Goal: Task Accomplishment & Management: Use online tool/utility

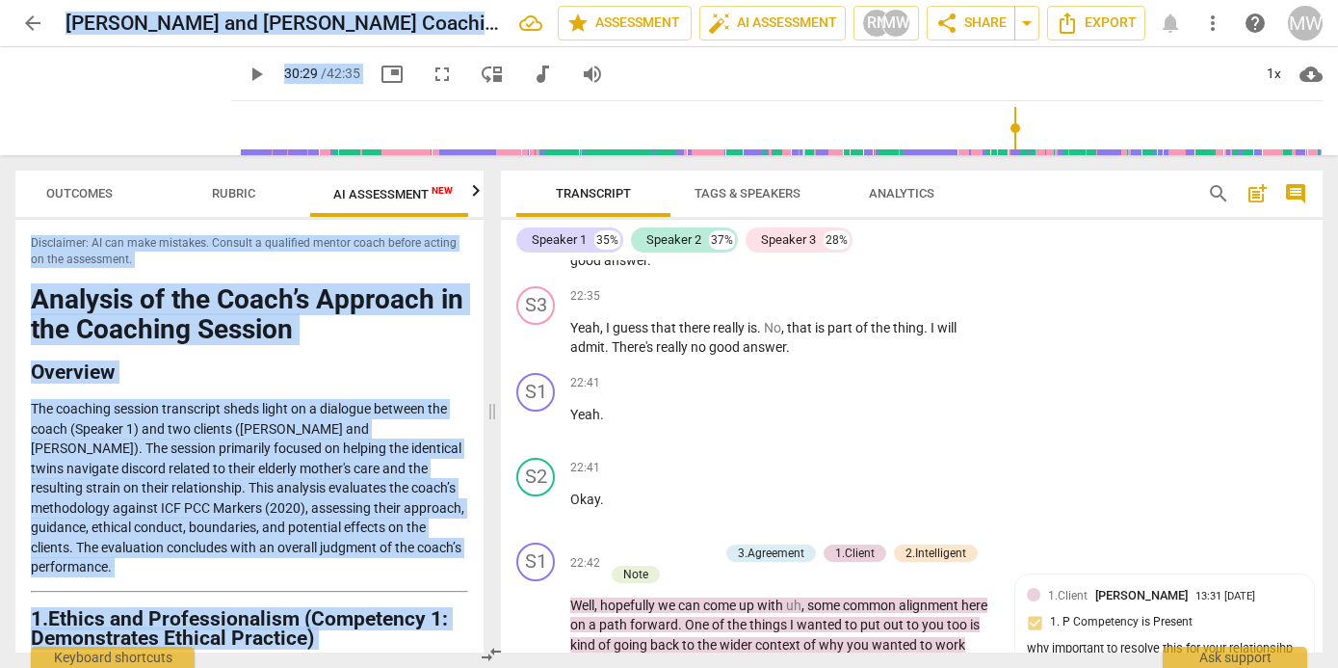
scroll to position [0, 36]
click at [31, 17] on span "arrow_back" at bounding box center [32, 23] width 23 height 23
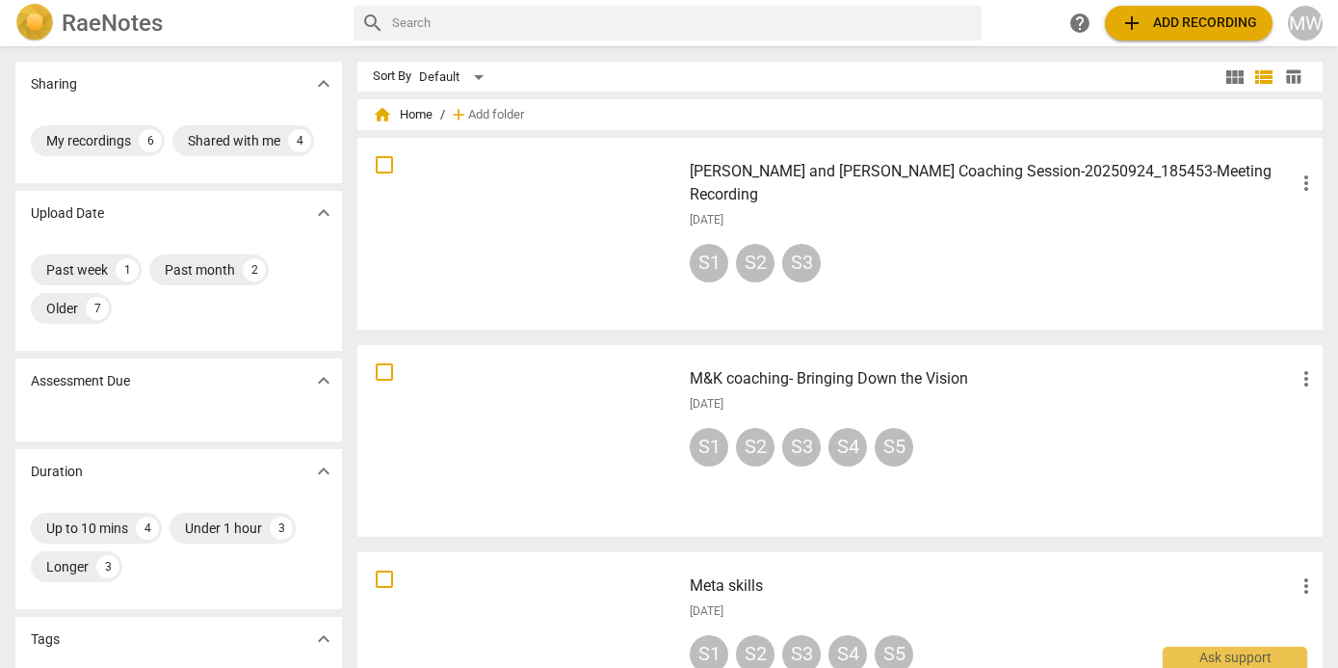
click at [614, 259] on div at bounding box center [519, 441] width 310 height 178
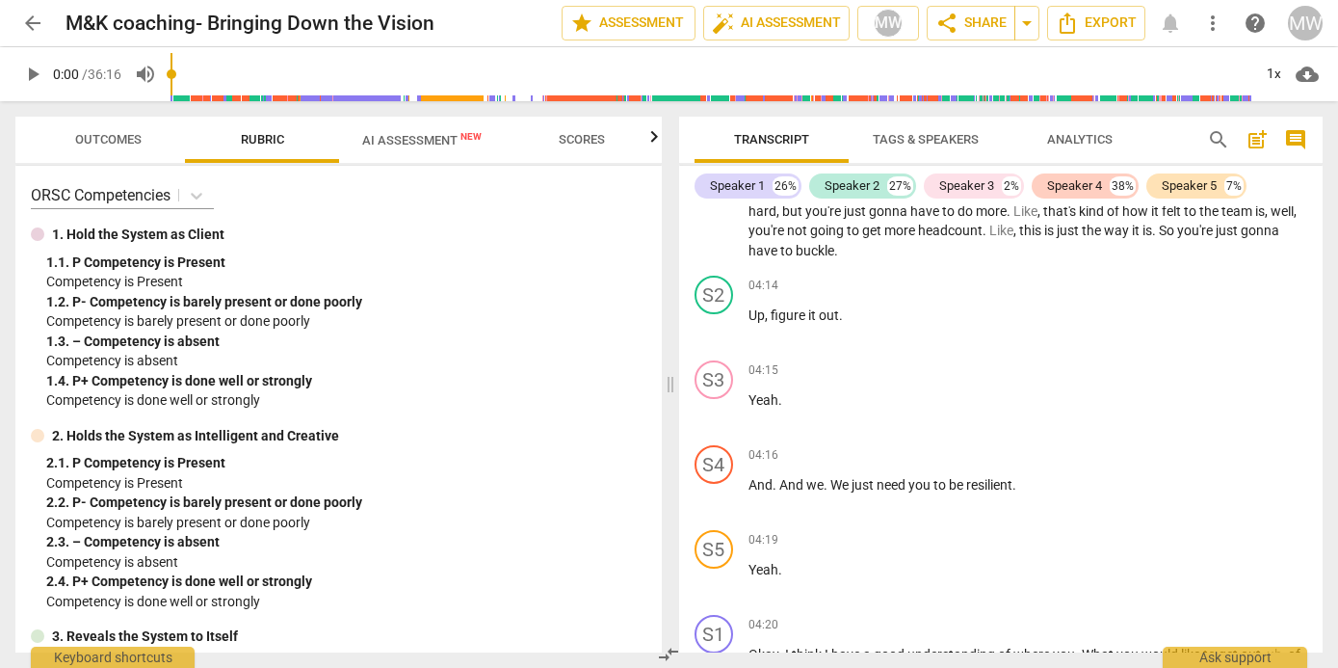
scroll to position [2476, 0]
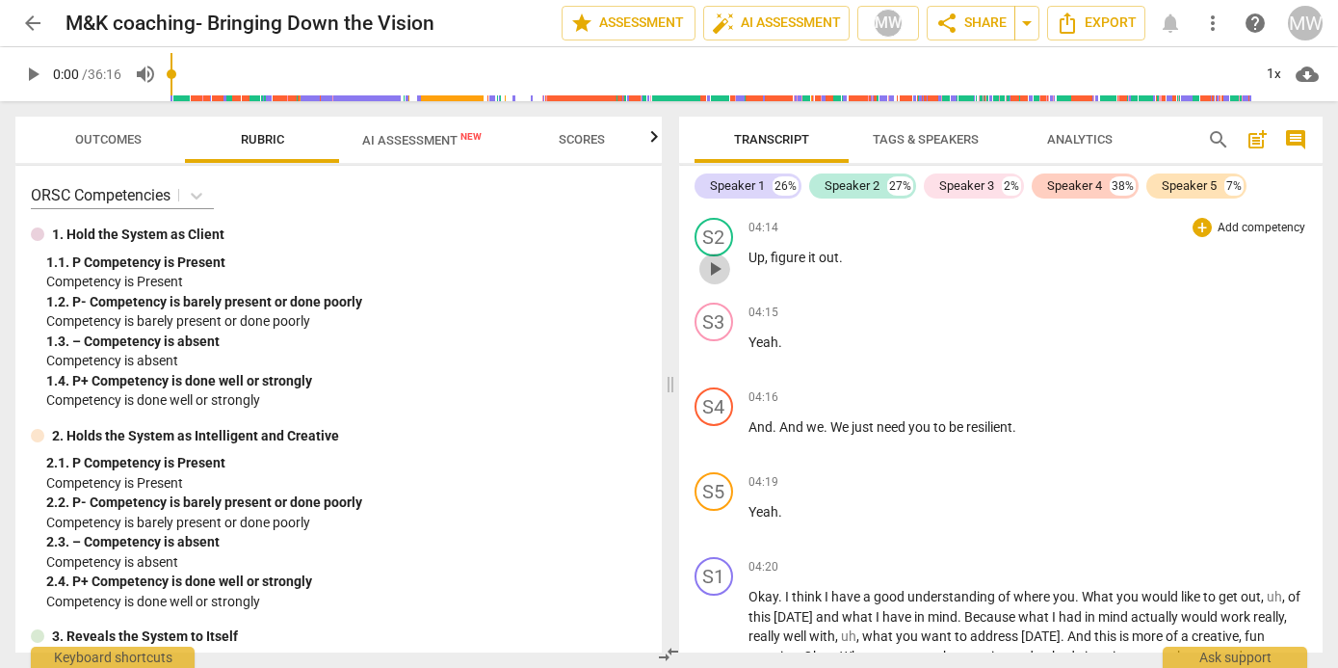
click at [682, 259] on span "play_arrow" at bounding box center [714, 268] width 23 height 23
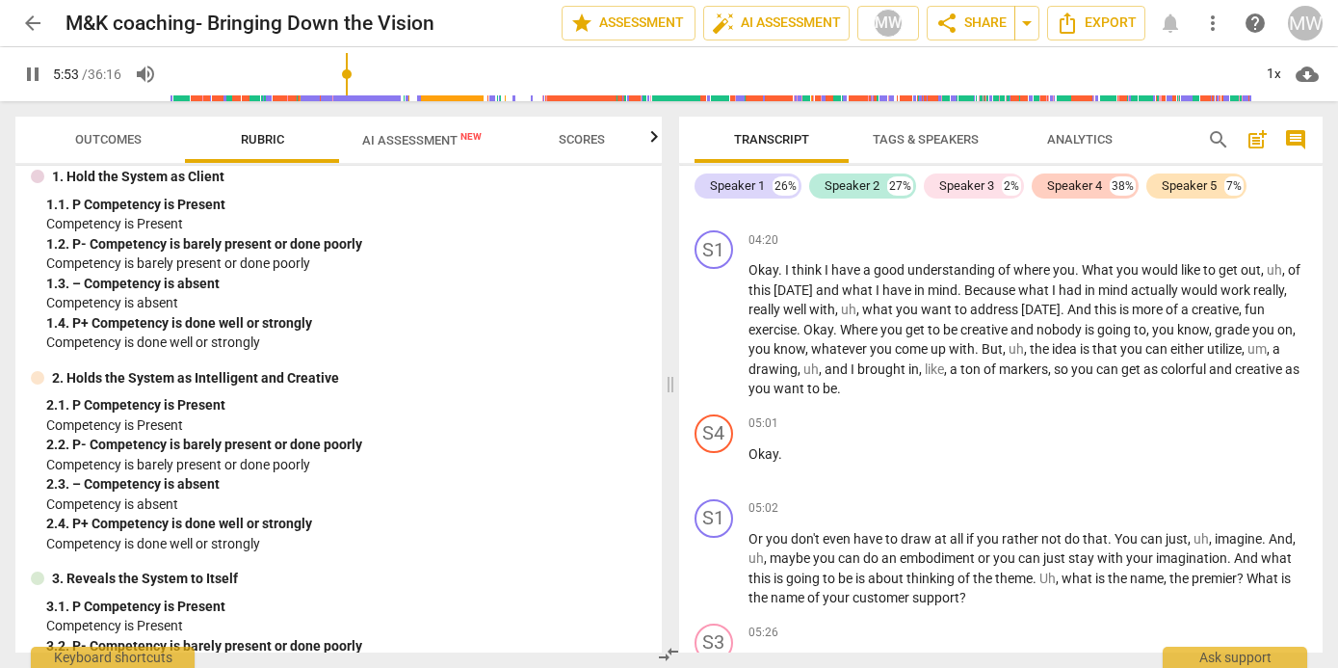
scroll to position [2785, 0]
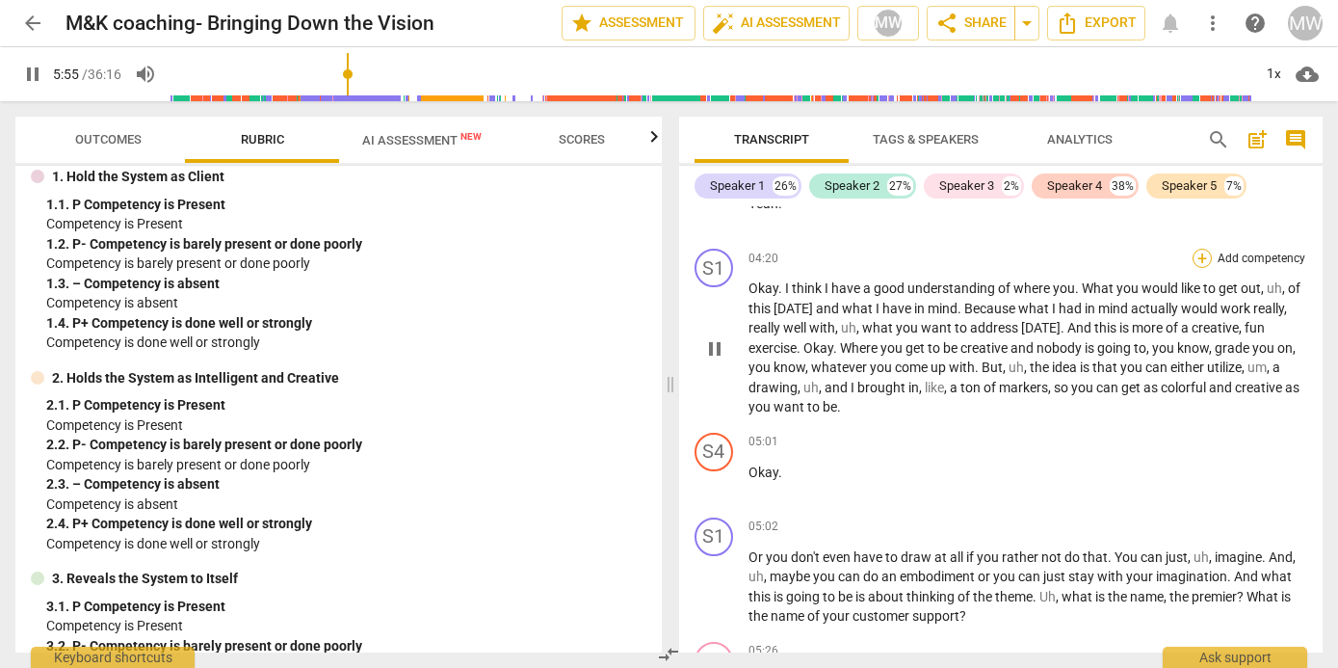
click at [682, 259] on div "+" at bounding box center [1201, 258] width 19 height 19
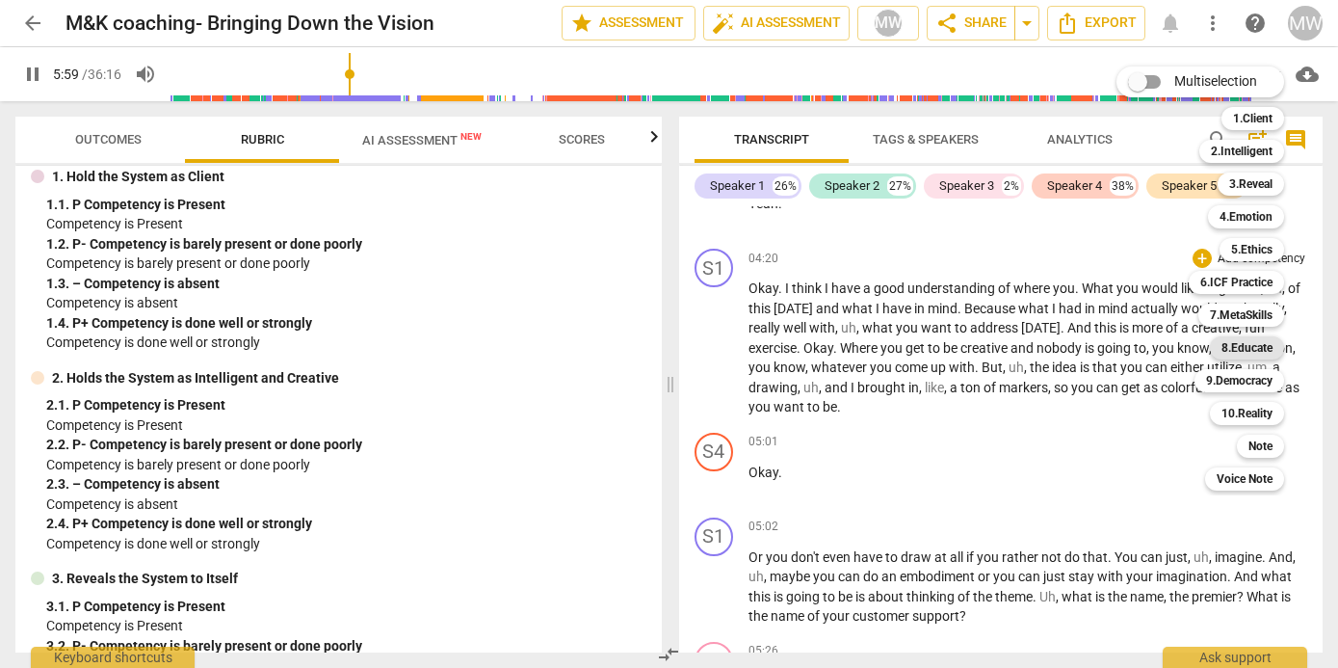
click at [682, 259] on b "8.Educate" at bounding box center [1246, 347] width 51 height 23
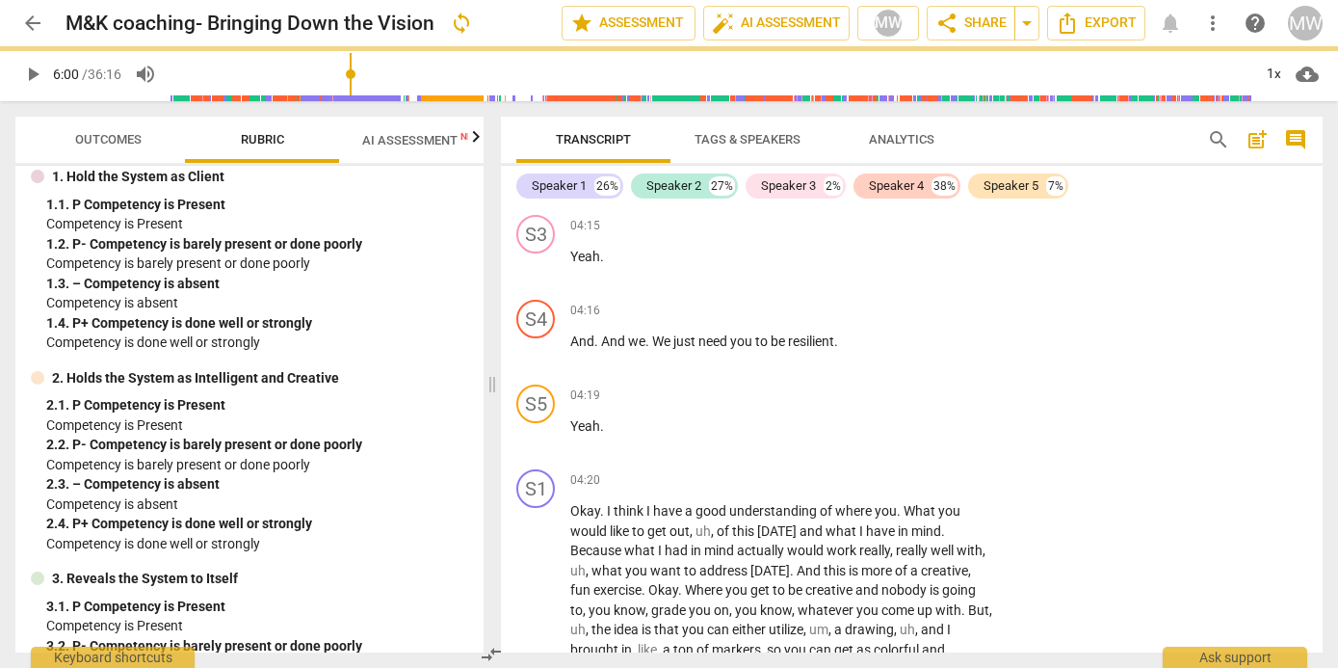
type input "360"
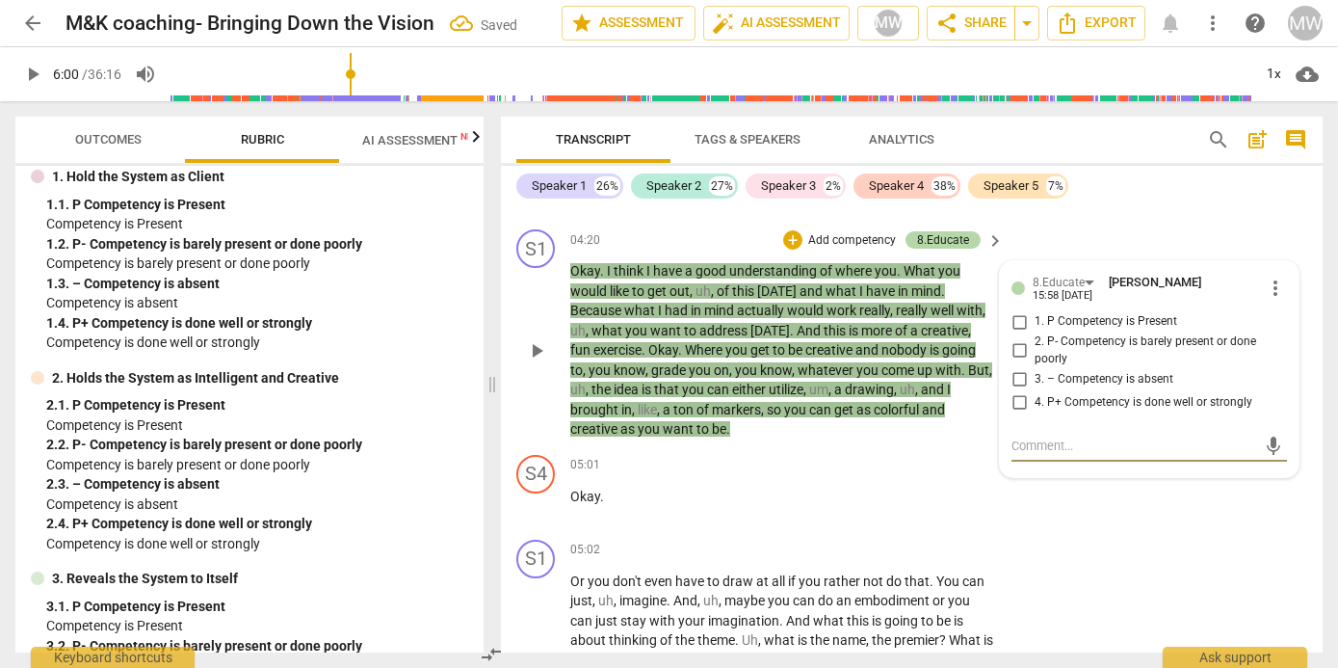
click at [682, 259] on input "1. P Competency is Present" at bounding box center [1019, 321] width 31 height 23
checkbox input "true"
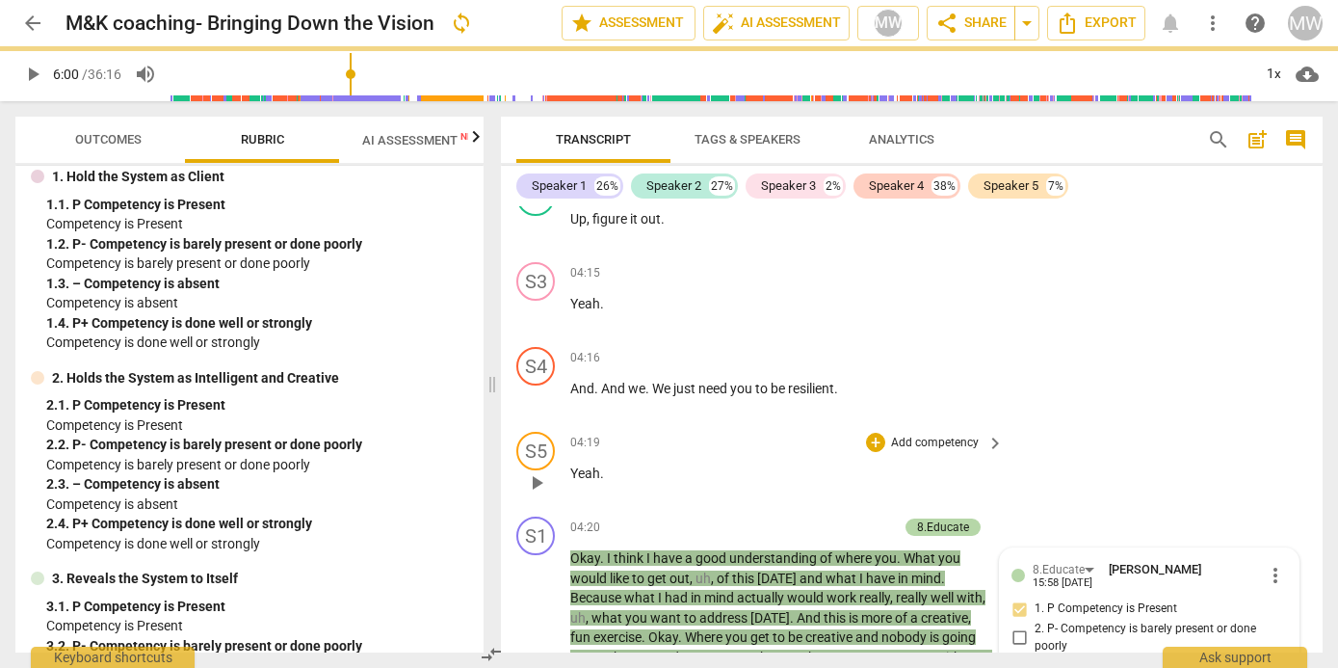
scroll to position [3034, 0]
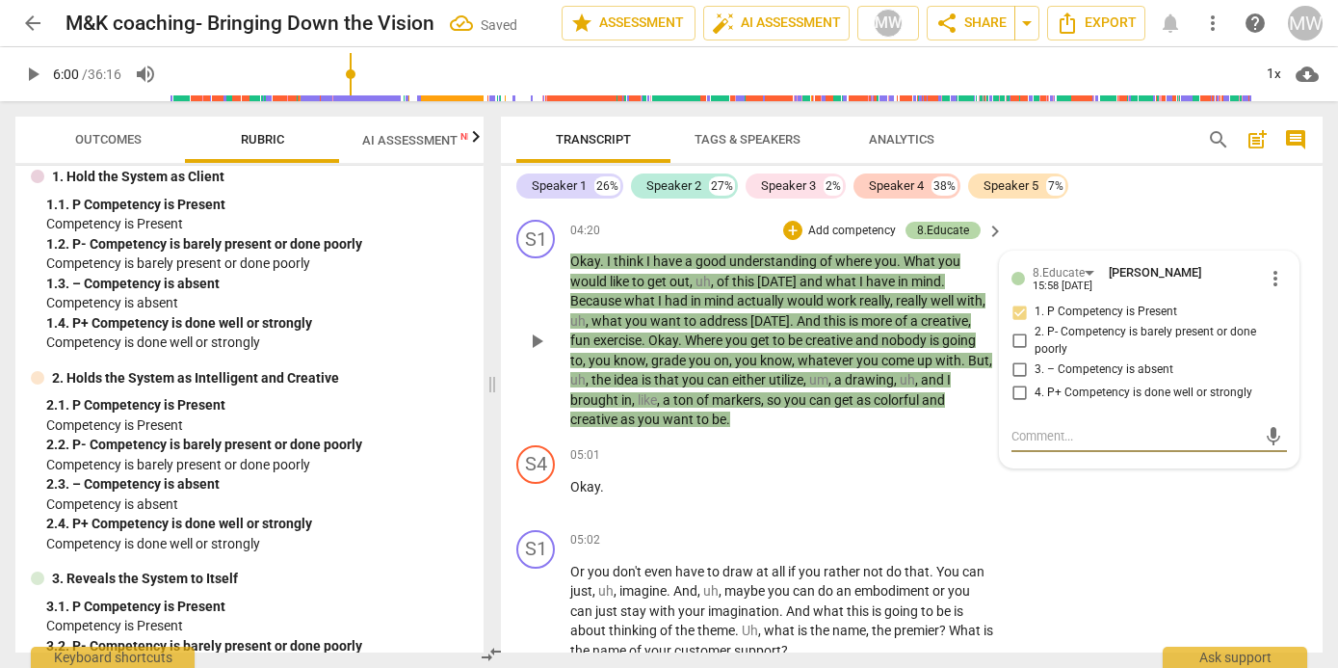
click at [682, 259] on textarea at bounding box center [1133, 436] width 245 height 18
type textarea "N"
type textarea "Ni"
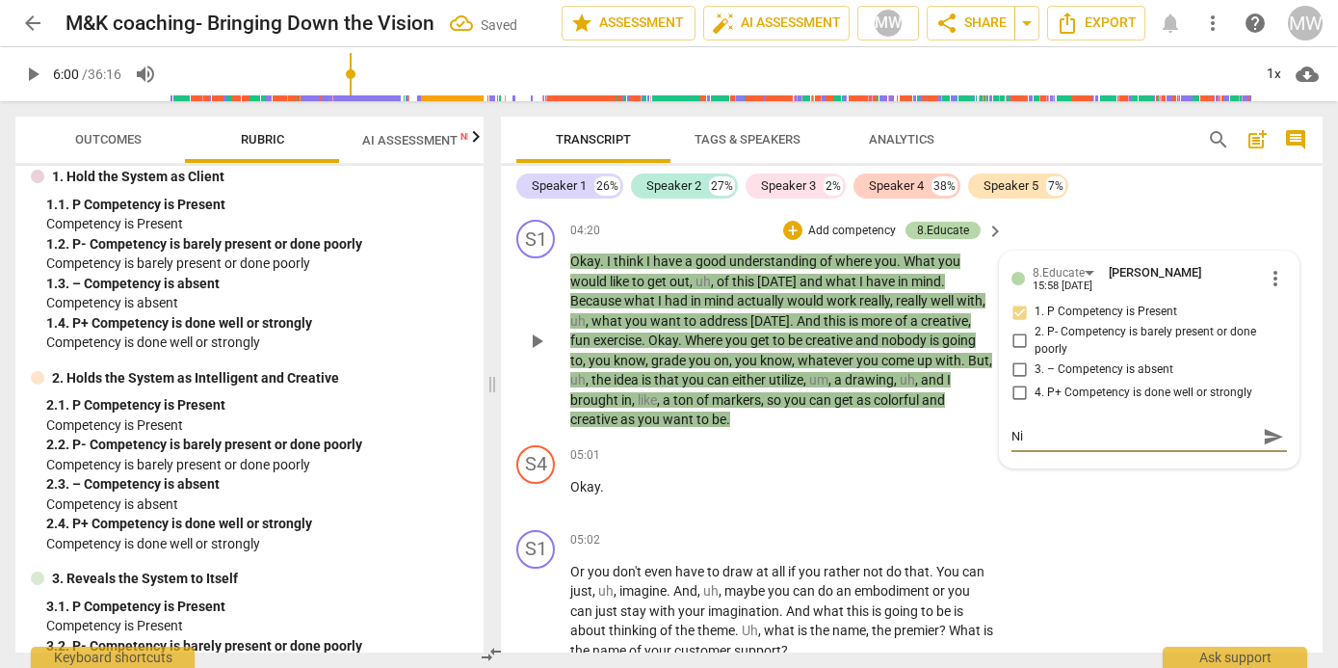
type textarea "Nic"
type textarea "Nice"
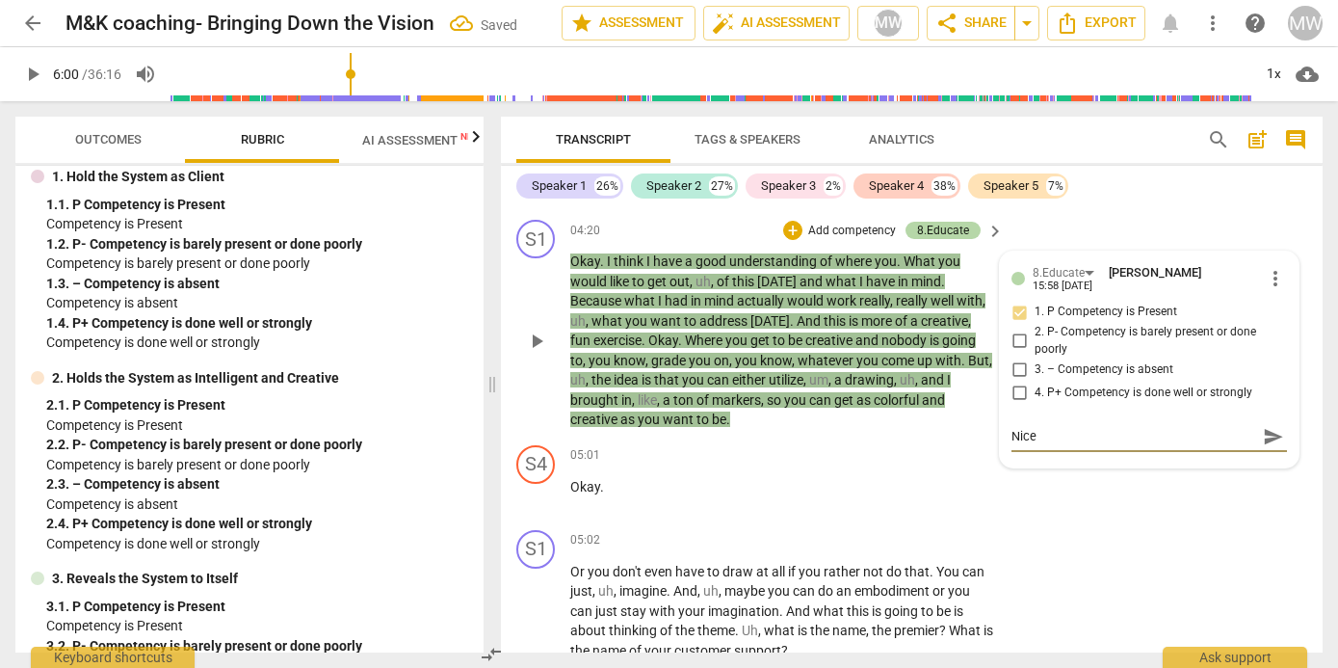
type textarea "Nice"
type textarea "Nice i"
type textarea "Nice in"
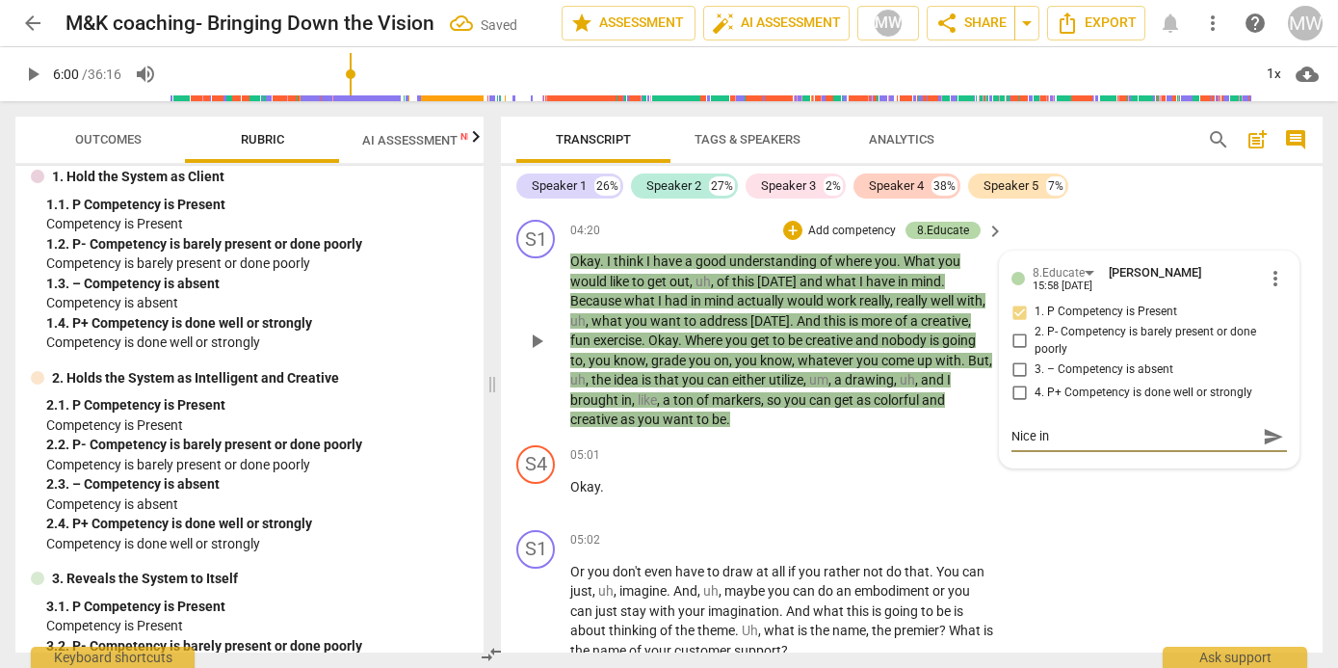
type textarea "Nice int"
type textarea "Nice intr"
type textarea "Nice intro"
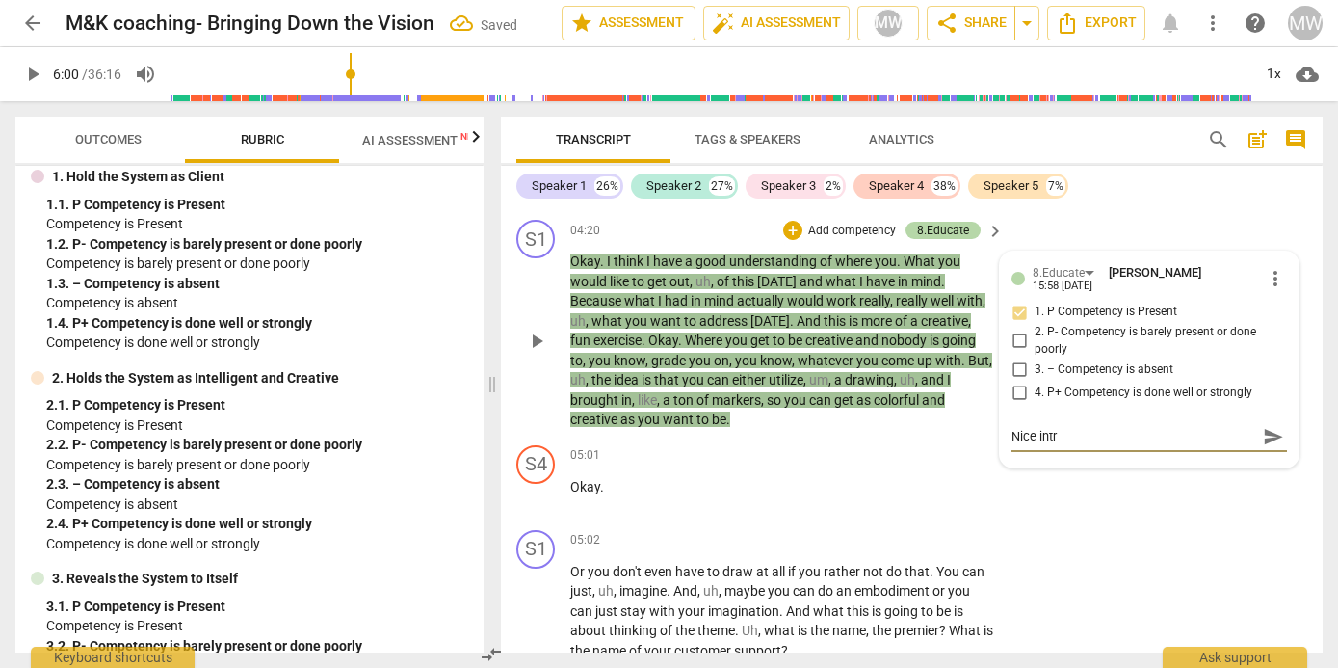
type textarea "Nice intro"
type textarea "Nice introd"
type textarea "Nice introdu"
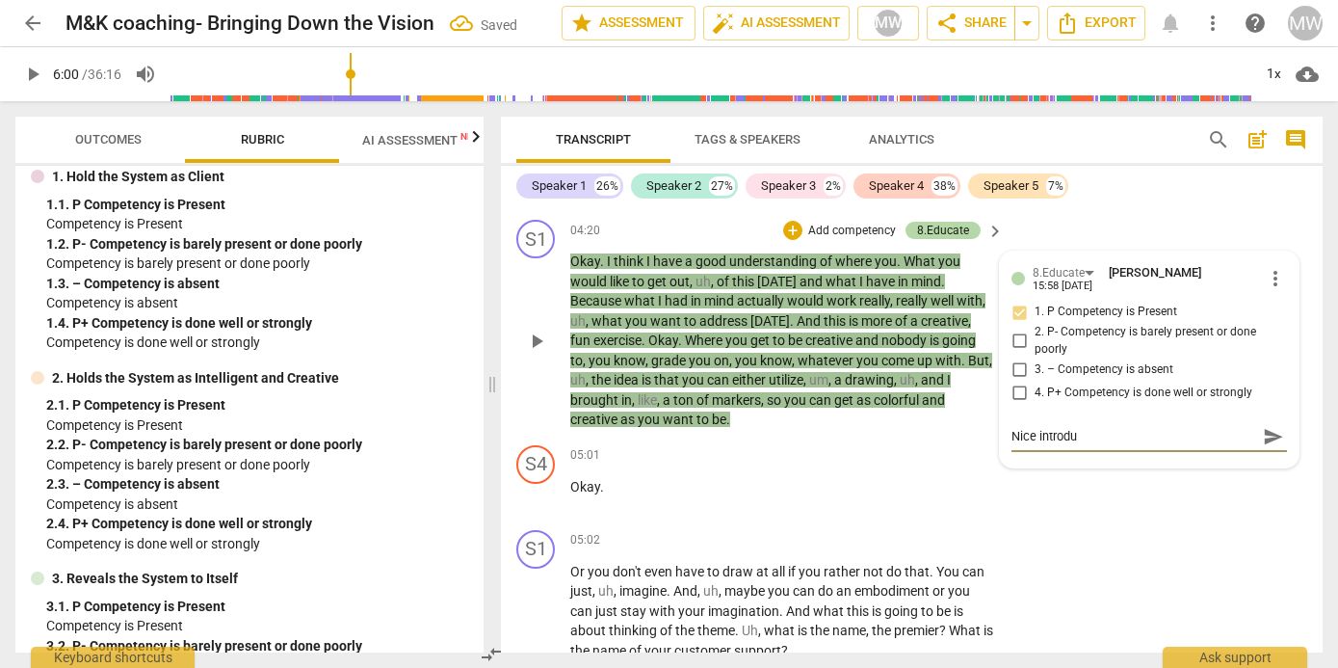
type textarea "Nice introduc"
type textarea "Nice introduct"
type textarea "Nice introducti"
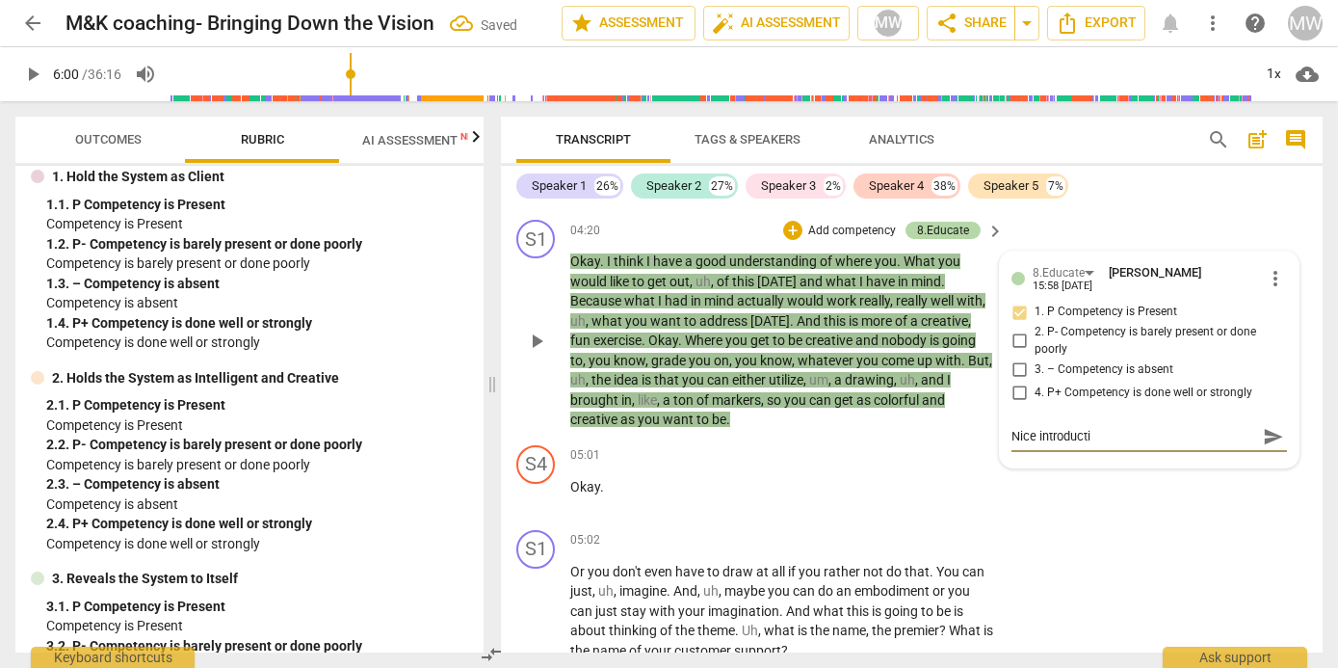
type textarea "Nice introductio"
type textarea "Nice introduction"
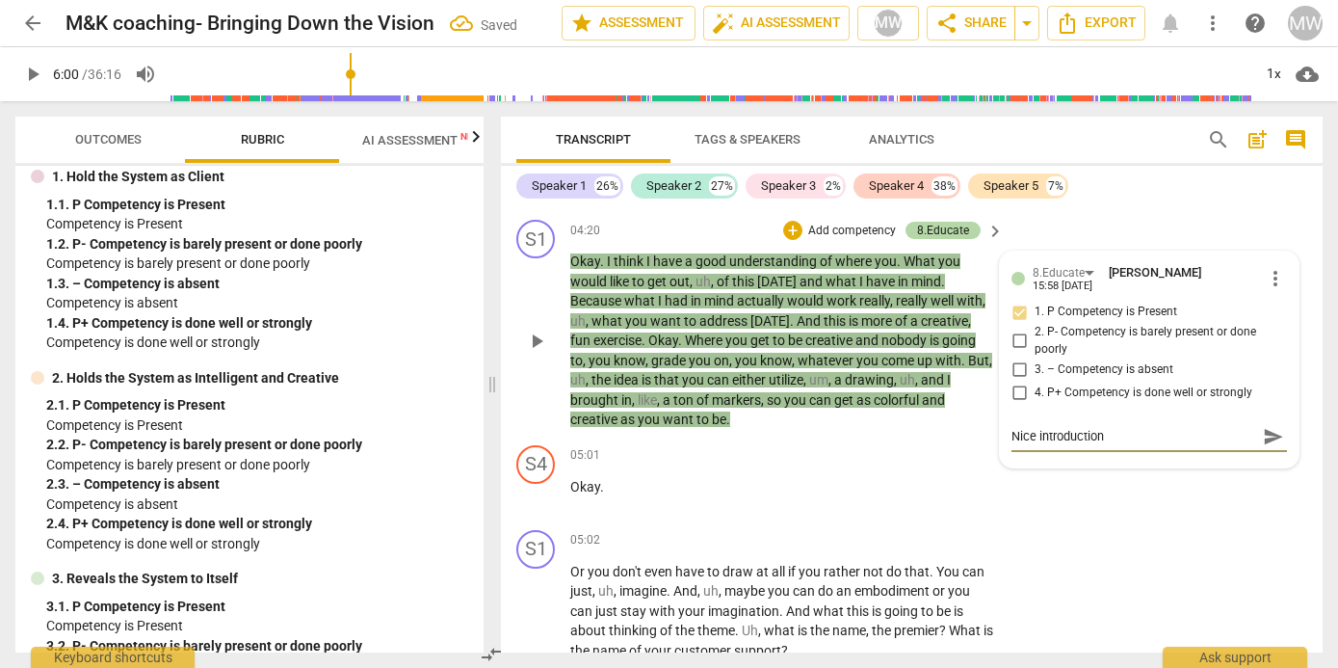
type textarea "Nice introduction o"
type textarea "Nice introduction of"
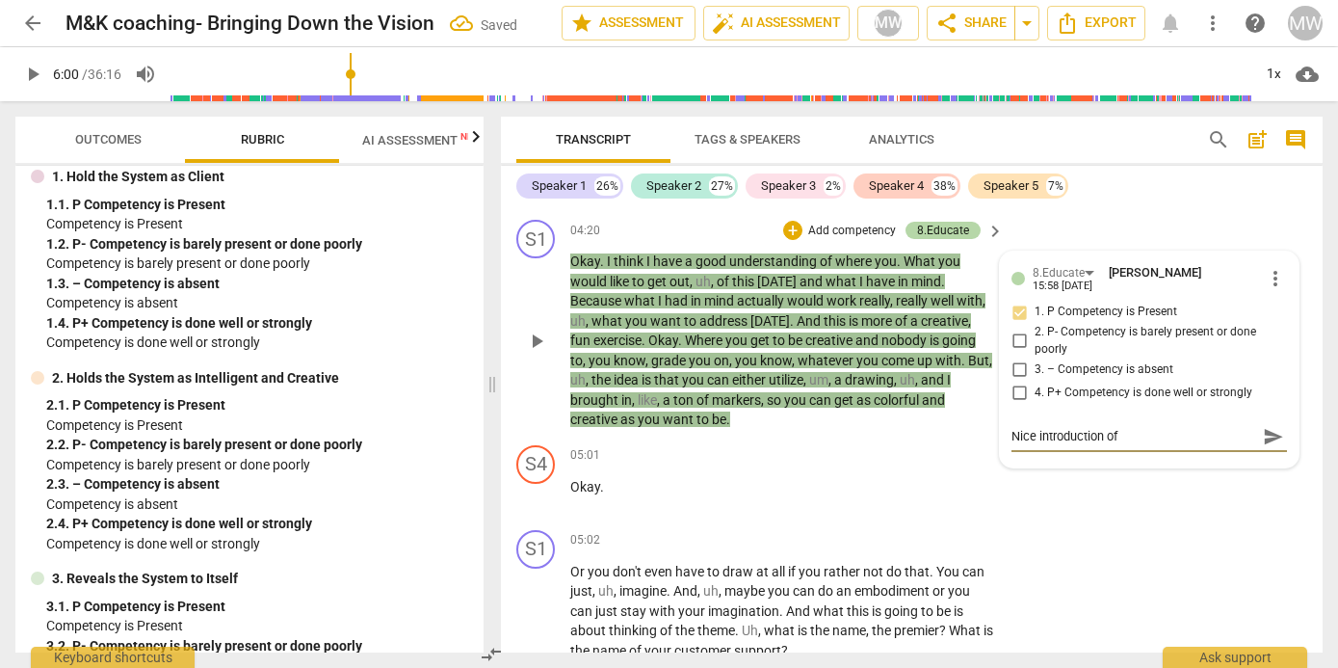
type textarea "Nice introduction of"
type textarea "Nice introduction of t"
type textarea "Nice introduction of th"
type textarea "Nice introduction of the"
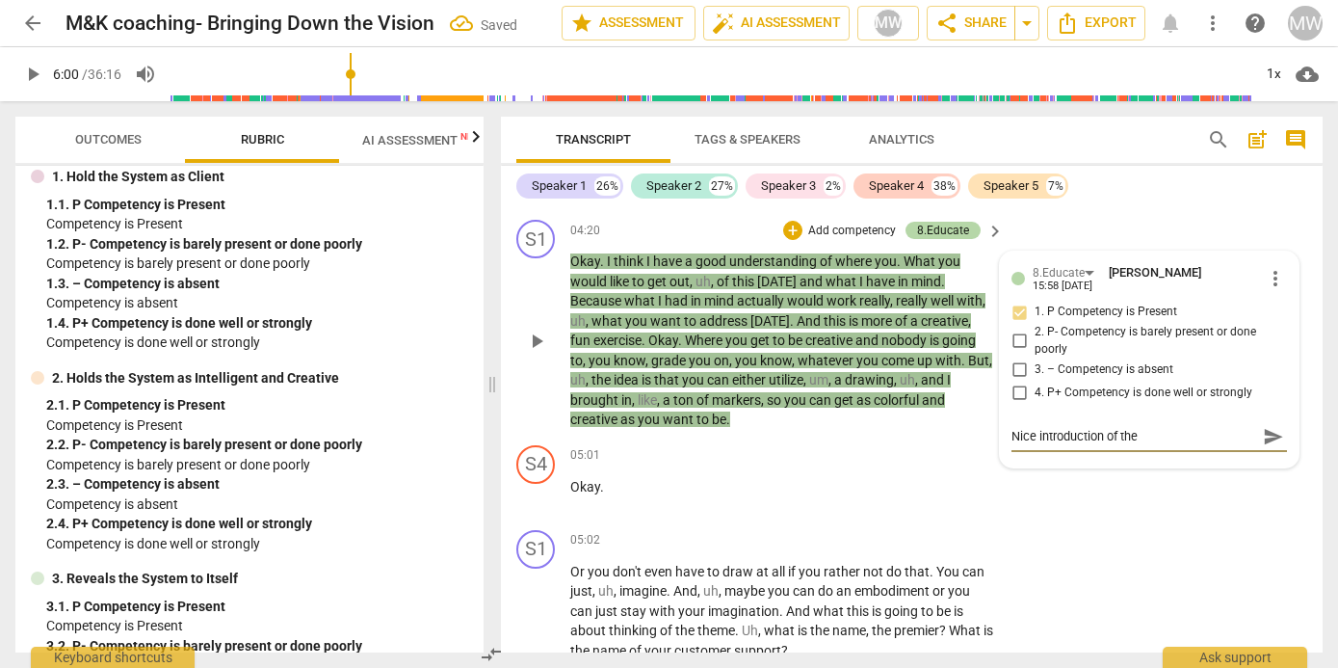
type textarea "Nice introduction of the t"
type textarea "Nice introduction of the to"
type textarea "Nice introduction of the too"
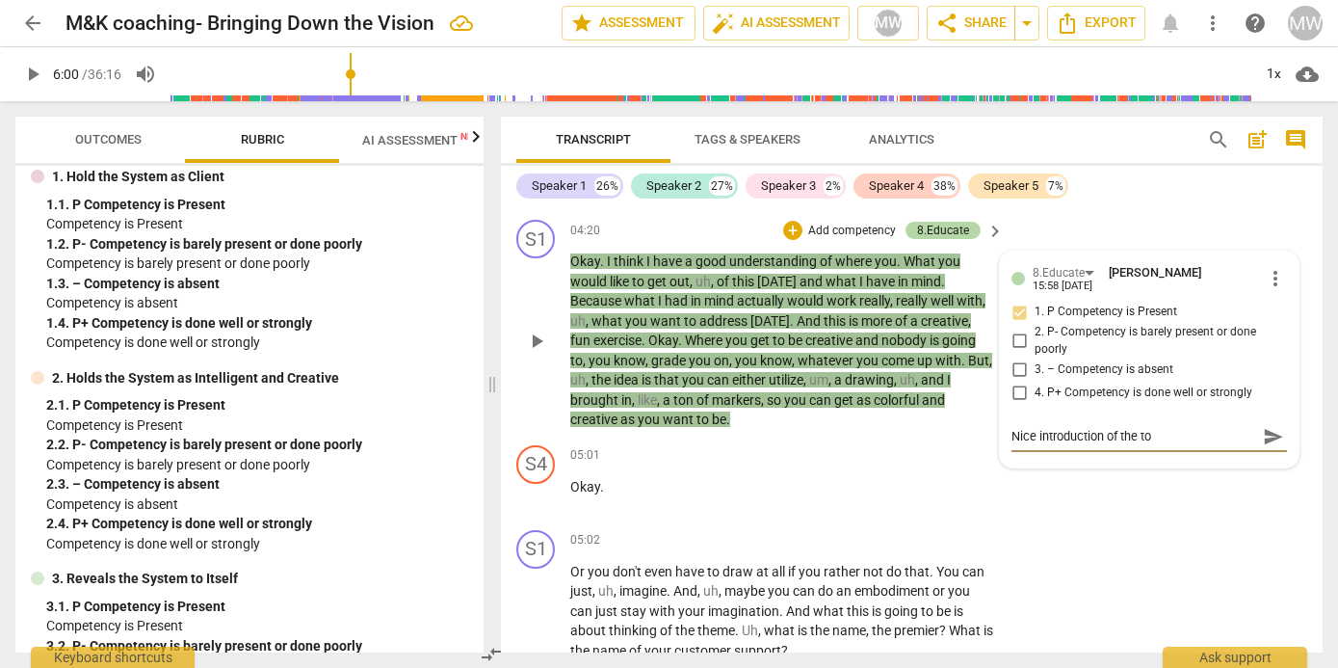
type textarea "Nice introduction of the too"
type textarea "Nice introduction of the tool"
type textarea "Nice introduction of the tool."
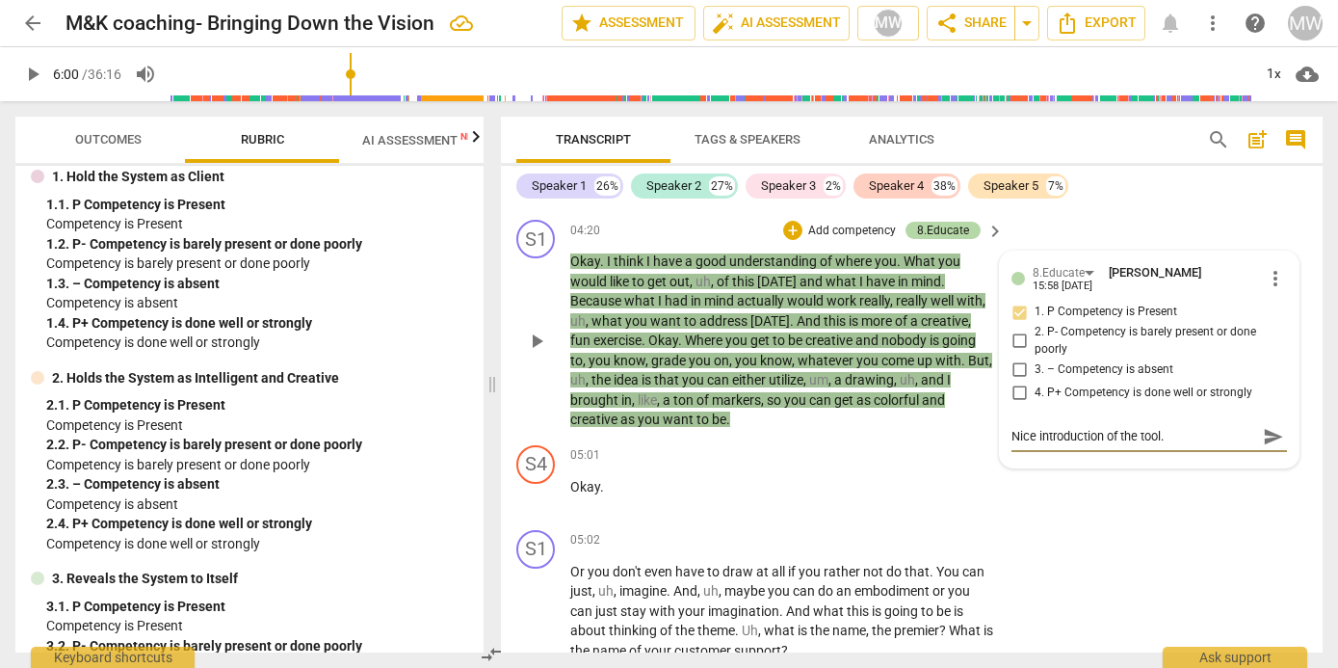
type textarea "Nice introduction of the tool."
click at [682, 240] on div "+" at bounding box center [792, 230] width 19 height 19
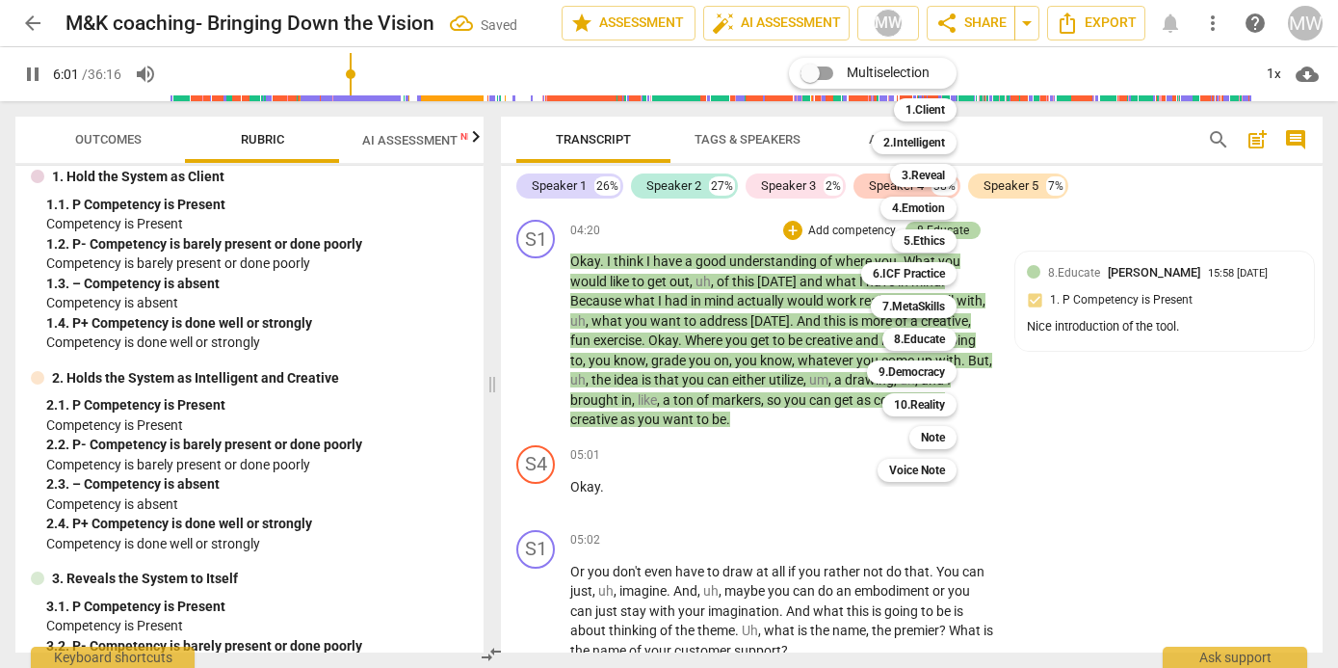
scroll to position [3780, 0]
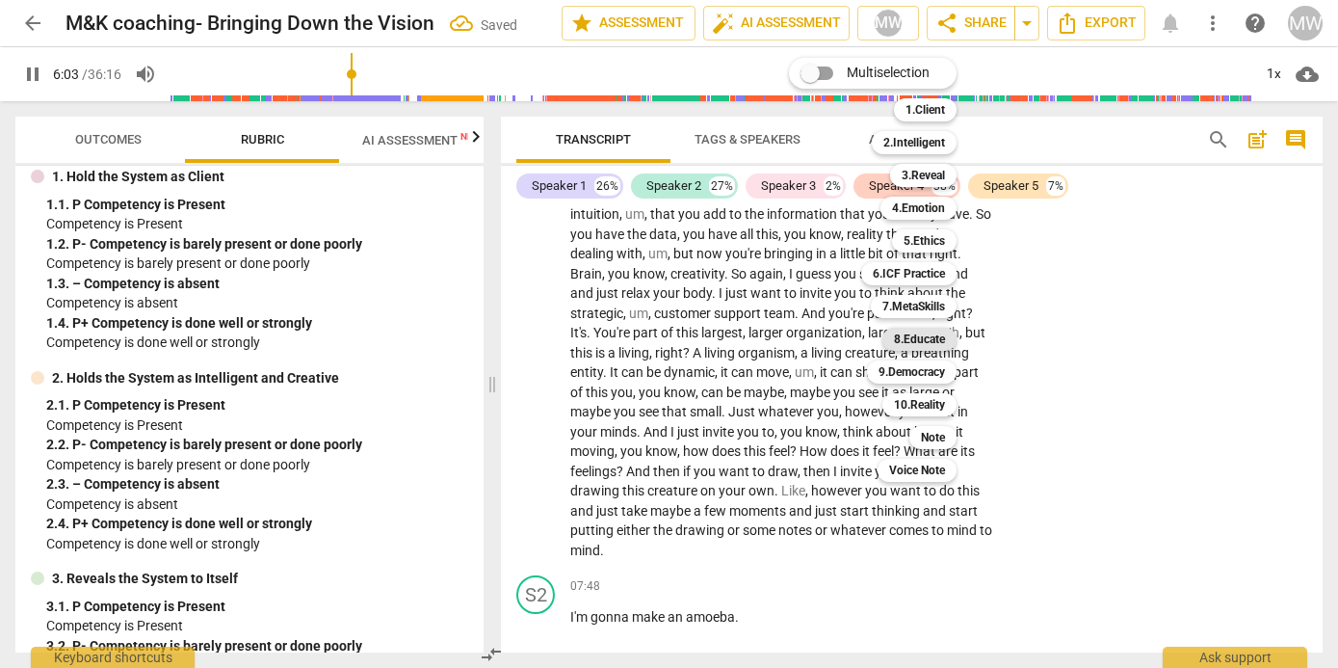
click at [682, 259] on b "8.Educate" at bounding box center [919, 338] width 51 height 23
type input "364"
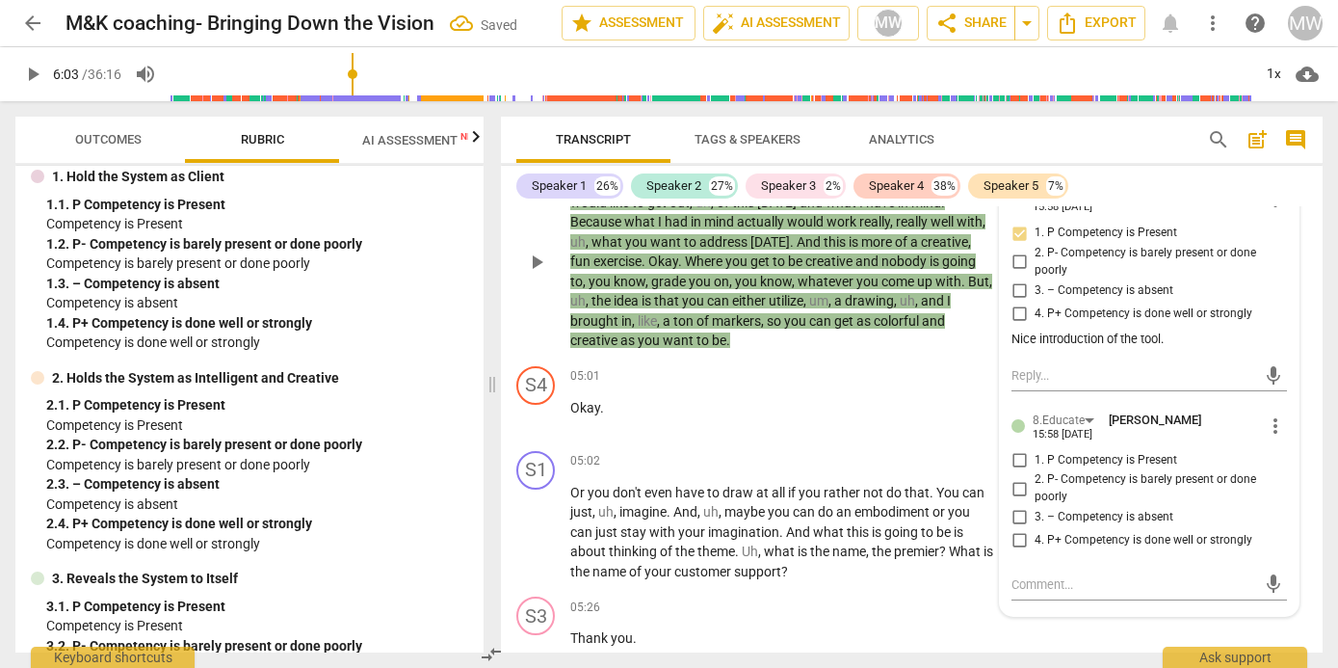
scroll to position [3148, 0]
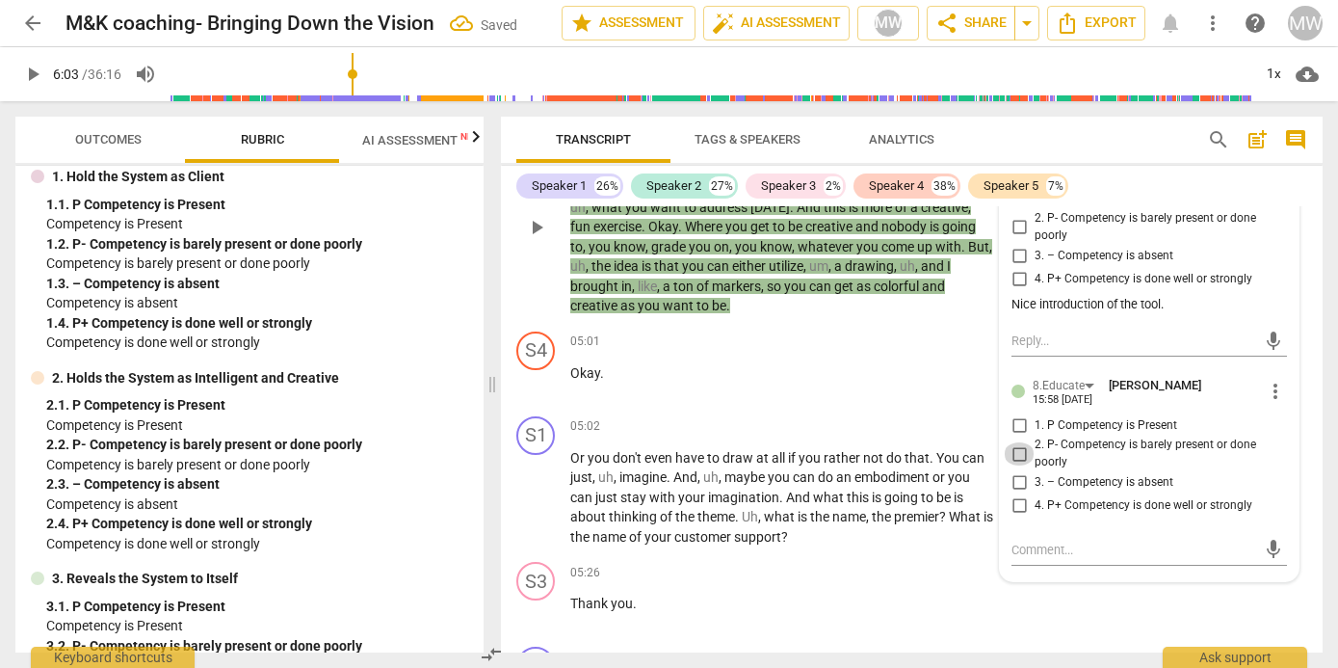
click at [682, 259] on input "2. P- Competency is barely present or done poorly" at bounding box center [1019, 453] width 31 height 23
checkbox input "true"
click at [682, 259] on textarea at bounding box center [1133, 549] width 245 height 18
type textarea "Y"
type textarea "Yo"
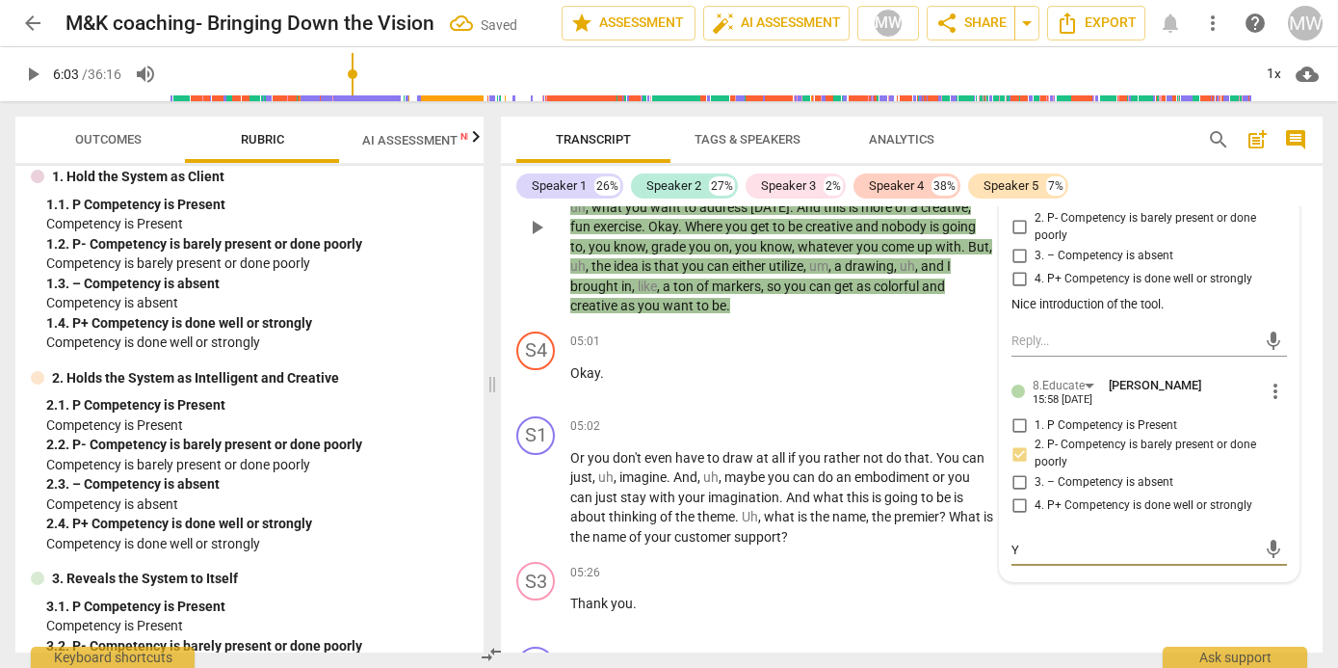
type textarea "Yo"
type textarea "You"
type textarea "You oc"
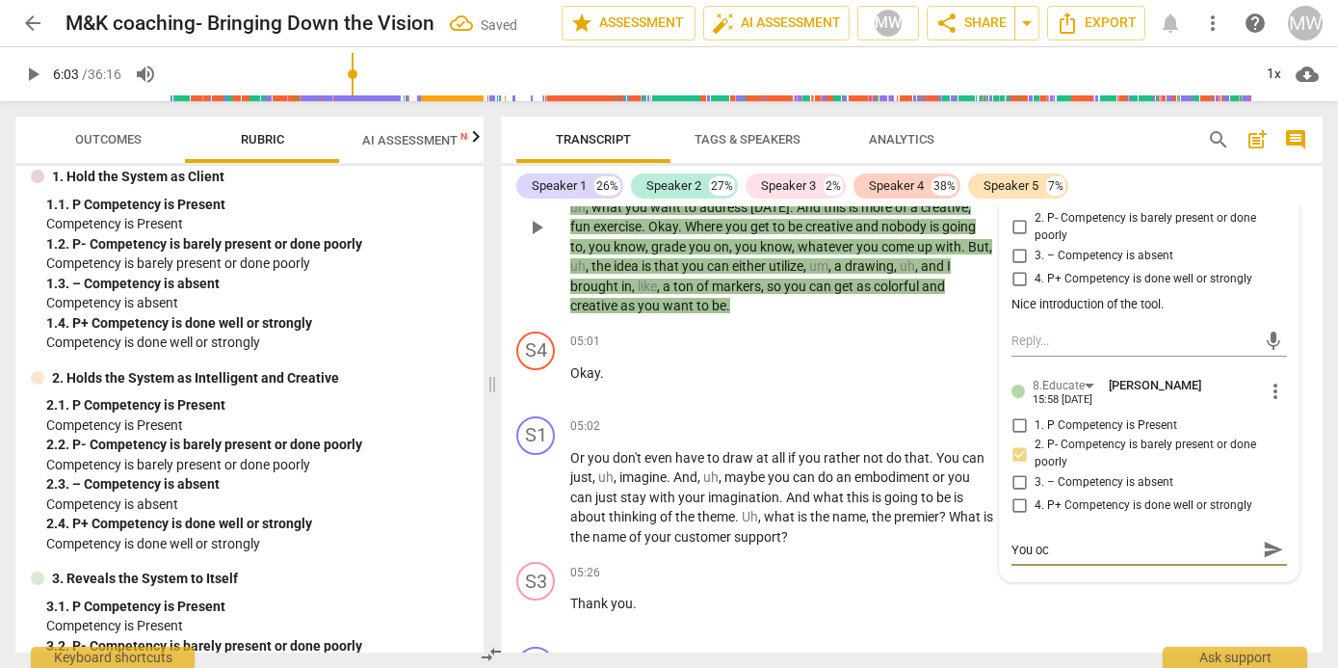
type textarea "You [MEDICAL_DATA]"
type textarea "You ocld"
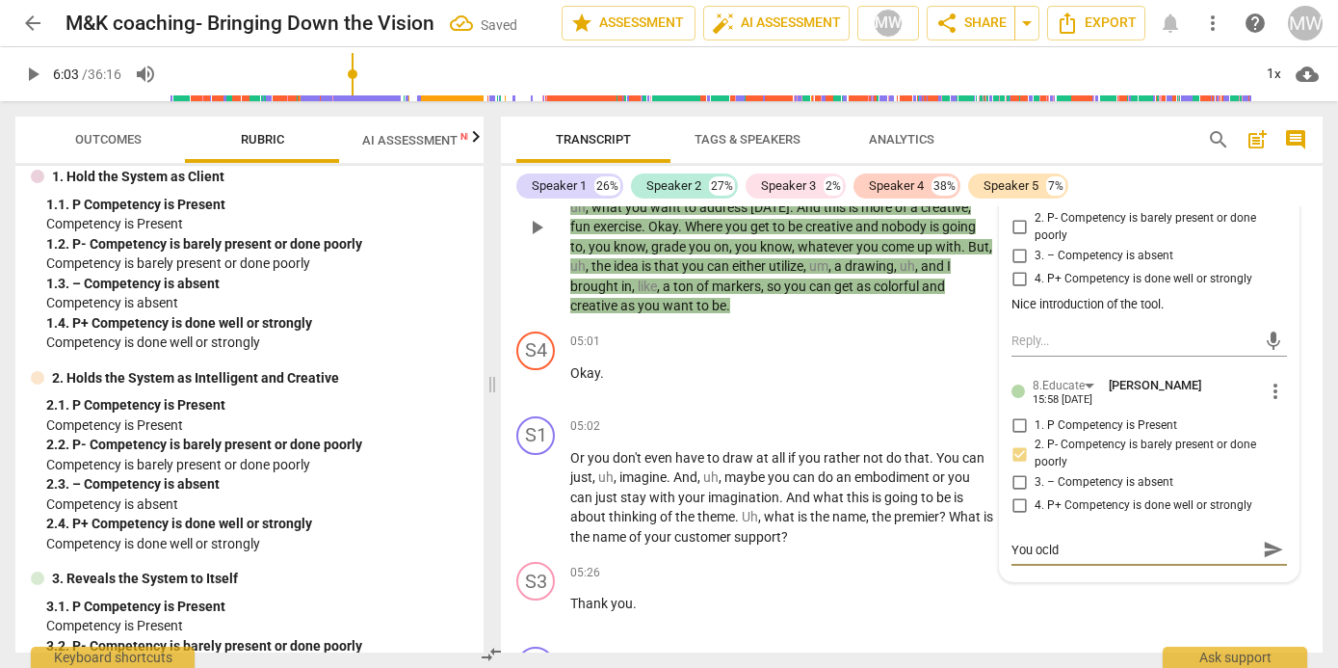
type textarea "You ocld"
type textarea "You ocld s"
type textarea "You ocld se"
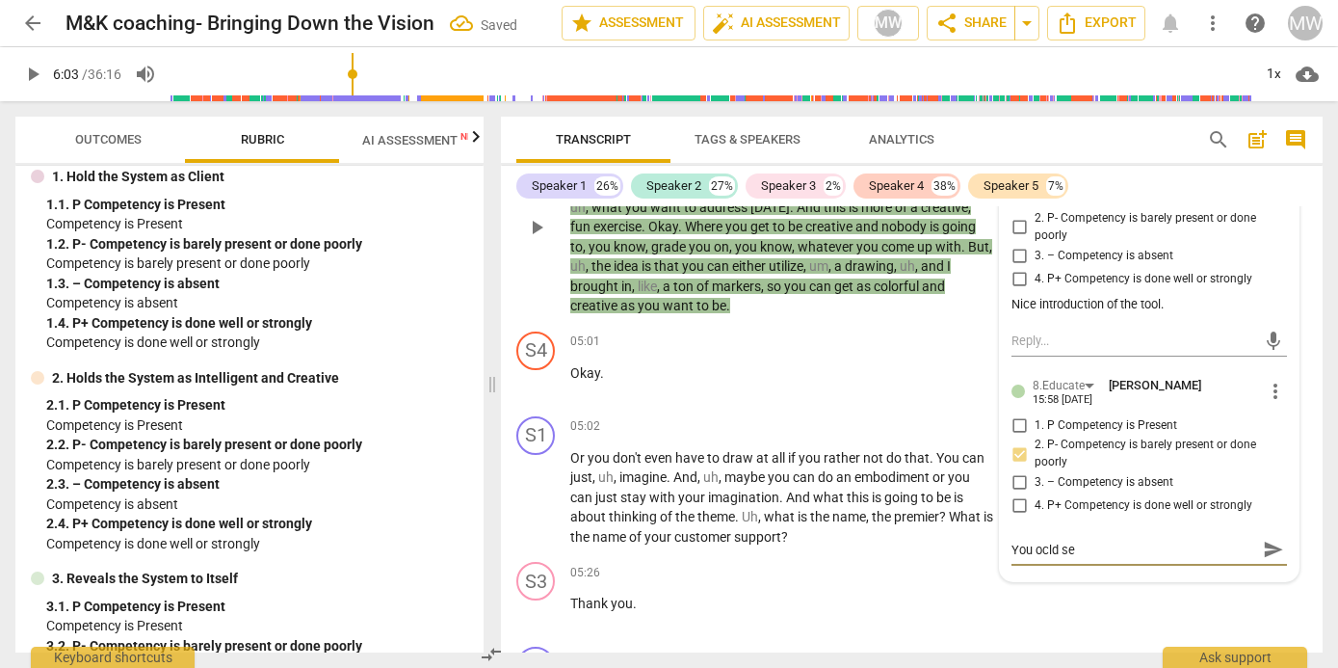
type textarea "You ocld see"
type textarea "You ocld se"
type textarea "You ocld s"
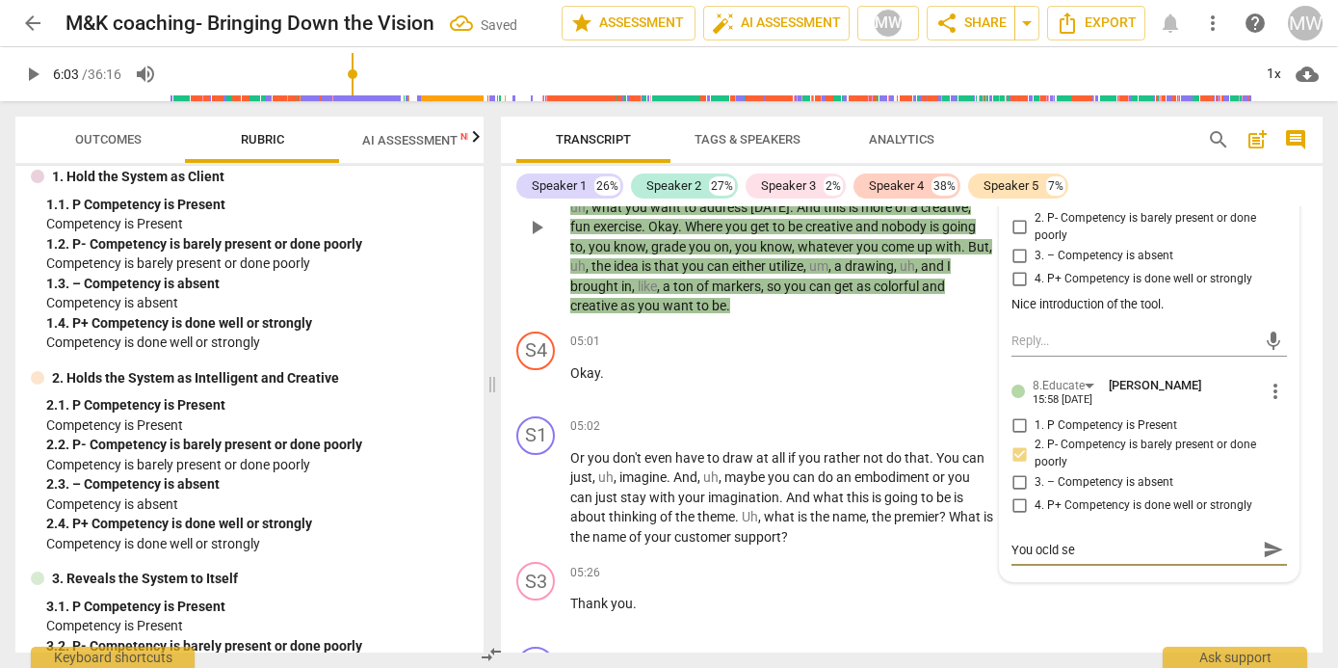
type textarea "You ocld s"
type textarea "You ocld"
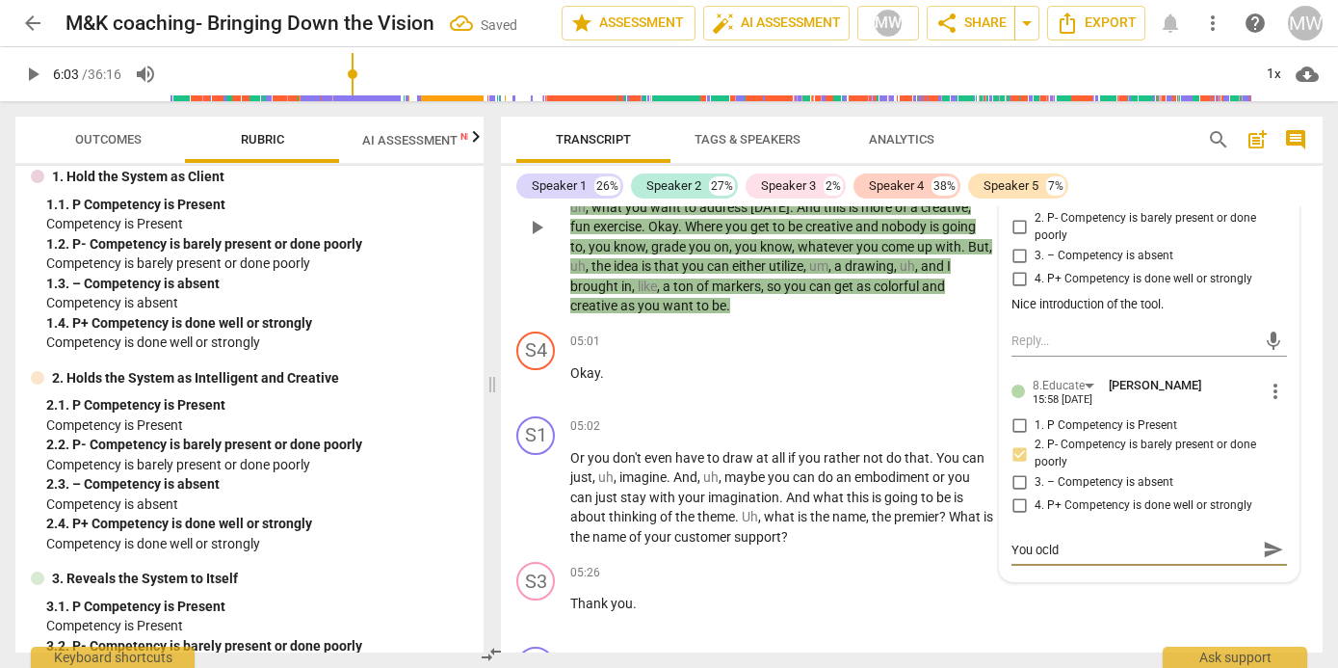
type textarea "You [MEDICAL_DATA]"
type textarea "You oc"
type textarea "You o"
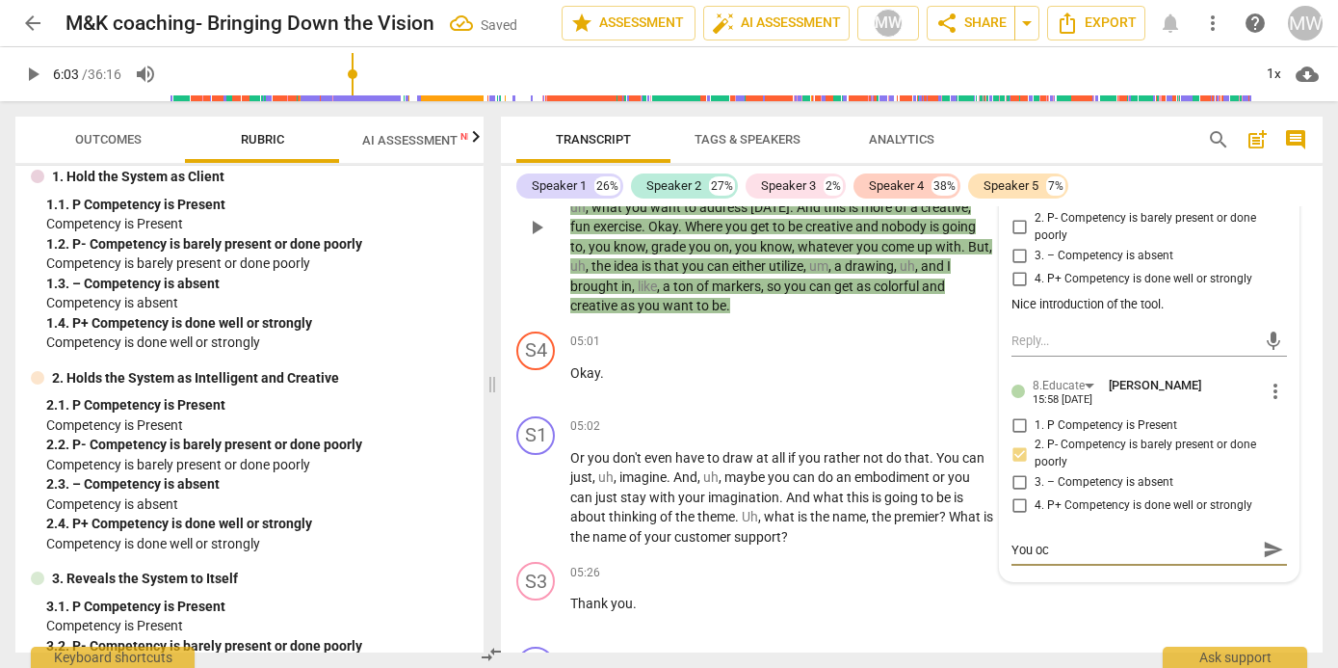
type textarea "You o"
type textarea "You"
type textarea "You c"
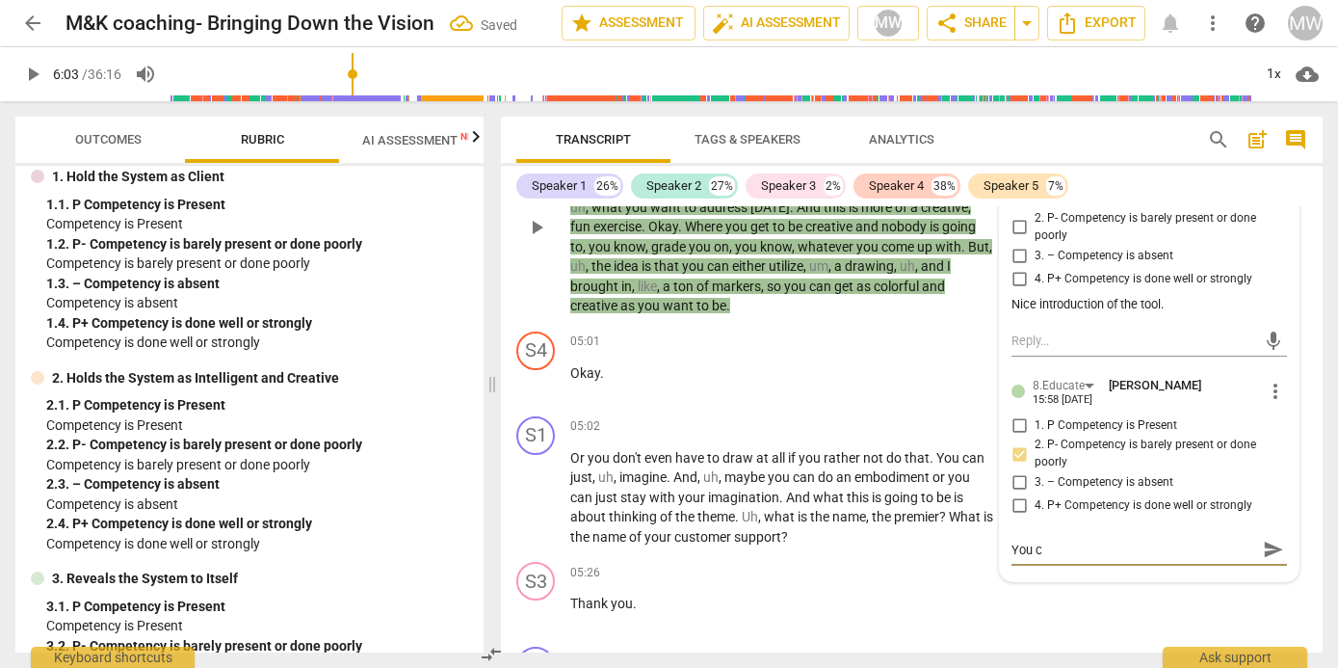
type textarea "You co"
type textarea "You col"
type textarea "You co"
type textarea "You col"
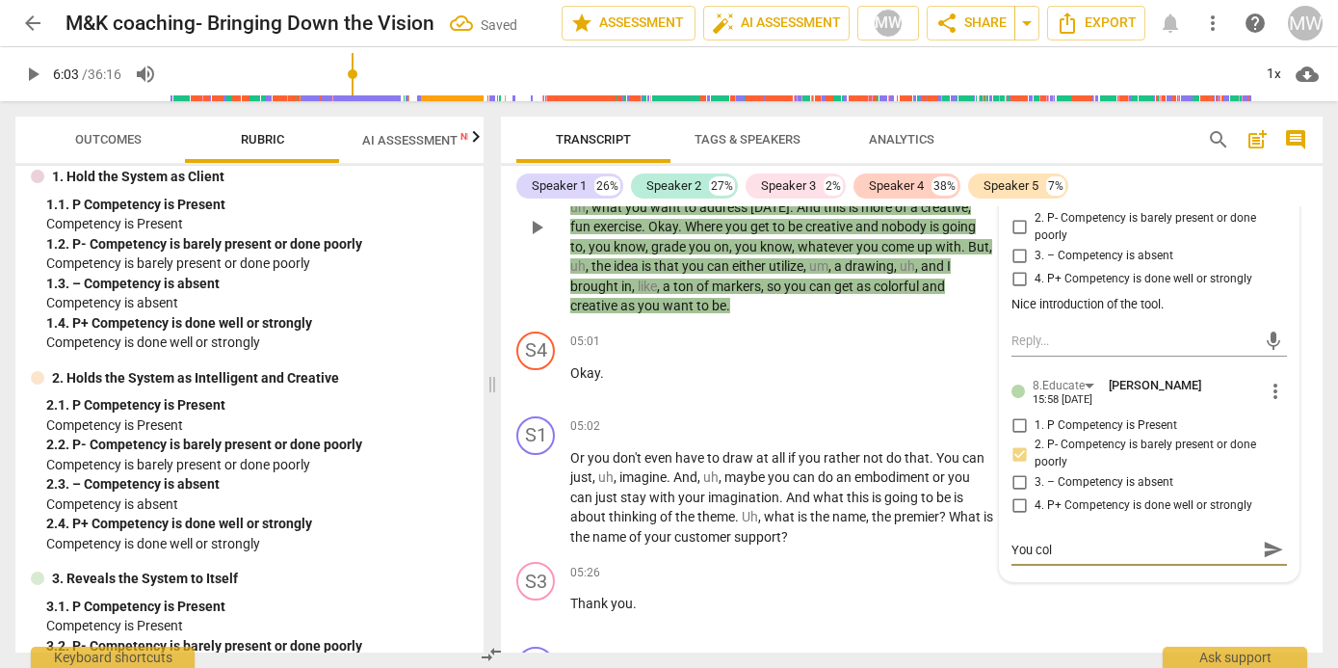
type textarea "You cold"
type textarea "You cold s"
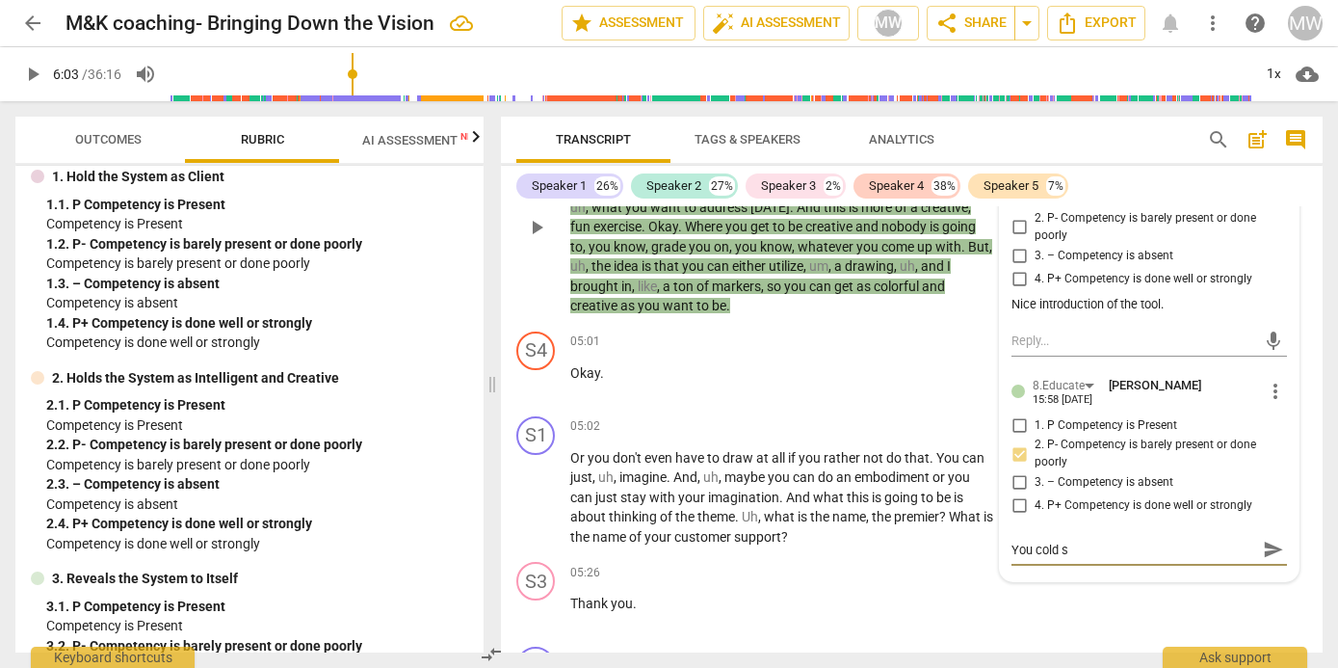
type textarea "You cold se"
type textarea "You cold s"
type textarea "You cold"
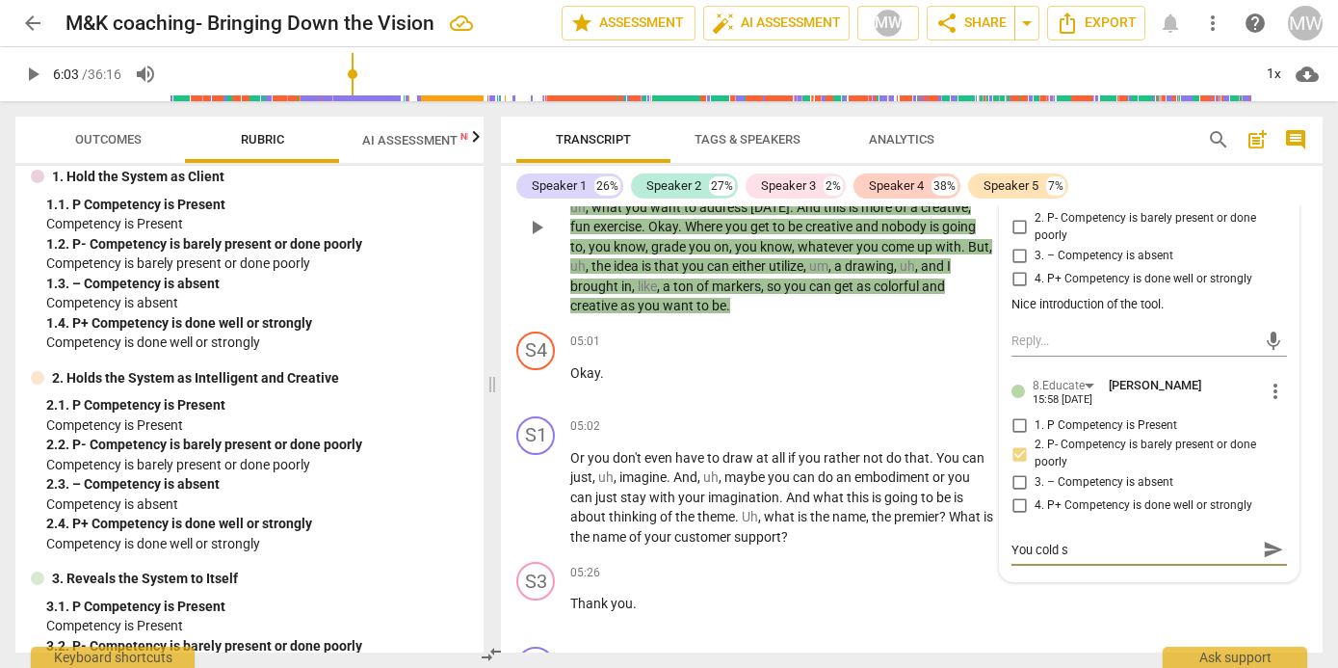
type textarea "You cold"
type textarea "You col"
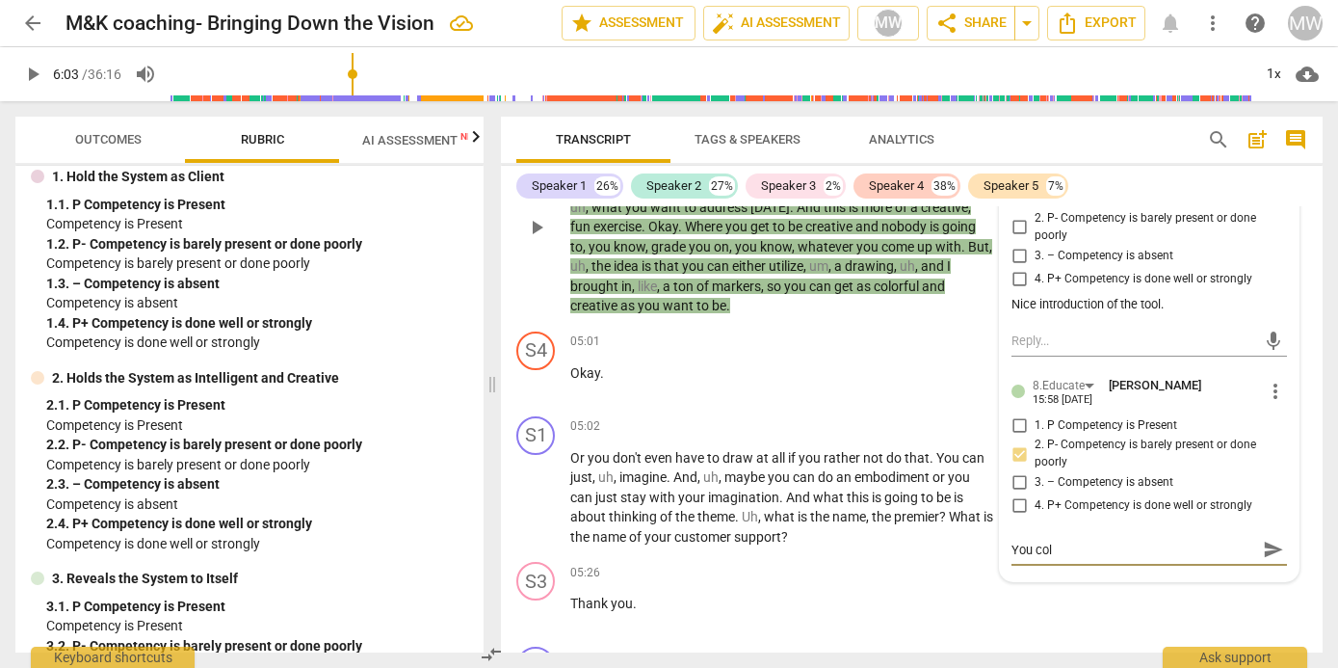
type textarea "You co"
type textarea "You coi"
type textarea "You co"
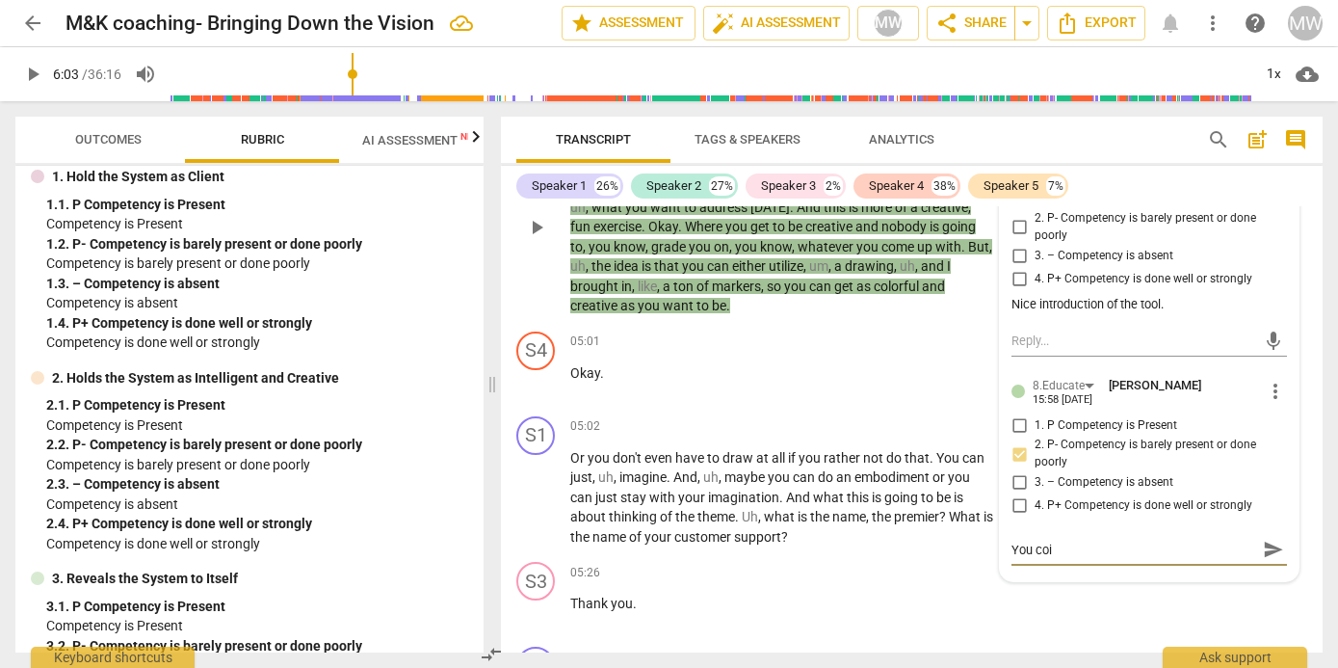
type textarea "You co"
type textarea "You cou"
type textarea "You coul"
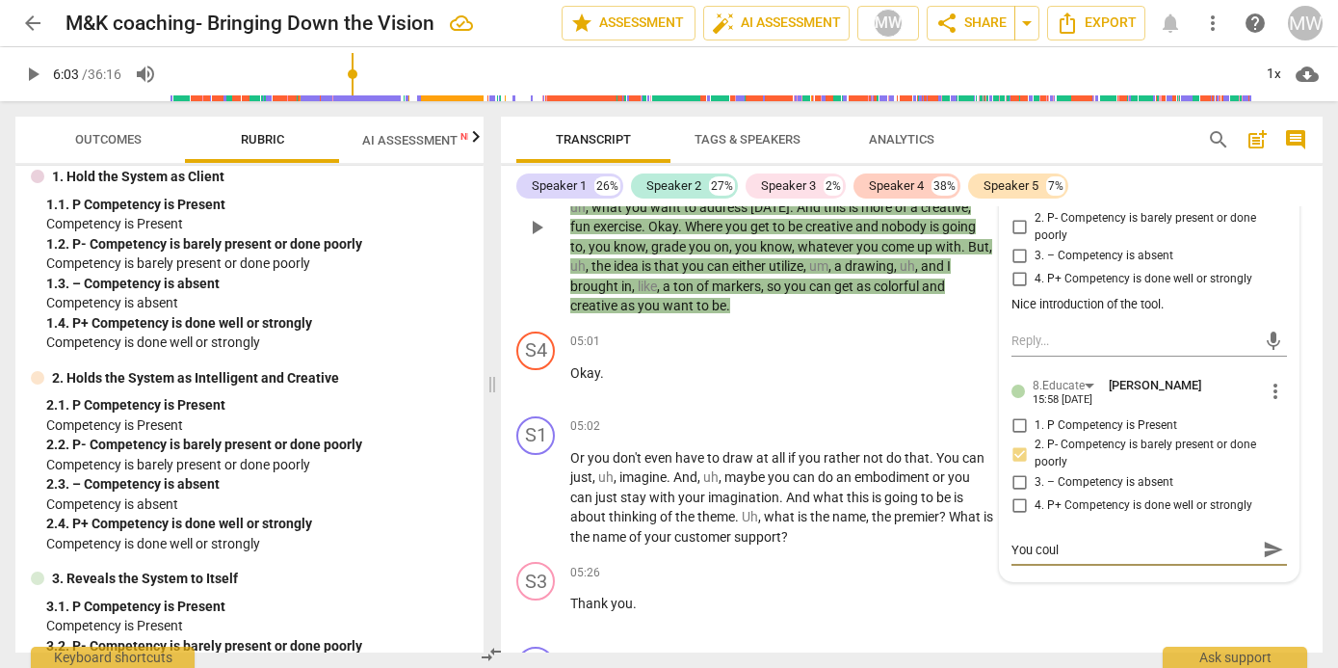
type textarea "You could"
type textarea "You could s"
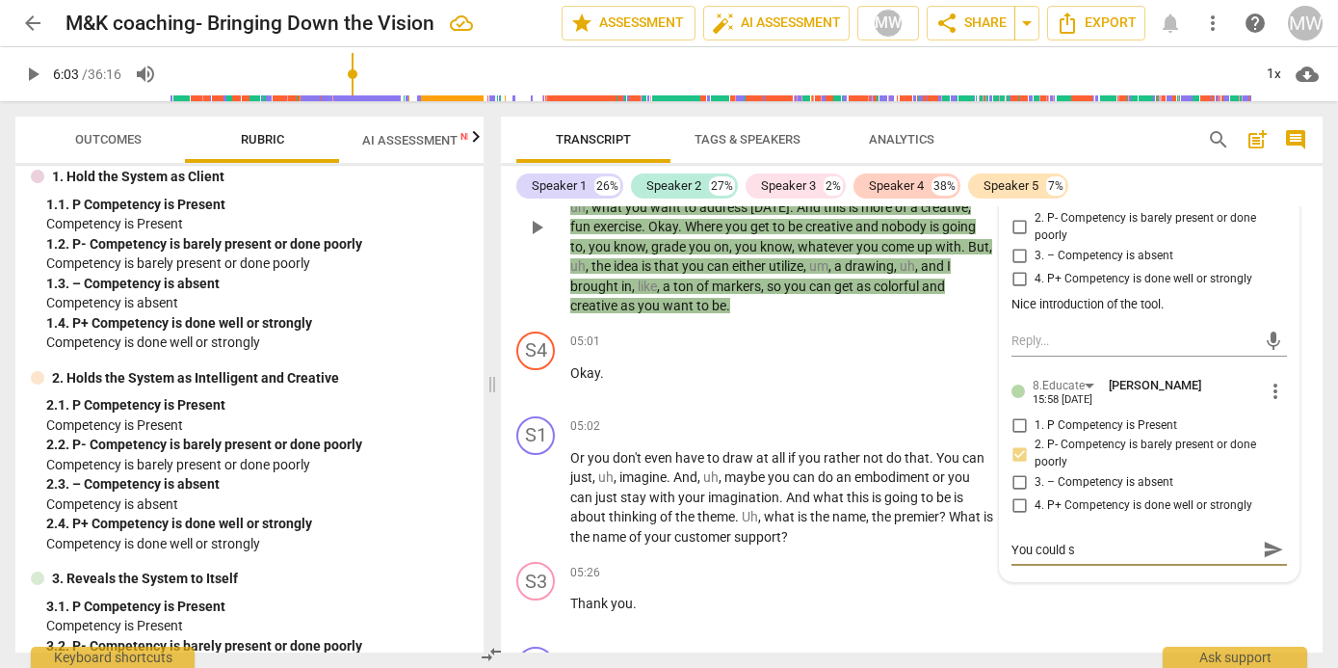
type textarea "You could se"
type textarea "You could set"
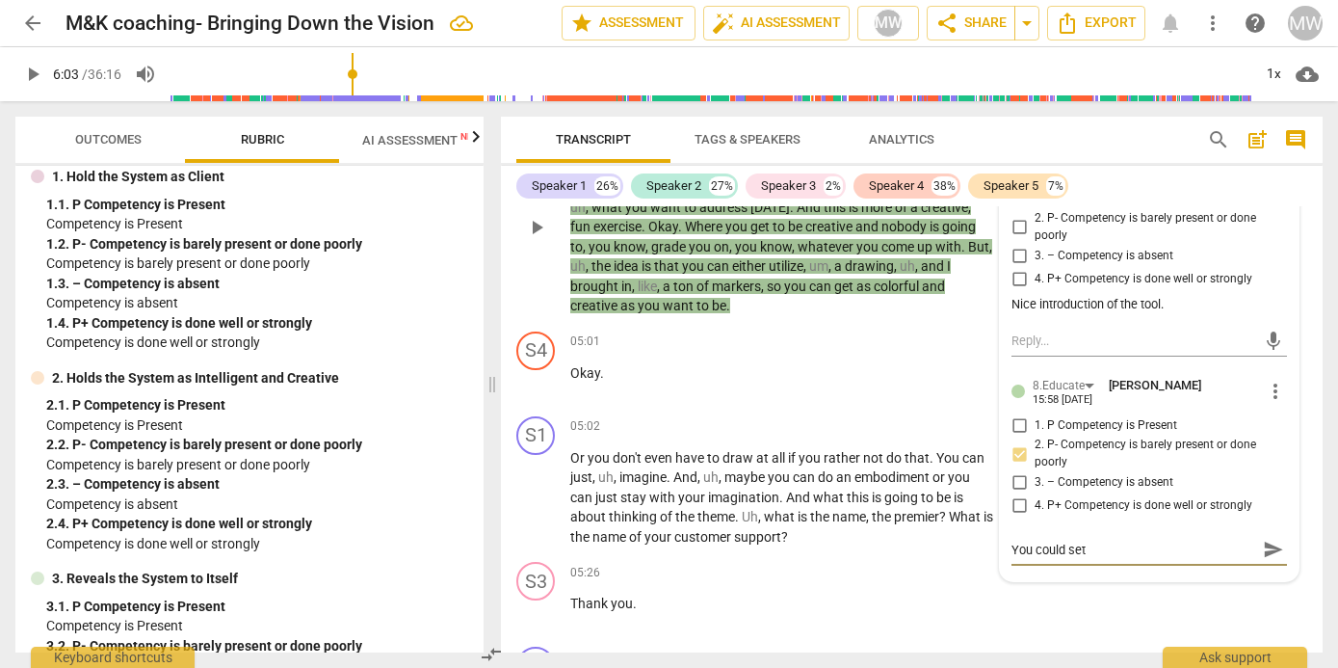
type textarea "You could set c"
type textarea "You could set co"
type textarea "You could set con"
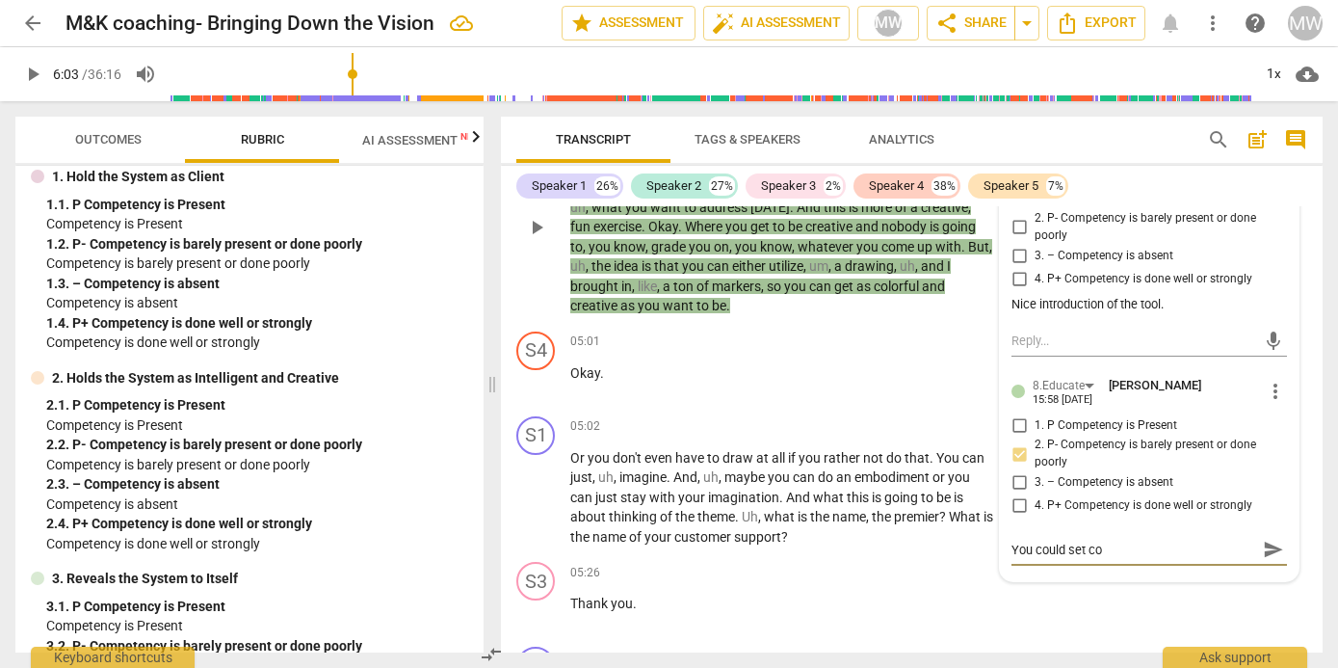
type textarea "You could set con"
type textarea "You could set cont"
type textarea "You could set [PERSON_NAME]"
type textarea "You could set contex"
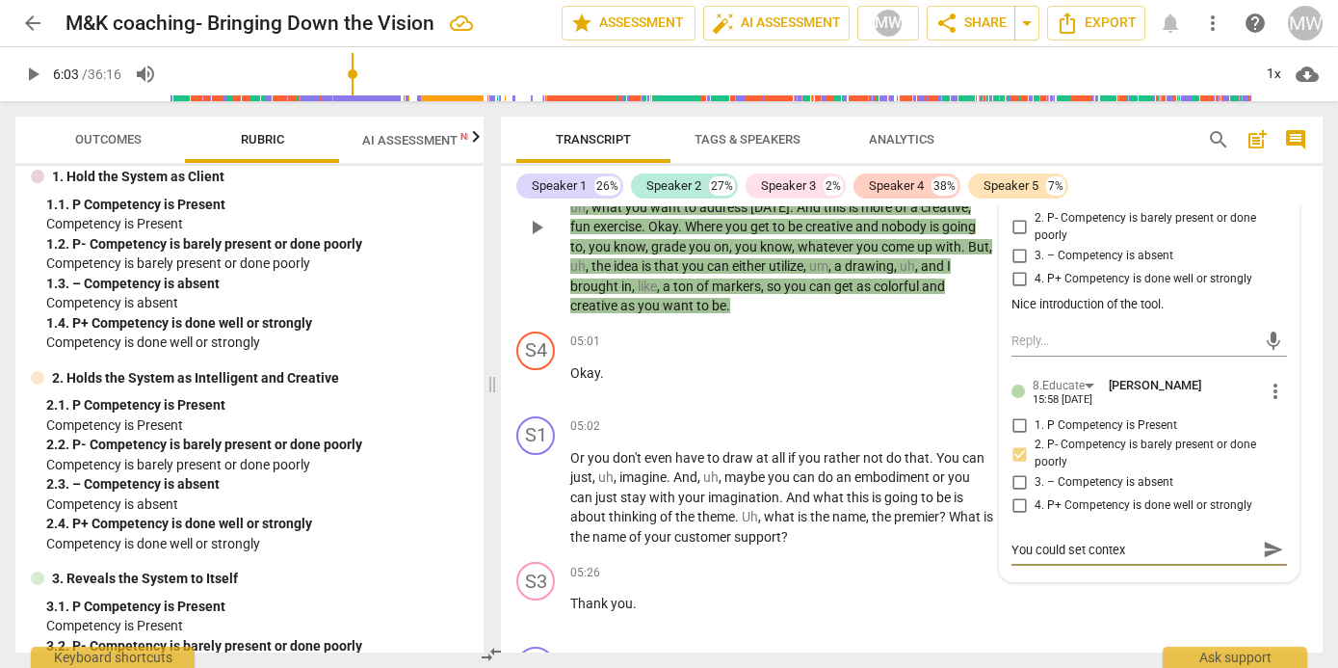
type textarea "You could set context"
type textarea "You could set context:"
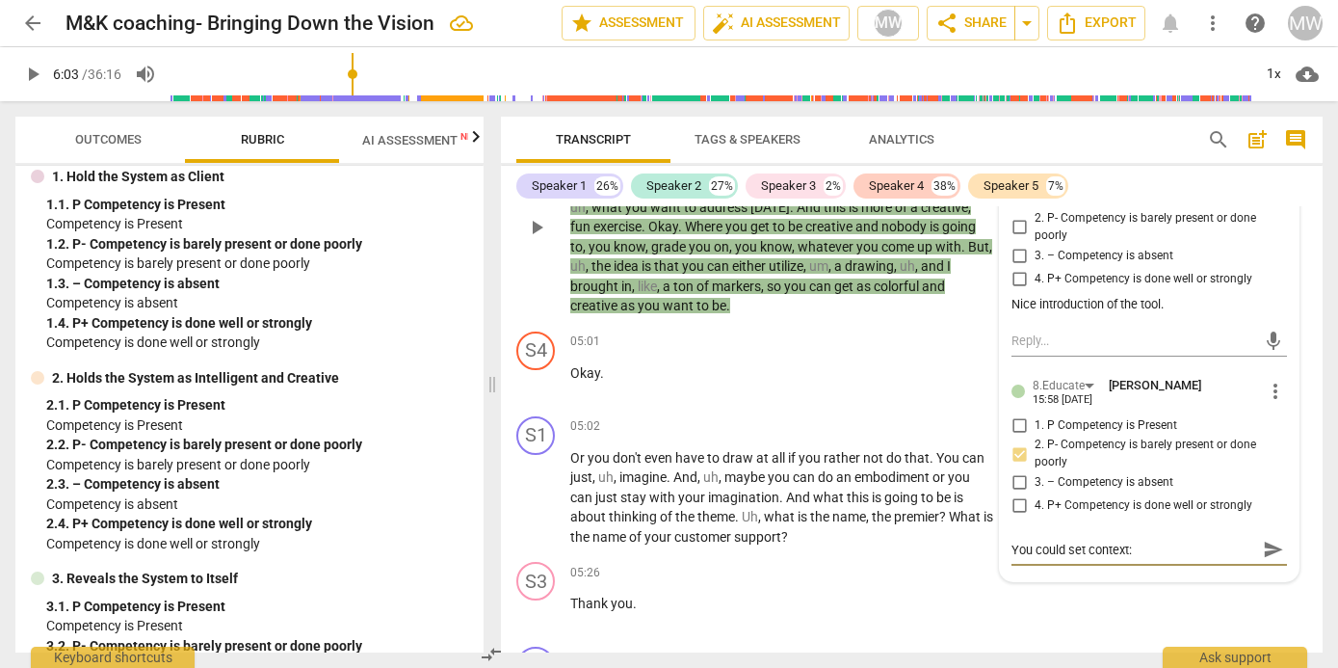
type textarea "You could set context:"
type textarea "You could set context: h"
type textarea "You could set context: he"
type textarea "You could set context: her"
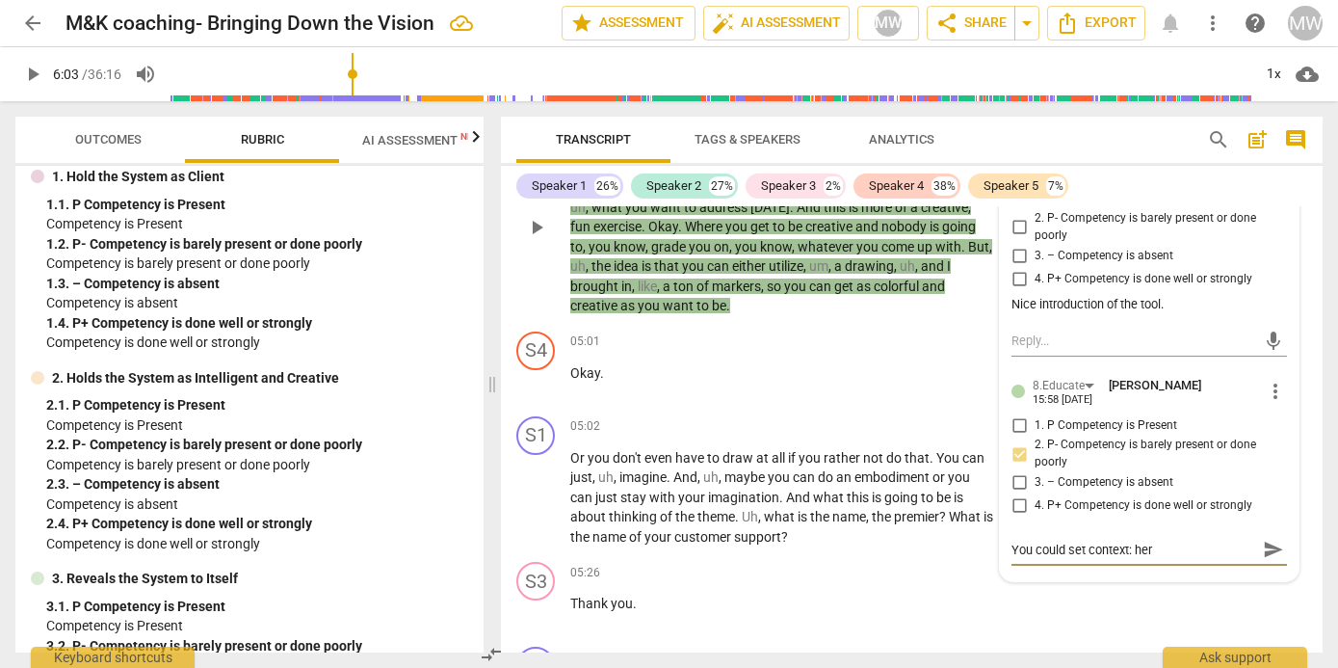
type textarea "You could set context: her"
type textarea "You could set context: here"
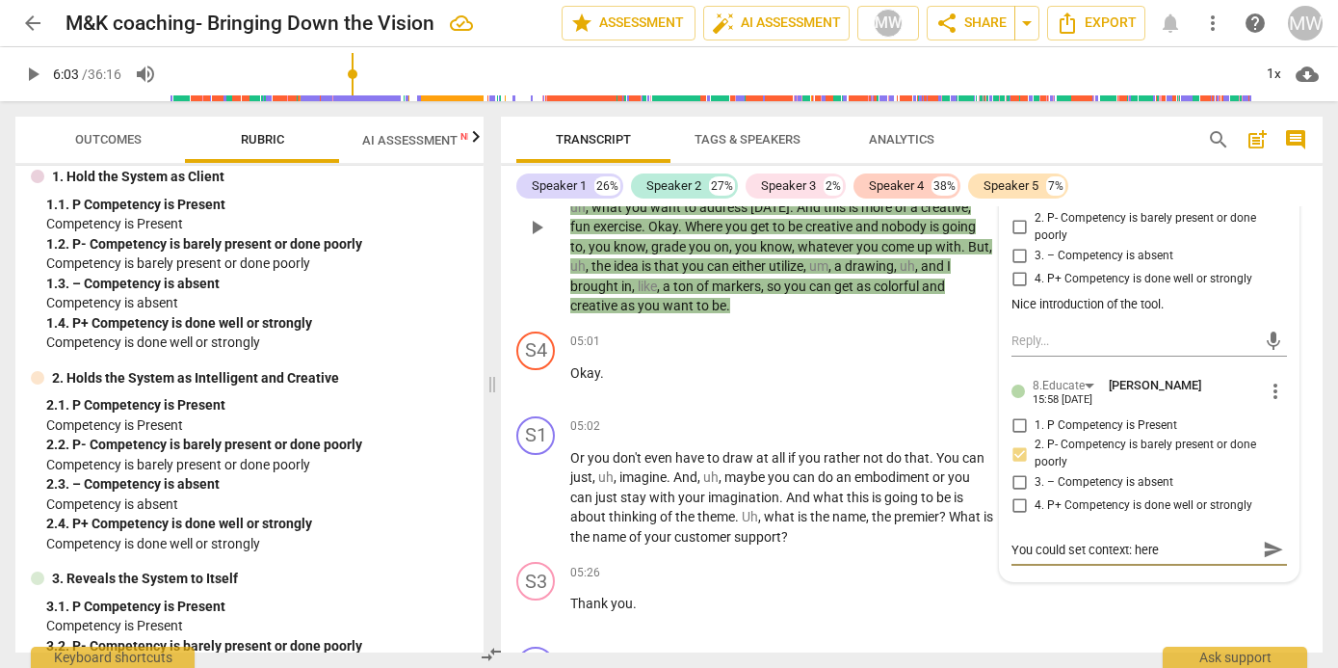
type textarea "You could set context: here"
type textarea "You could set context: herew"
type textarea "You could set context: herewh"
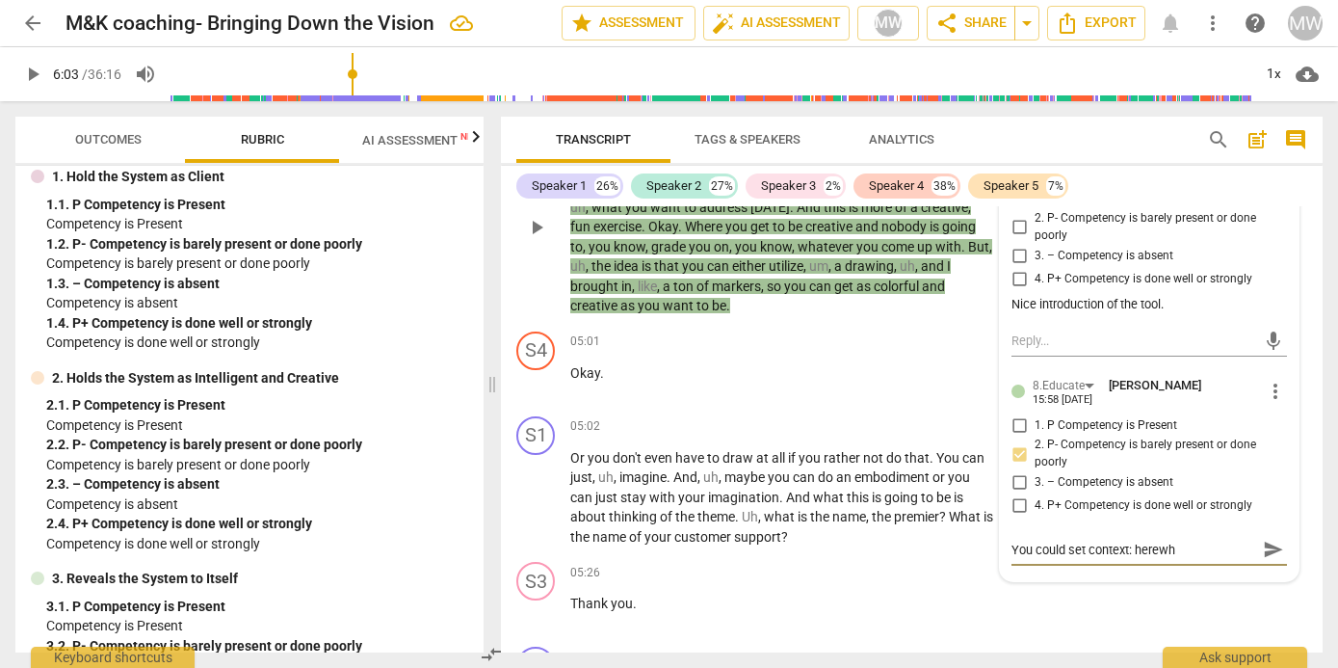
type textarea "You could set context: herew"
type textarea "You could set context: here"
type textarea "You could set context: here'"
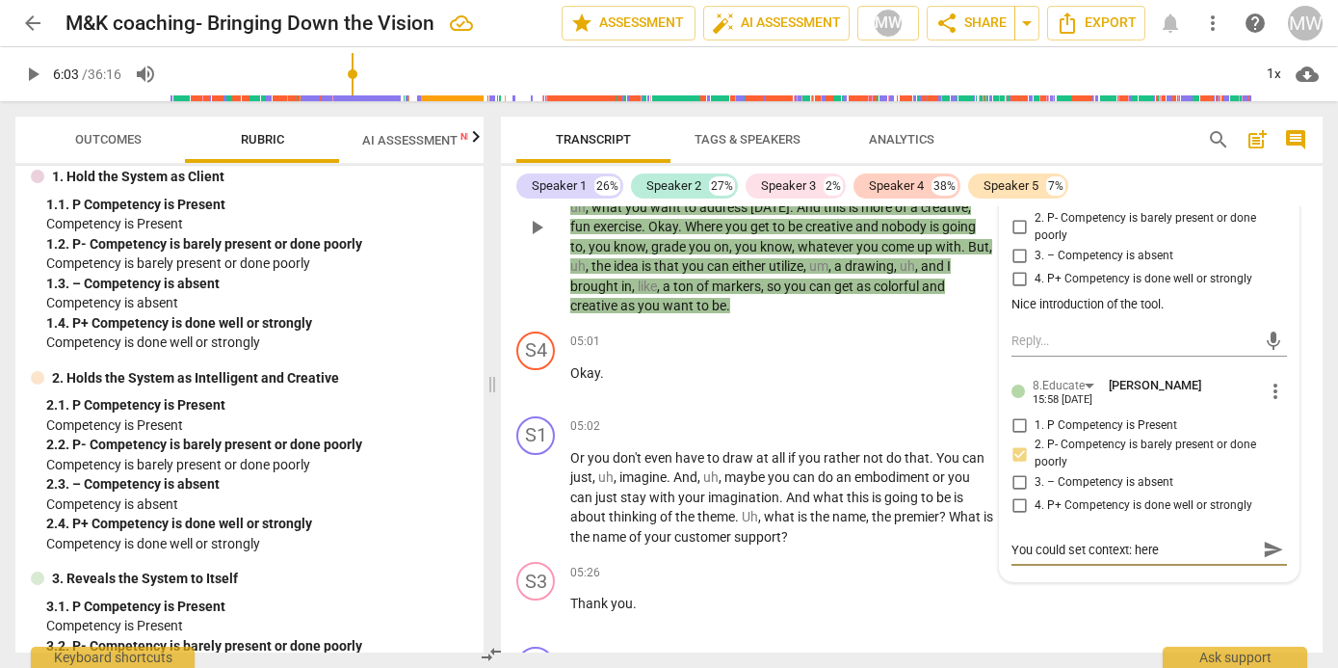
type textarea "You could set context: here'"
type textarea "You could set context: here's"
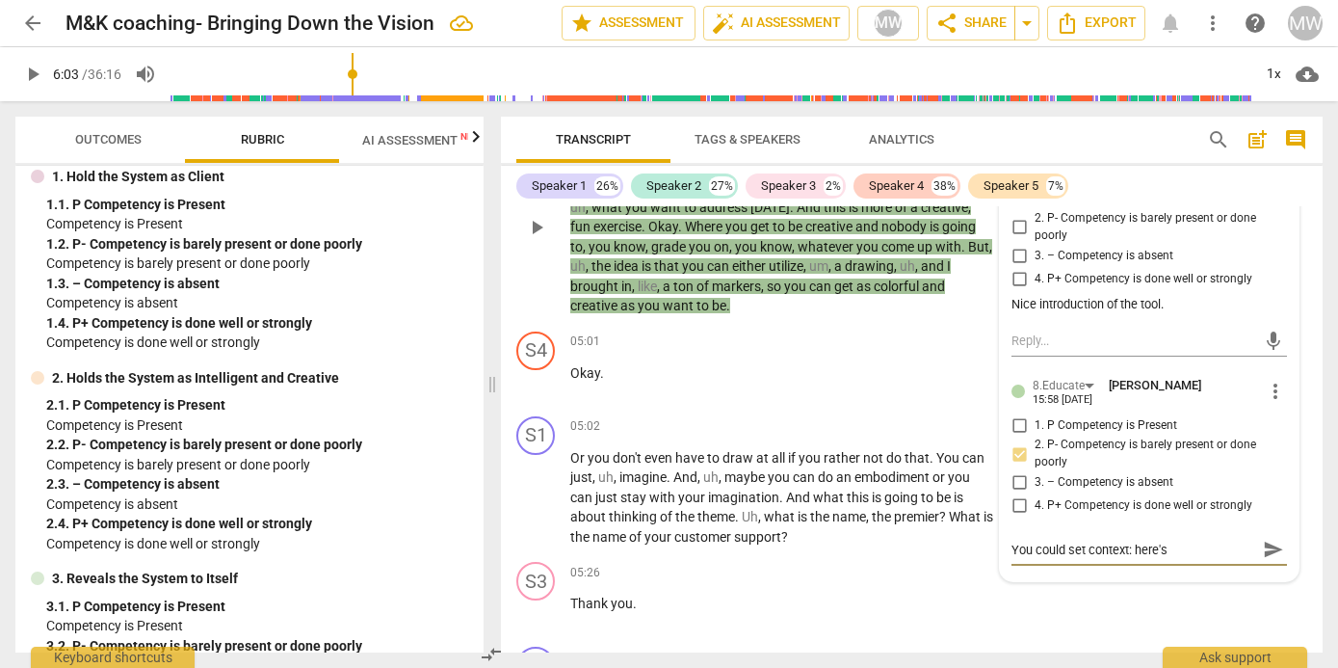
type textarea "You could set context: here's w"
type textarea "You could set context: here's wh"
type textarea "You could set context: here's wha"
type textarea "You could set context: here's what"
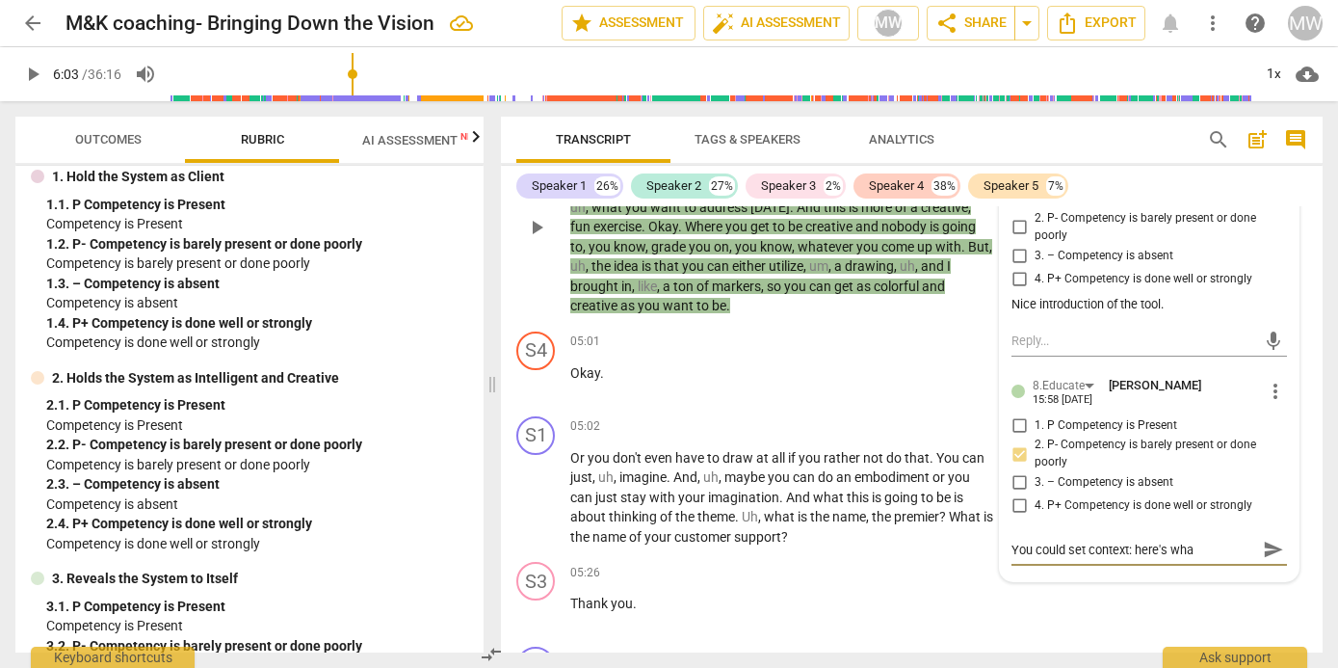
type textarea "You could set context: here's what"
type textarea "You could set context: here's what y"
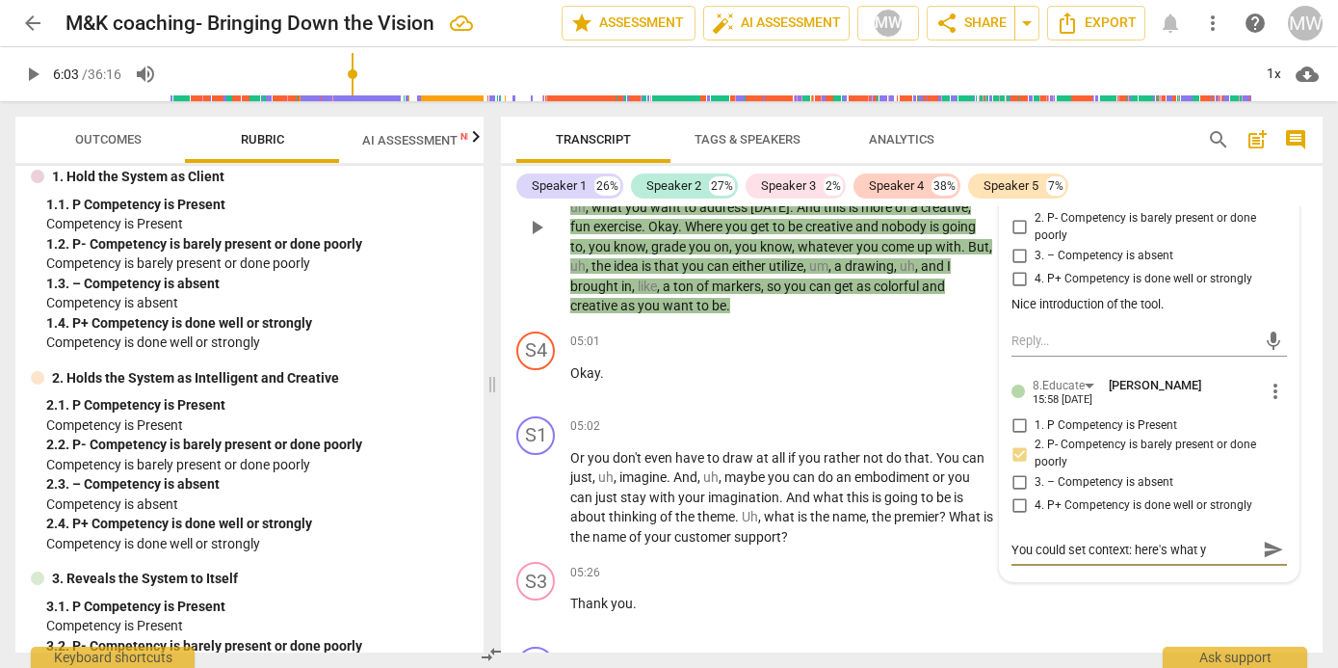
type textarea "You could set context: here's what"
type textarea "You could set context: here's what w"
type textarea "You could set context: here's what we"
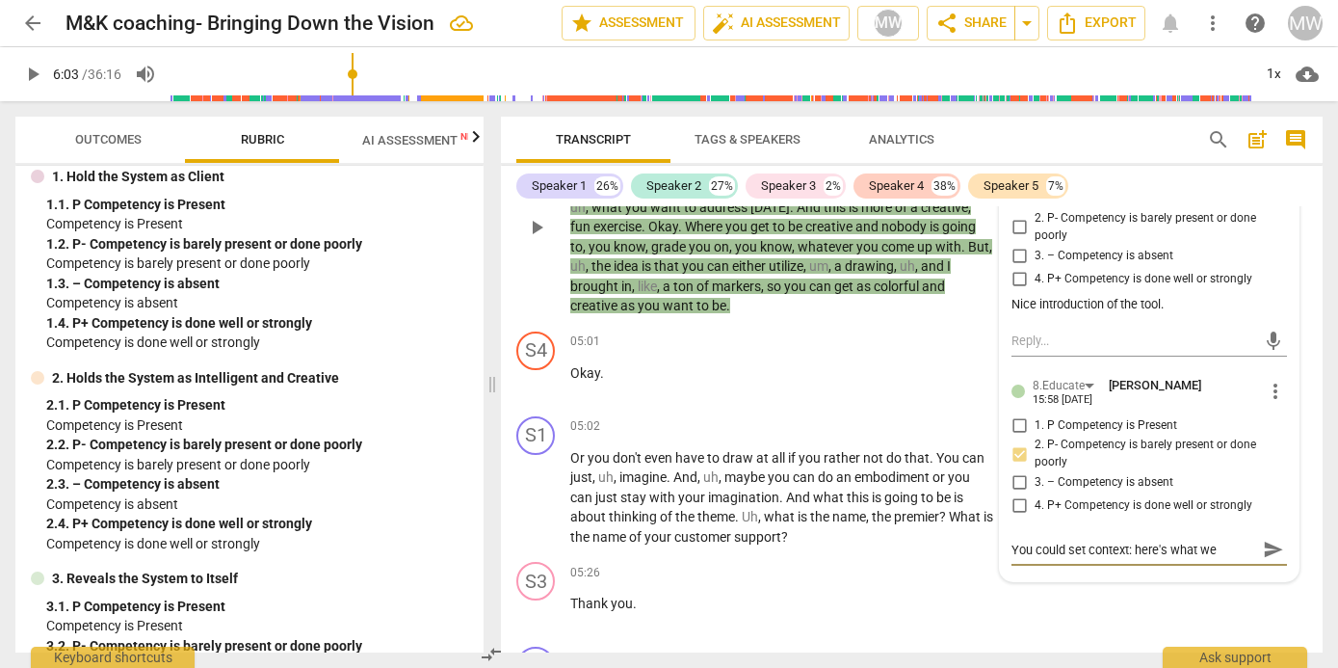
type textarea "You could set context: here's what wer"
type textarea "You could set context: here's what were"
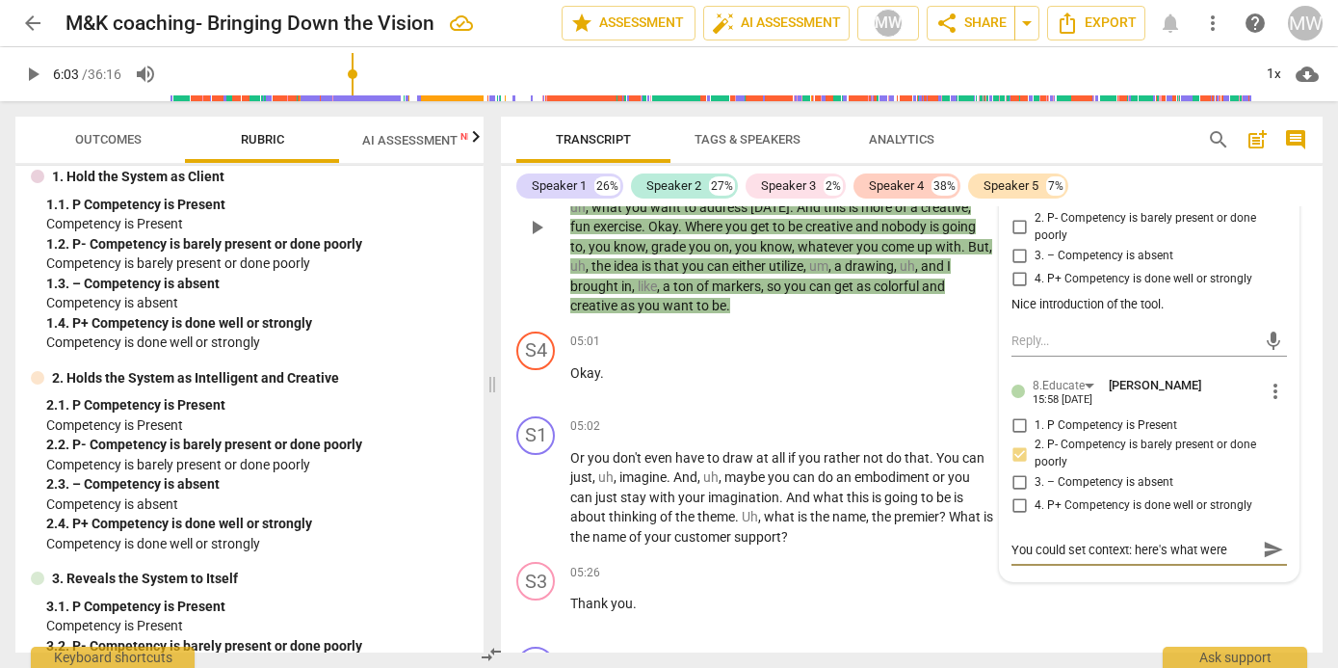
type textarea "You could set context: here's what were g"
type textarea "You could set context: here's what were go"
type textarea "You could set context: here's what were goi"
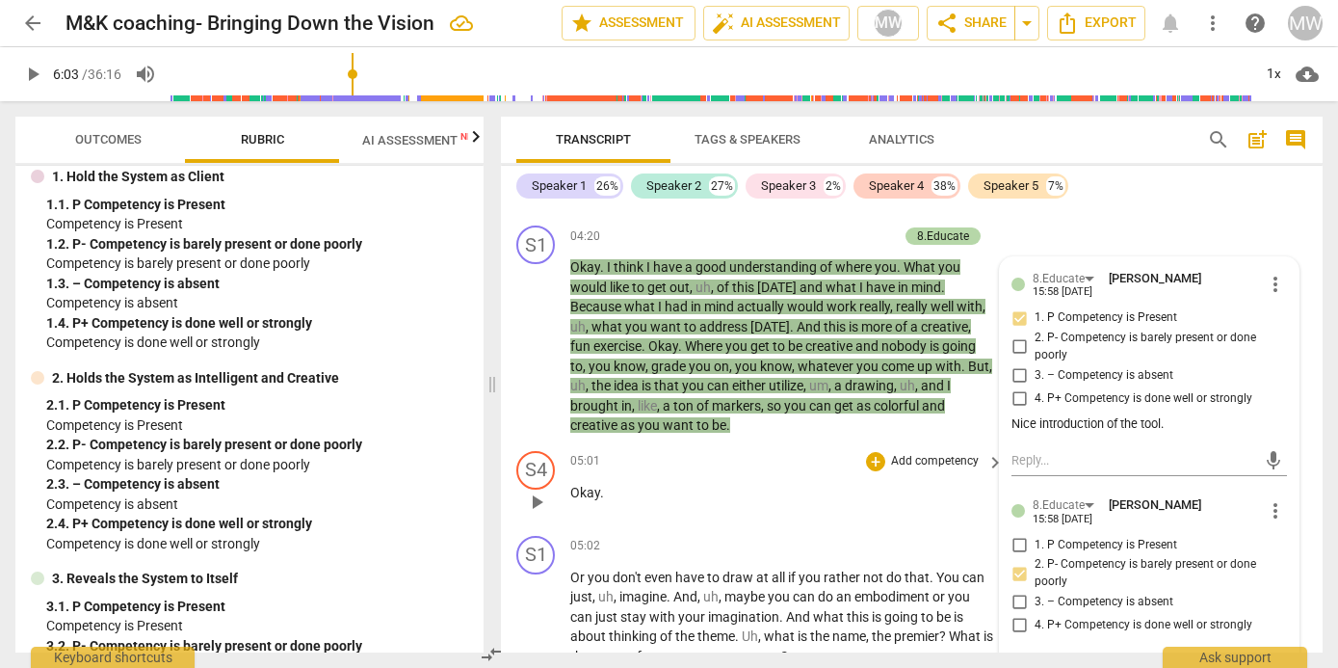
scroll to position [3025, 0]
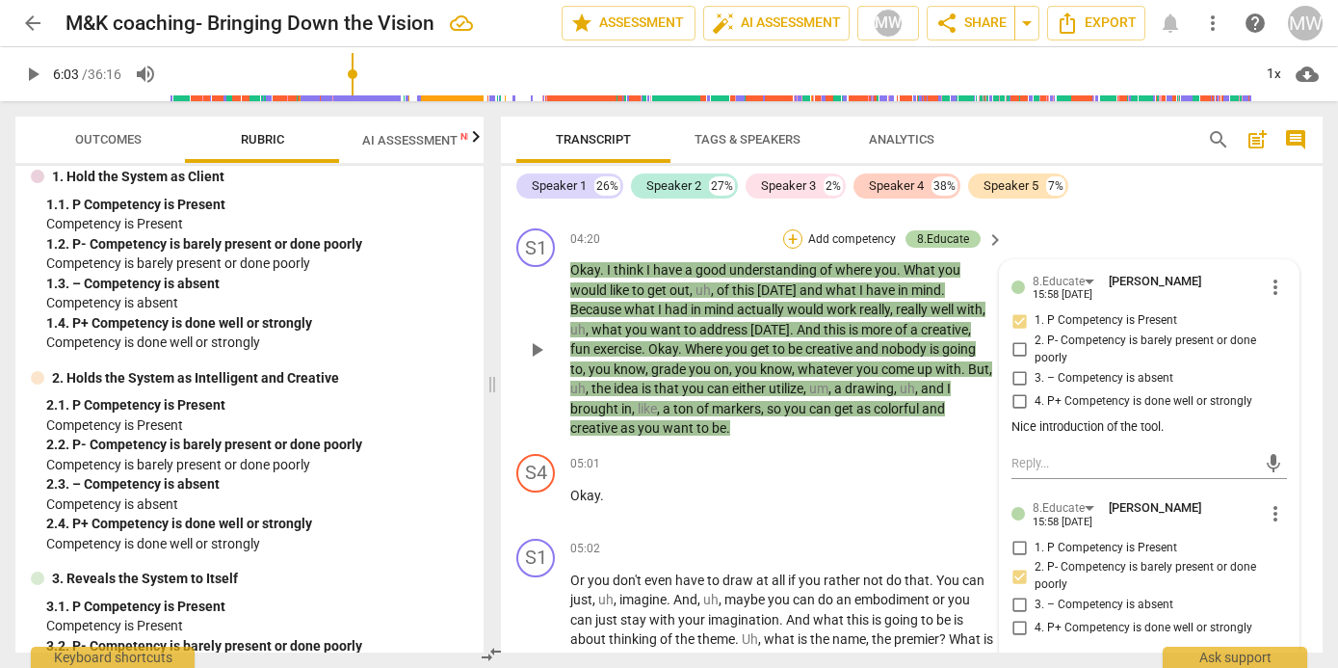
click at [682, 249] on div "+" at bounding box center [792, 238] width 19 height 19
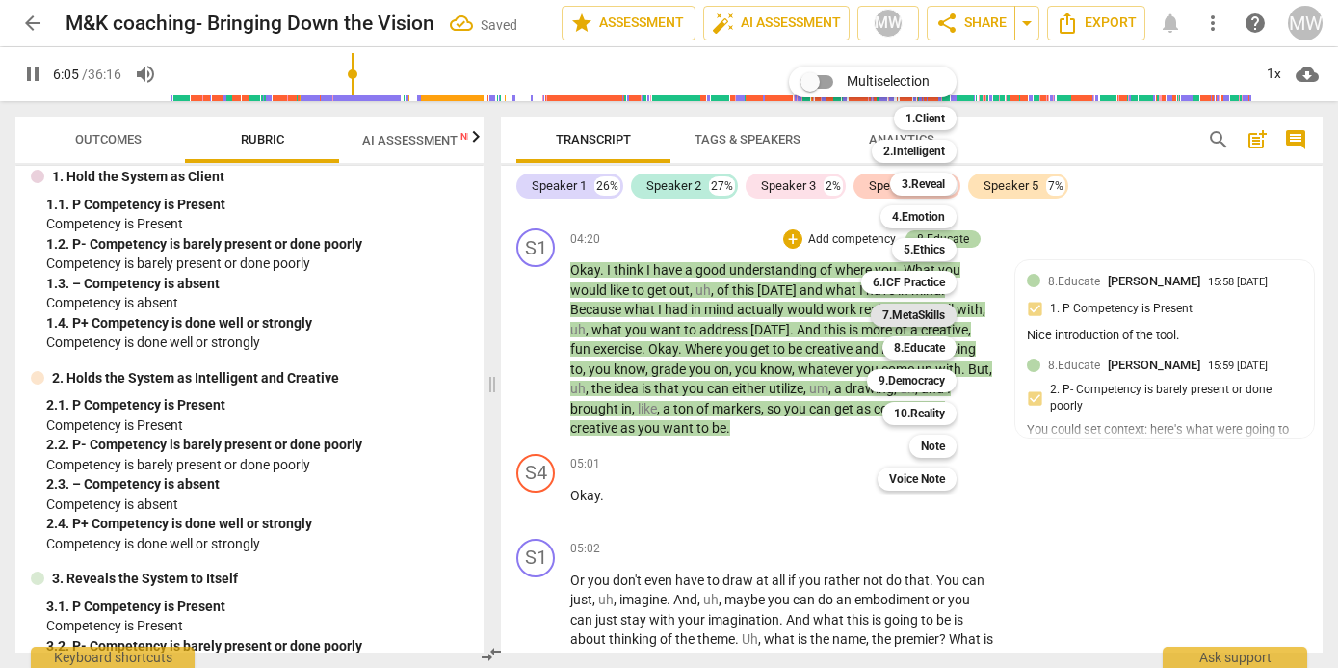
click at [682, 259] on b "7.MetaSkills" at bounding box center [913, 314] width 63 height 23
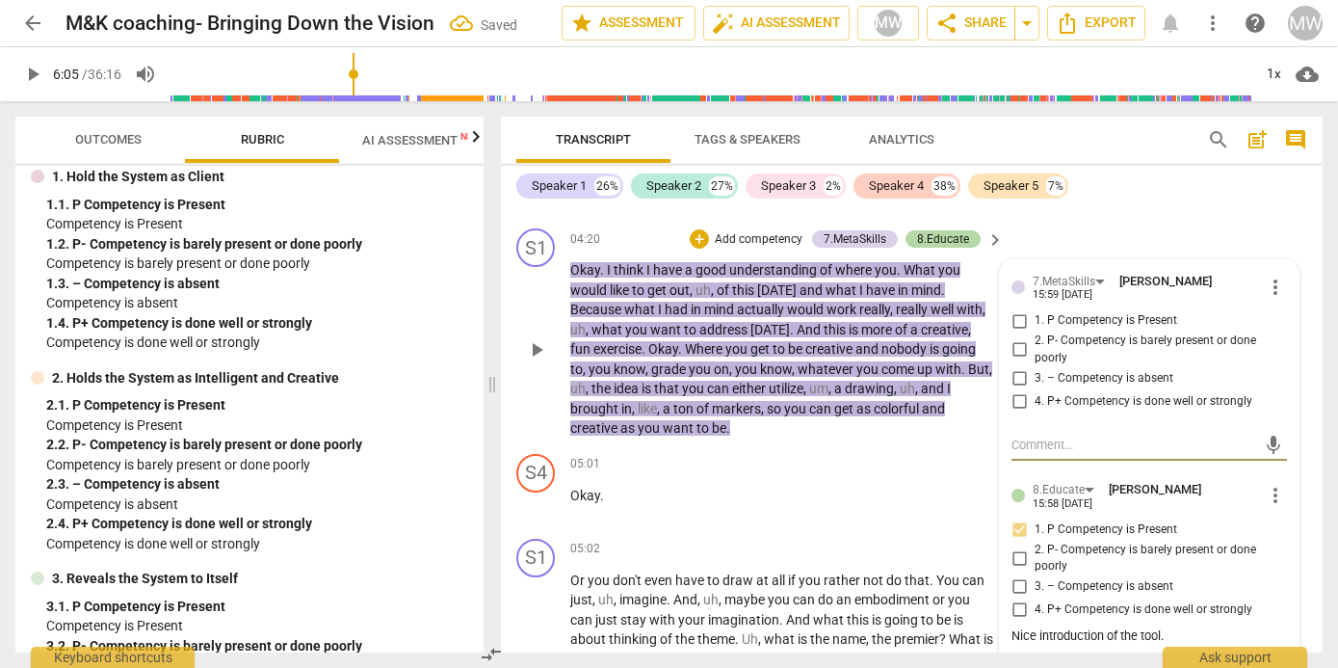
click at [682, 259] on input "1. P Competency is Present" at bounding box center [1019, 320] width 31 height 23
click at [682, 259] on textarea at bounding box center [1133, 444] width 245 height 18
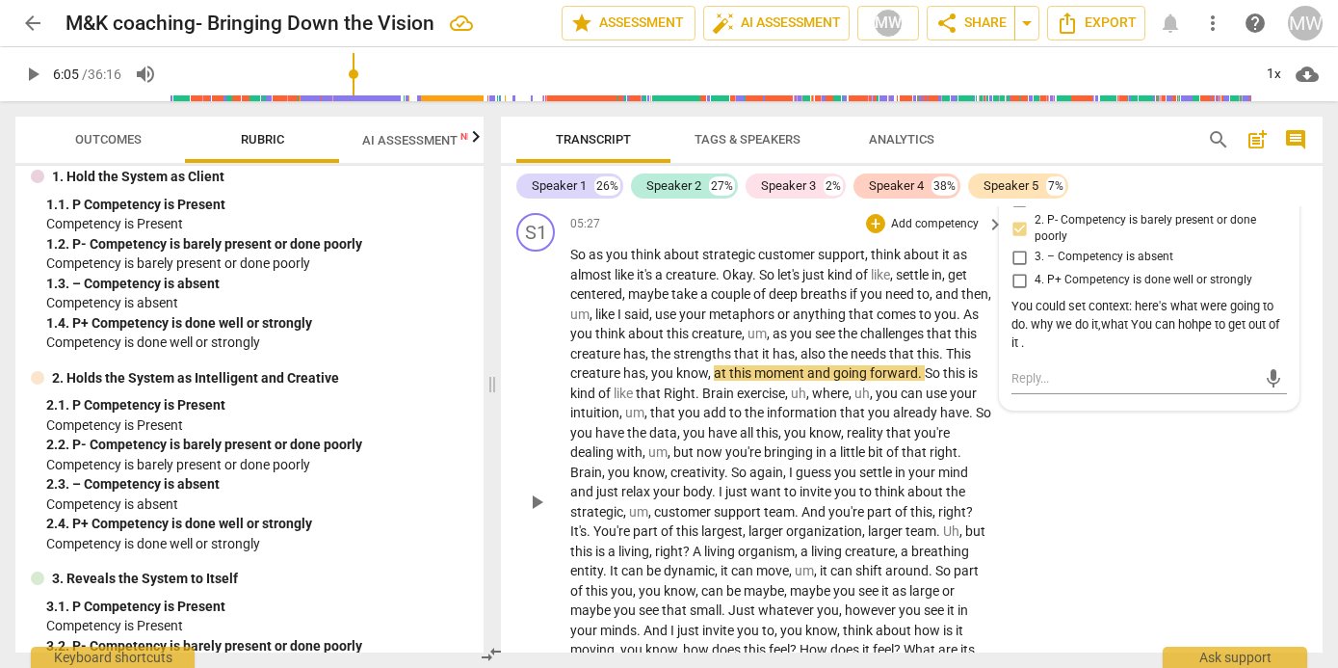
scroll to position [3631, 0]
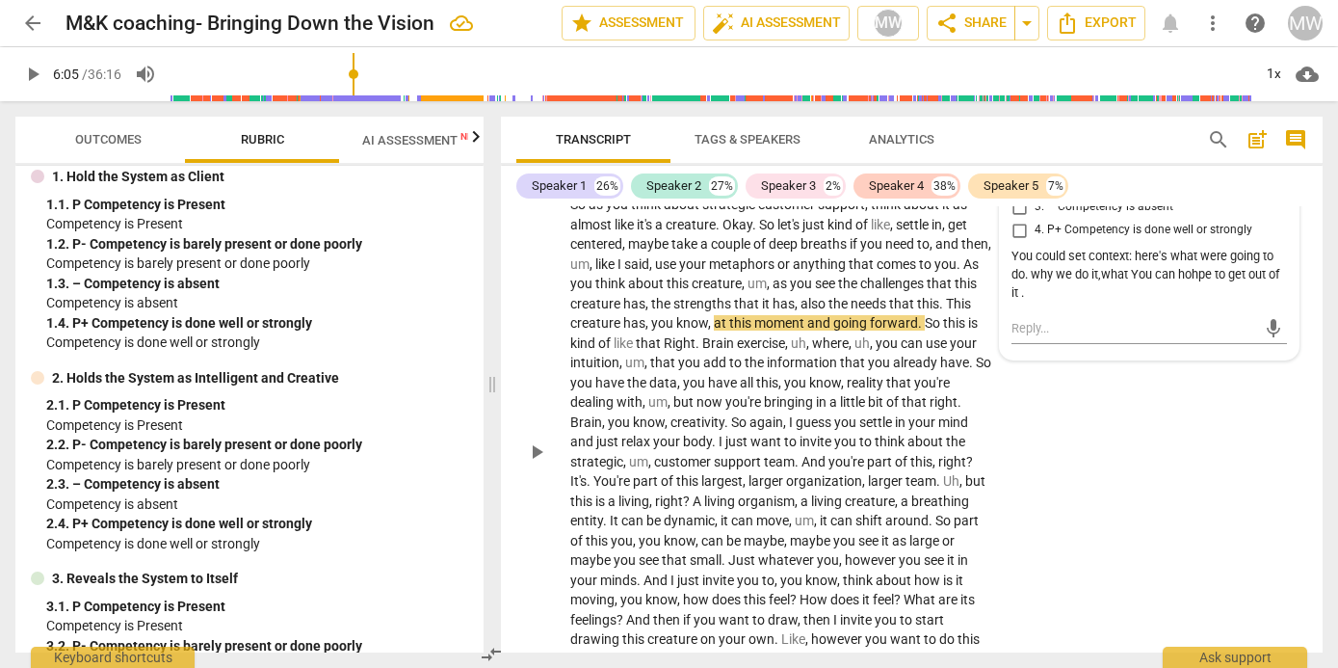
click at [532, 259] on span "play_arrow" at bounding box center [536, 451] width 23 height 23
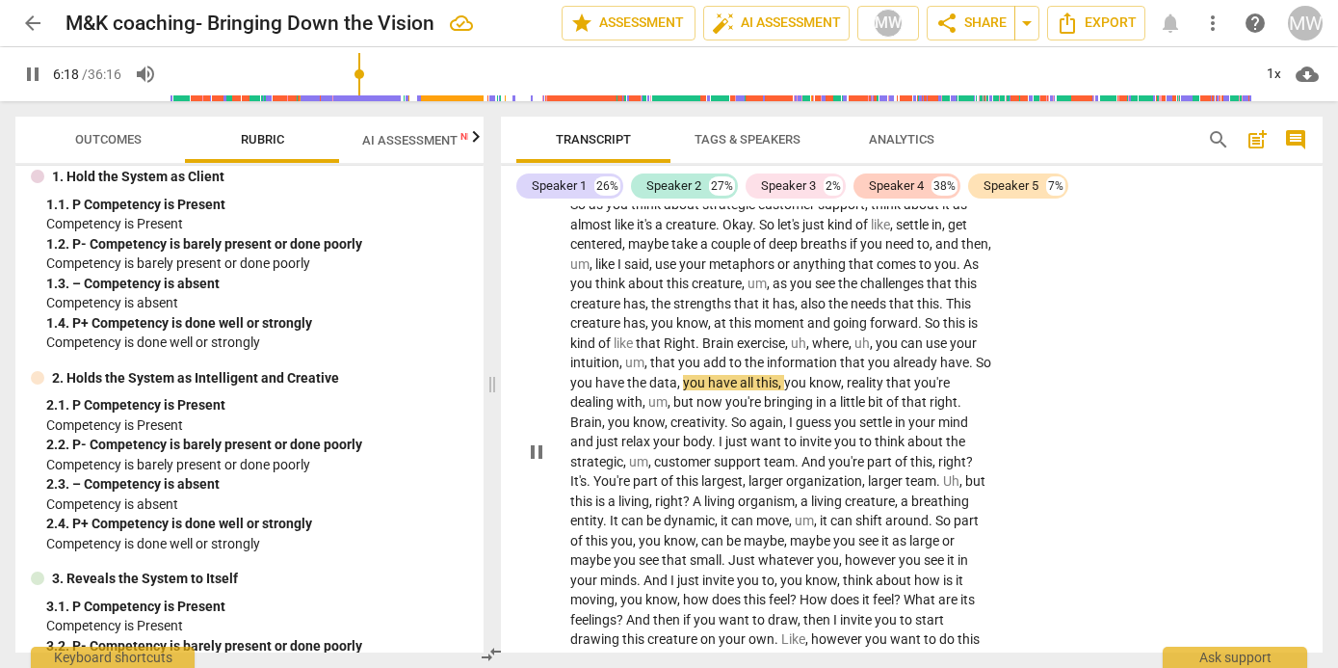
click at [536, 259] on span "pause" at bounding box center [536, 451] width 23 height 23
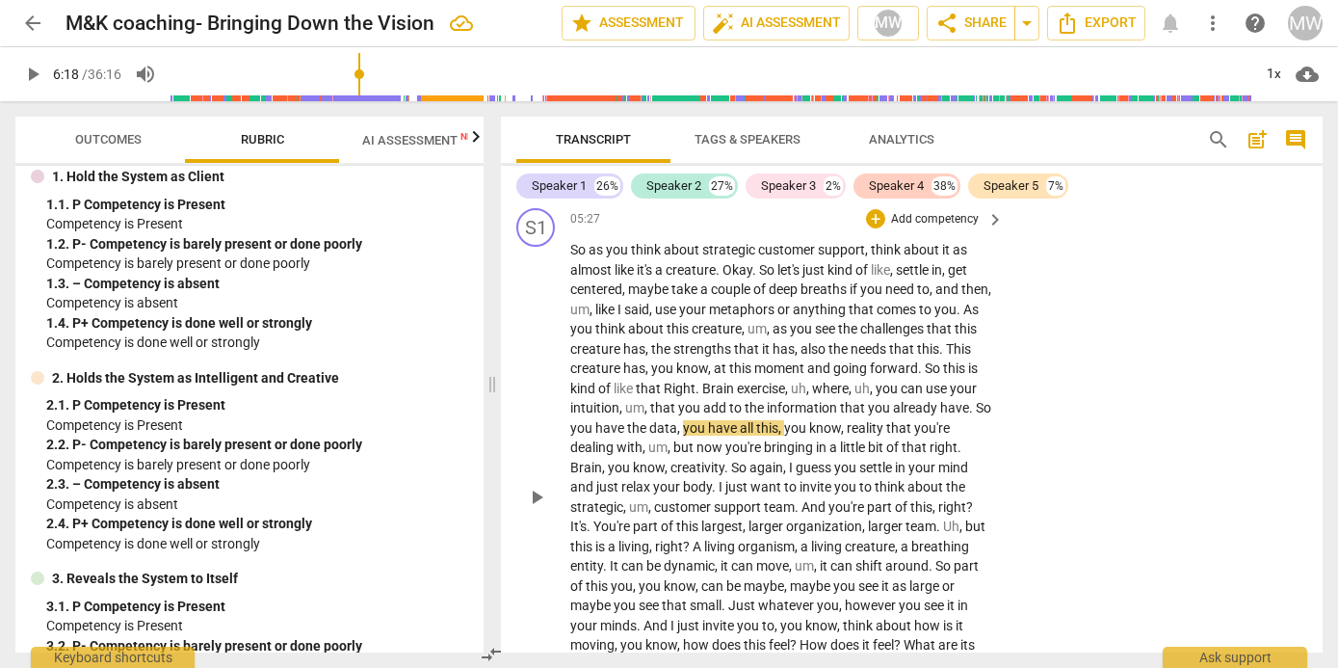
scroll to position [3574, 0]
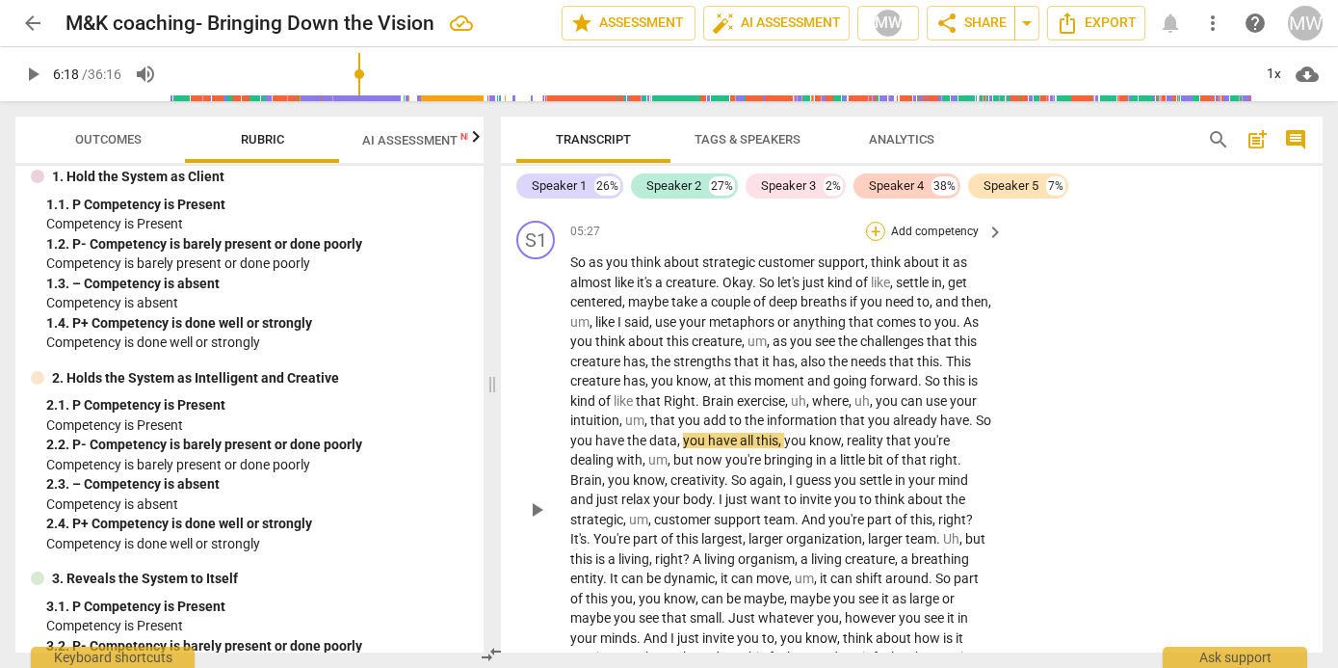
click at [682, 241] on div "+" at bounding box center [875, 231] width 19 height 19
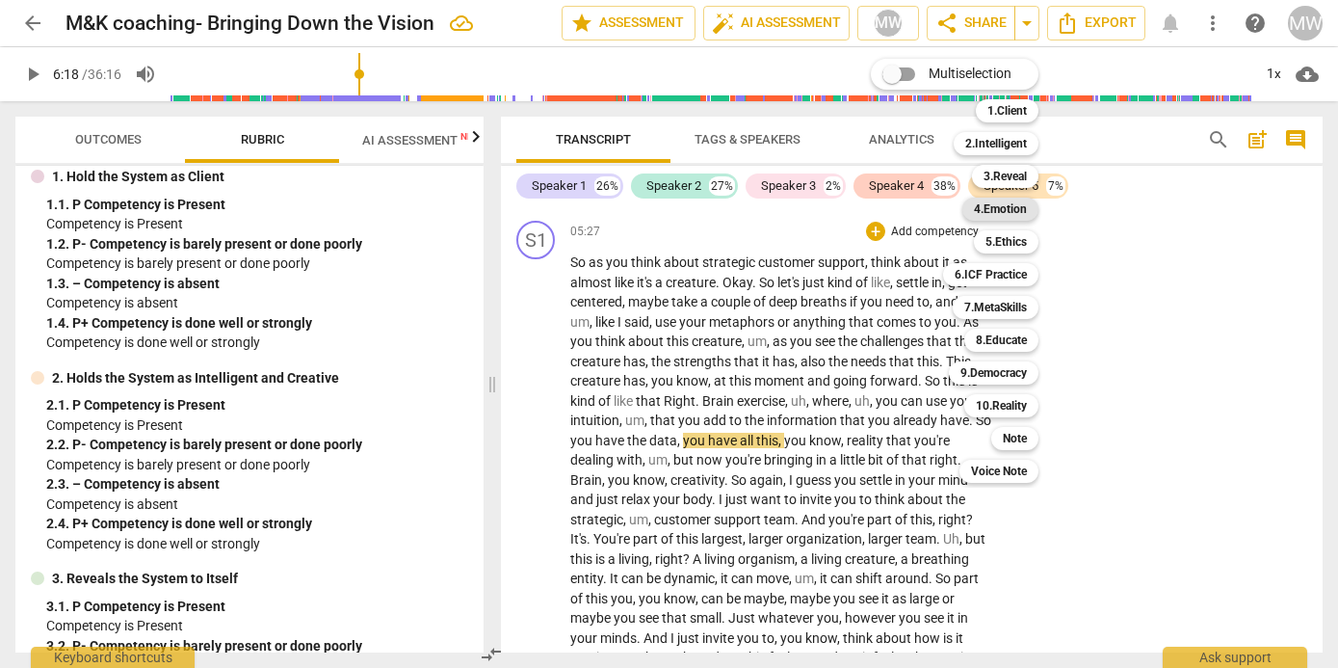
click at [682, 201] on b "4.Emotion" at bounding box center [1000, 208] width 53 height 23
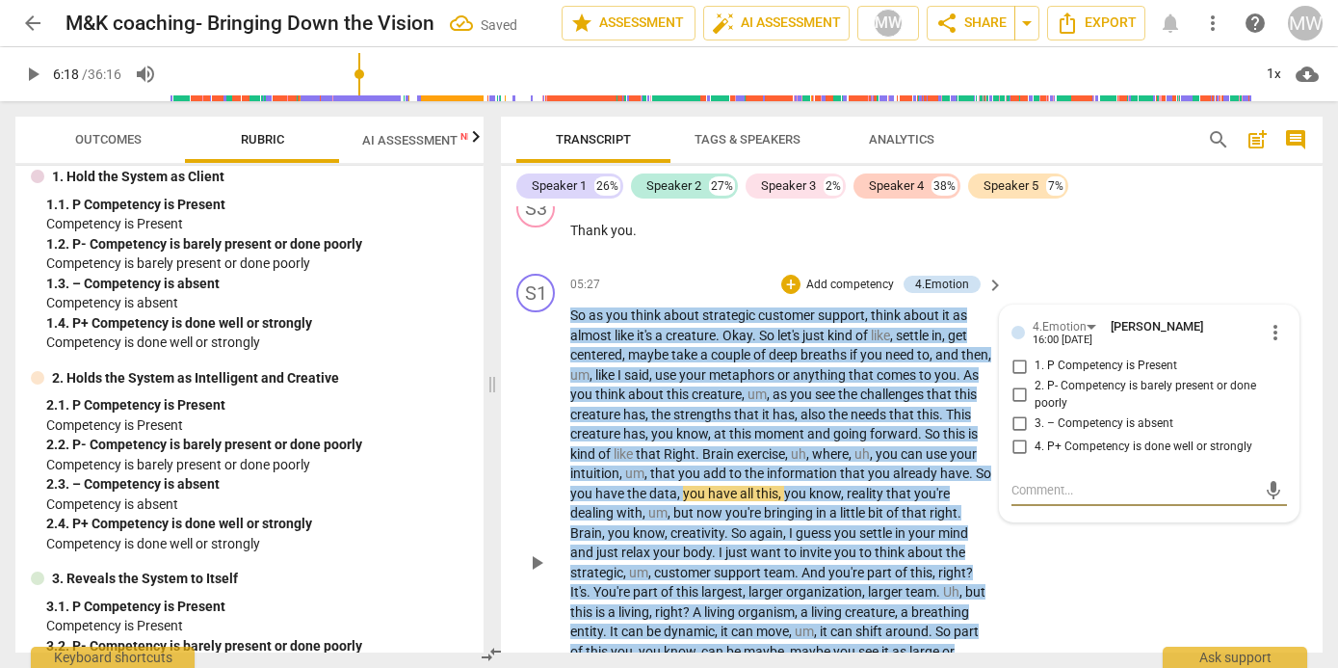
scroll to position [3420, 0]
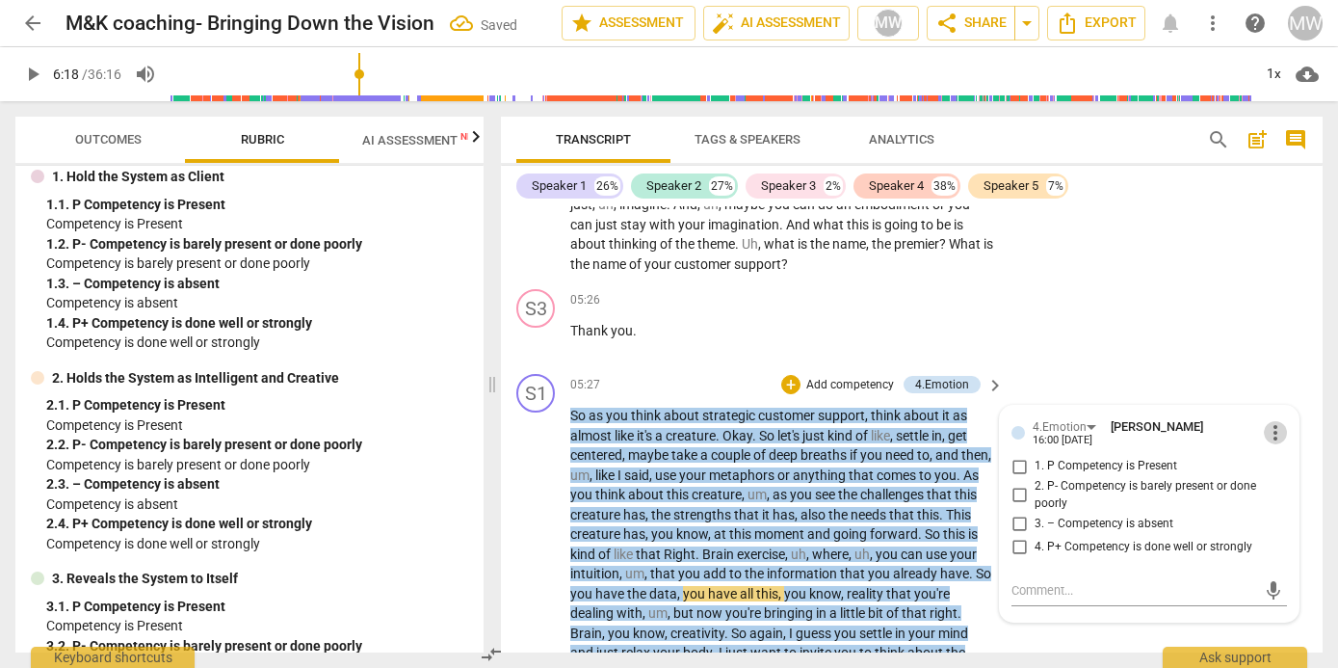
click at [682, 259] on span "more_vert" at bounding box center [1275, 432] width 23 height 23
click at [682, 259] on li "Delete" at bounding box center [1288, 507] width 66 height 37
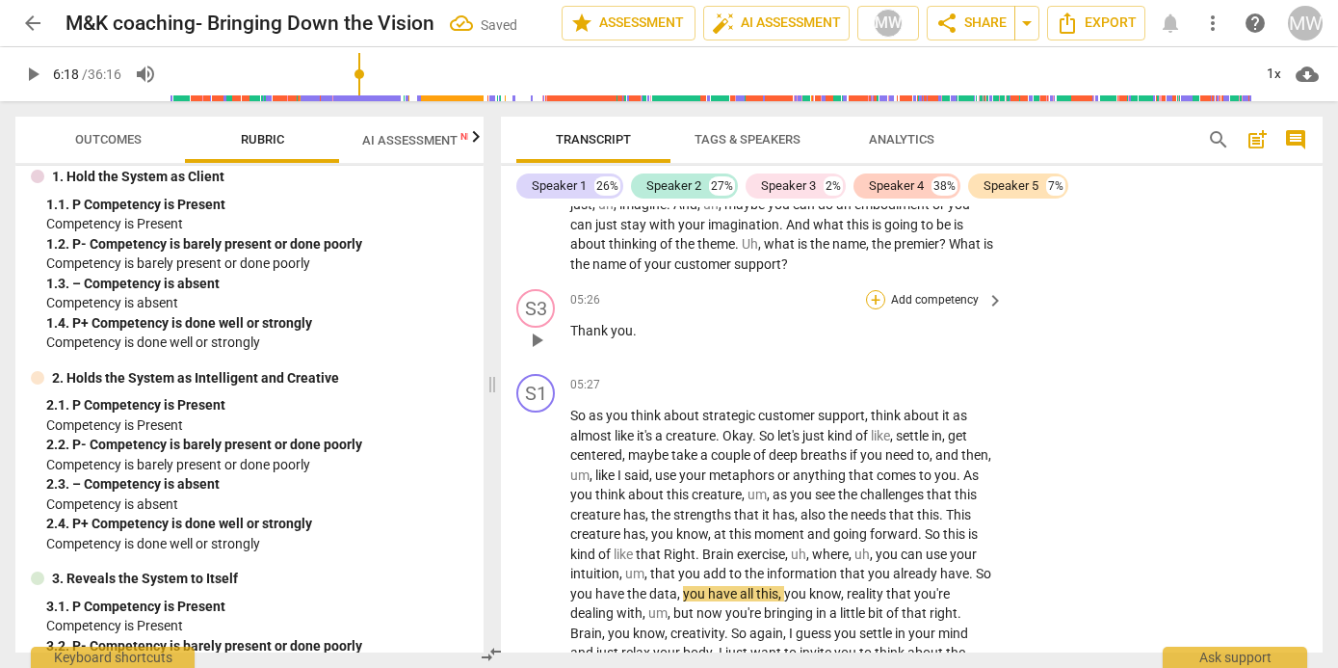
click at [682, 259] on div "+" at bounding box center [875, 299] width 19 height 19
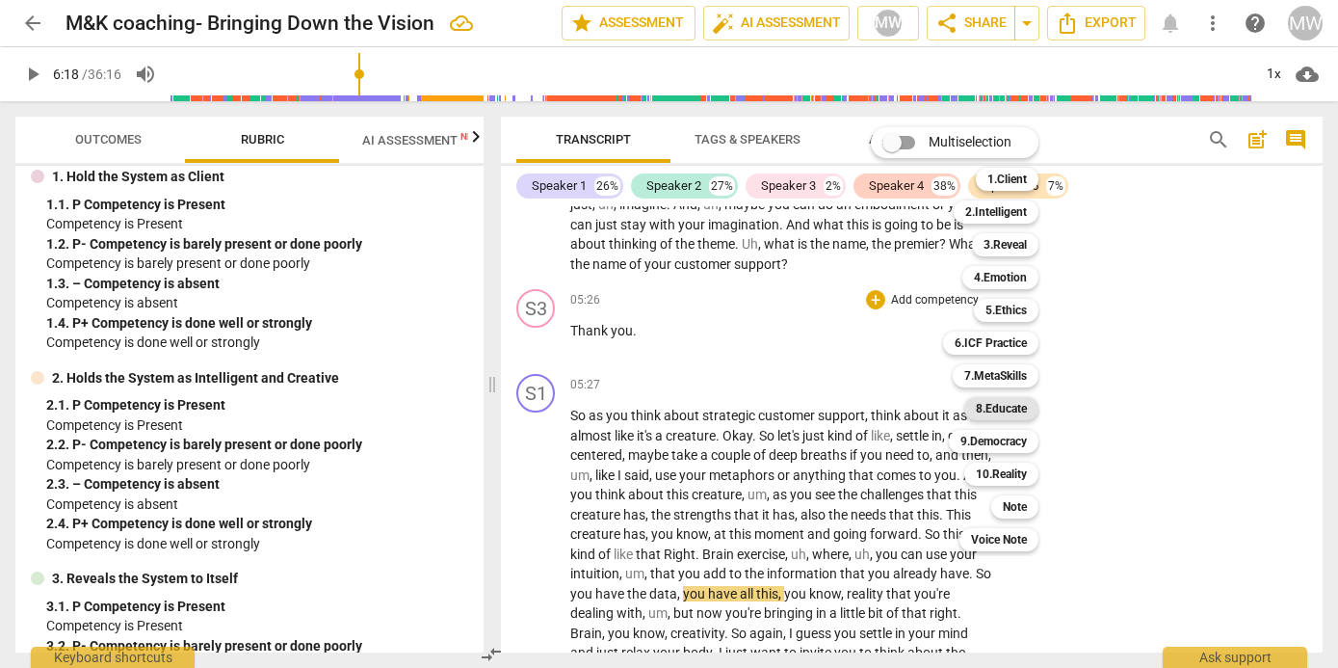
click at [682, 259] on b "8.Educate" at bounding box center [1001, 408] width 51 height 23
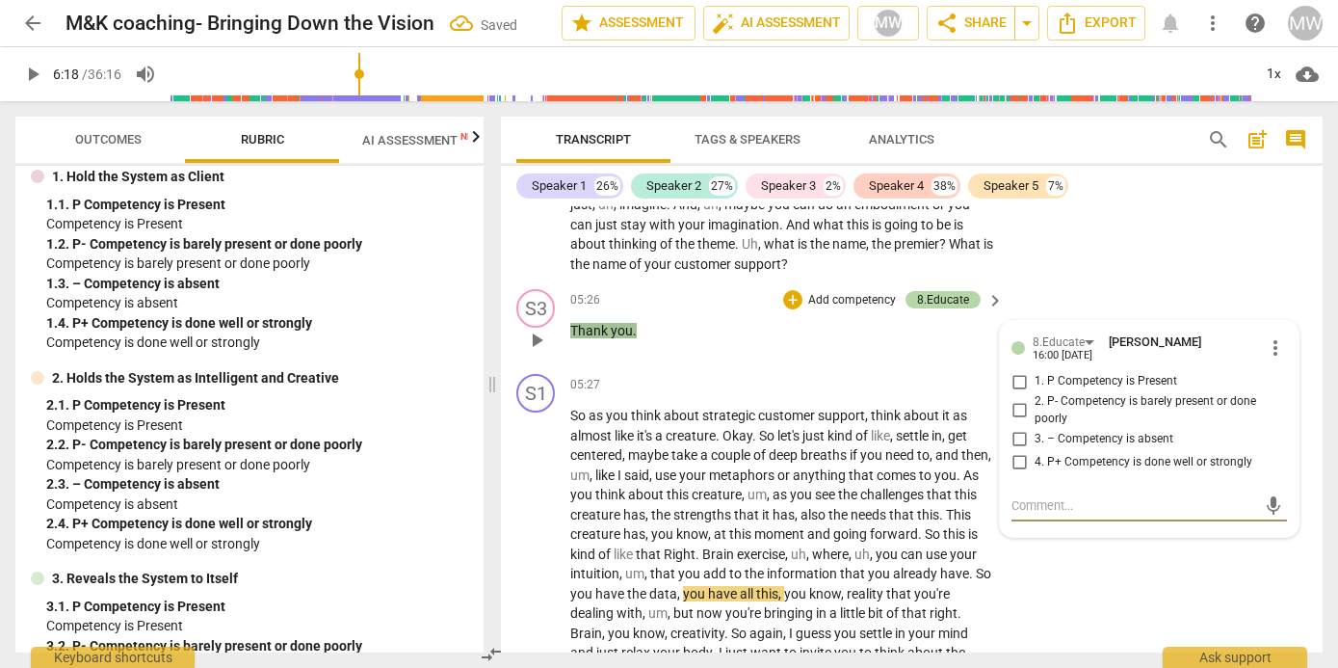
click at [682, 259] on input "1. P Competency is Present" at bounding box center [1019, 381] width 31 height 23
click at [682, 259] on textarea at bounding box center [1133, 505] width 245 height 18
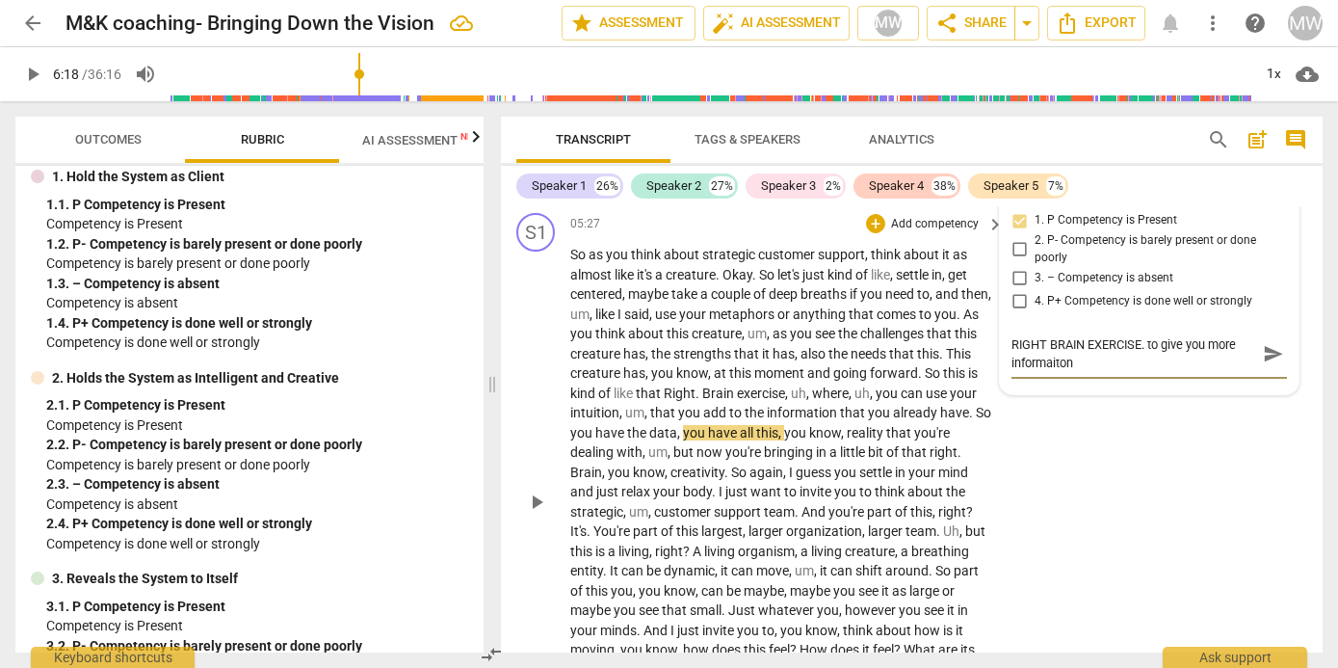
scroll to position [3781, 0]
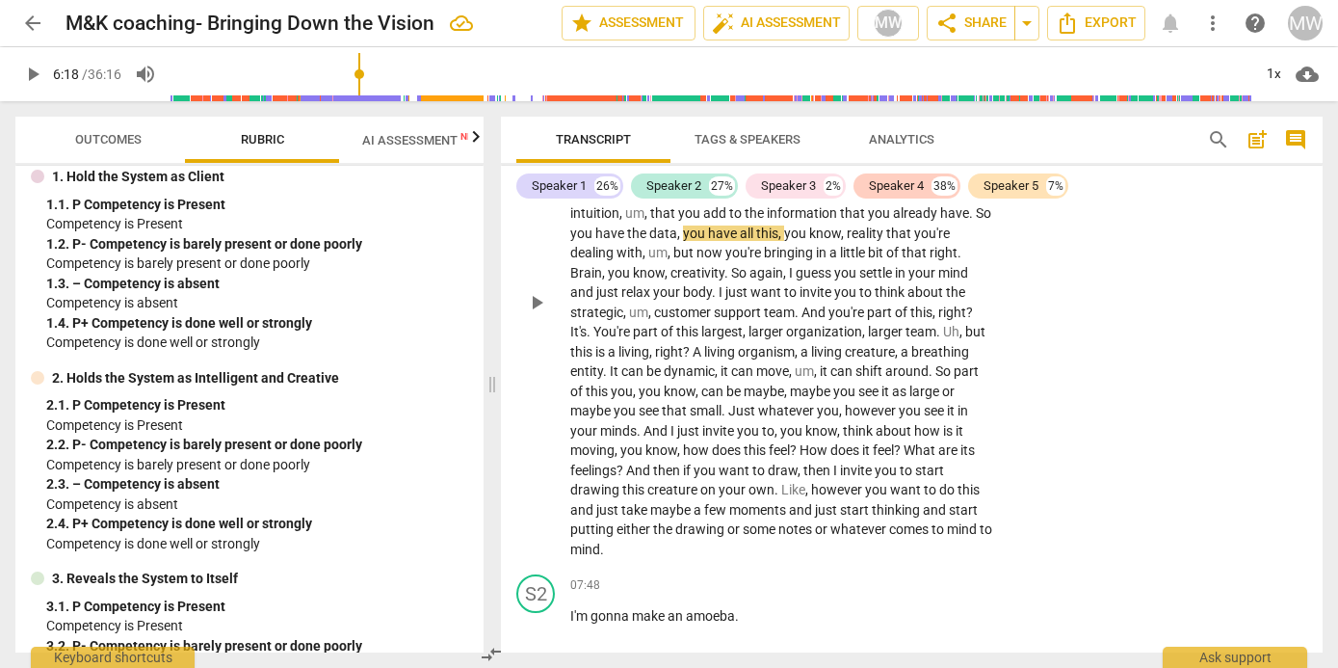
click at [535, 259] on span "play_arrow" at bounding box center [536, 302] width 23 height 23
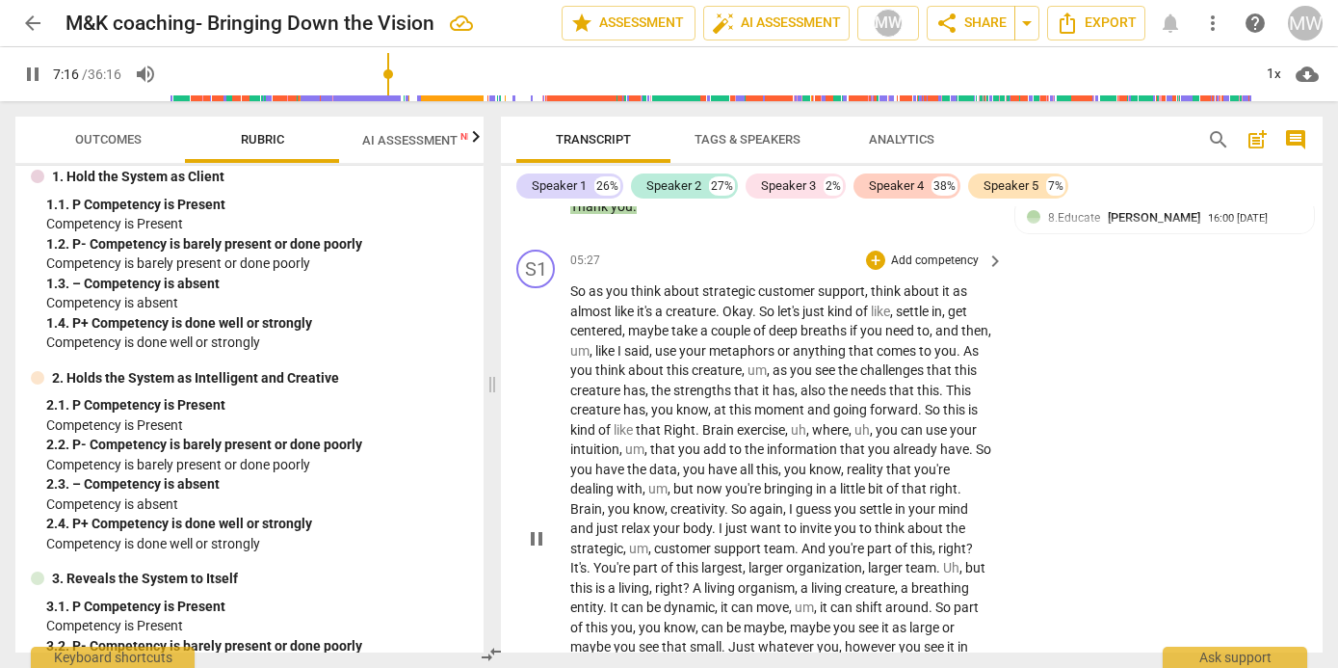
scroll to position [3542, 0]
click at [682, 259] on div "+" at bounding box center [875, 262] width 19 height 19
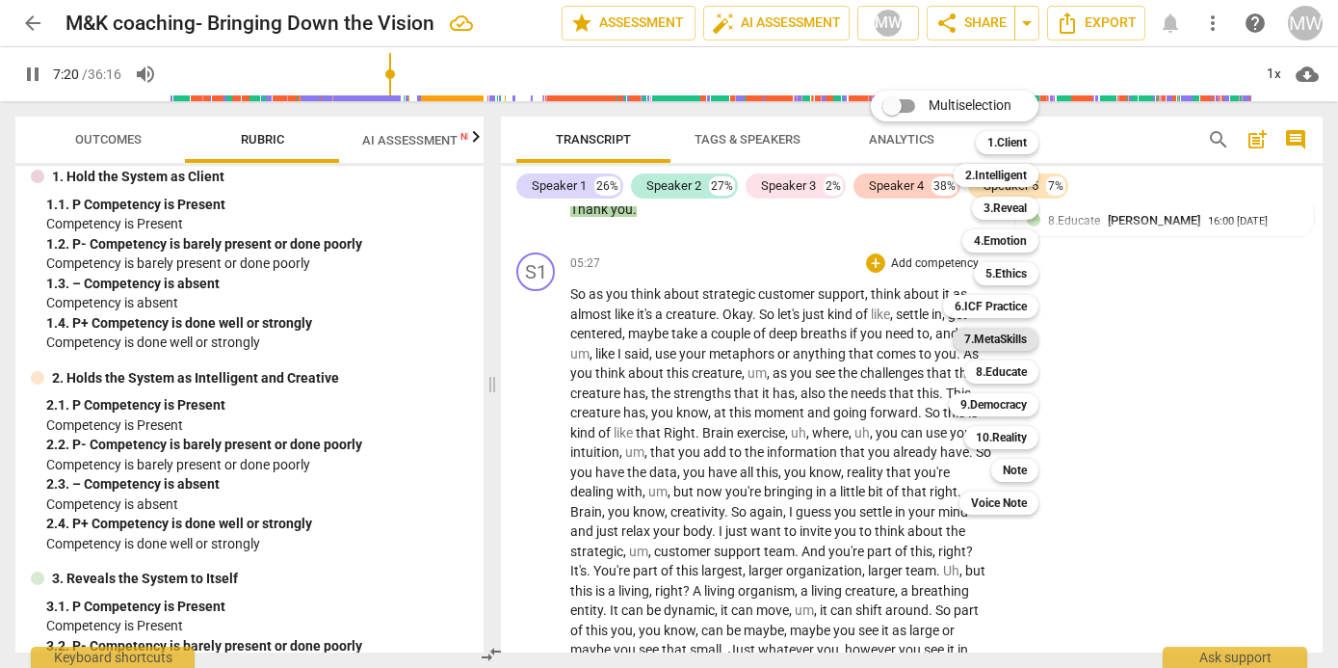
click at [682, 259] on b "7.MetaSkills" at bounding box center [995, 338] width 63 height 23
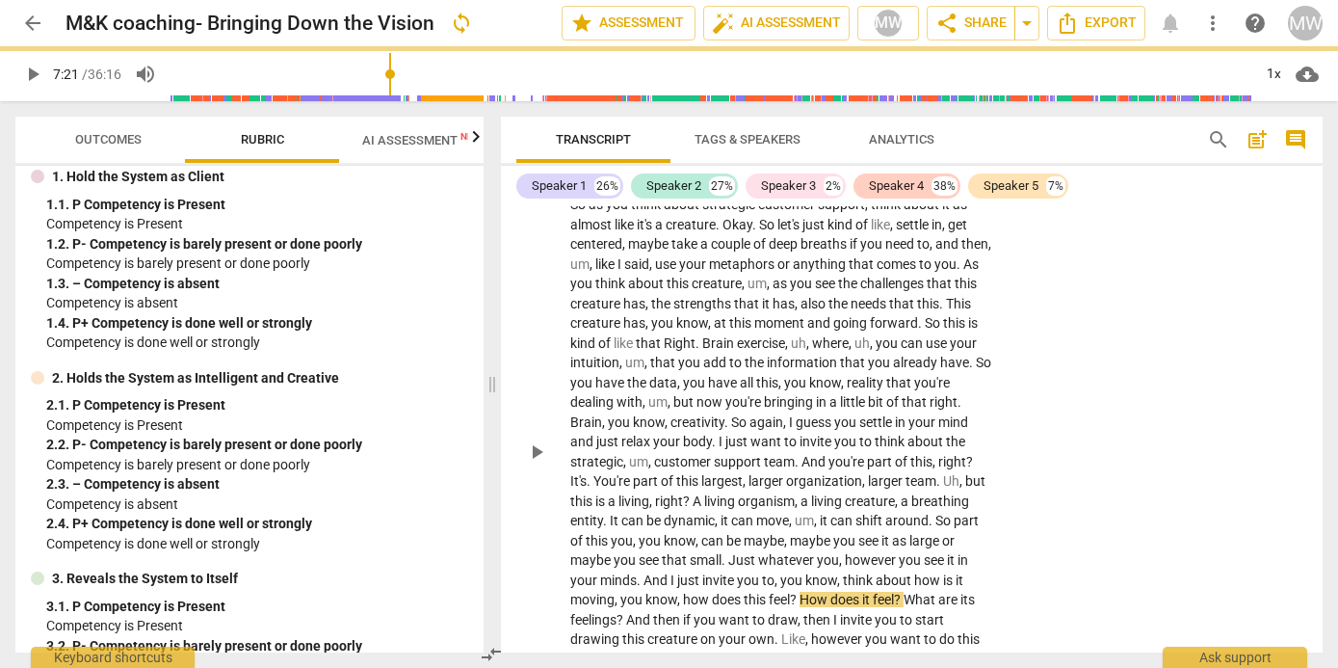
scroll to position [3677, 0]
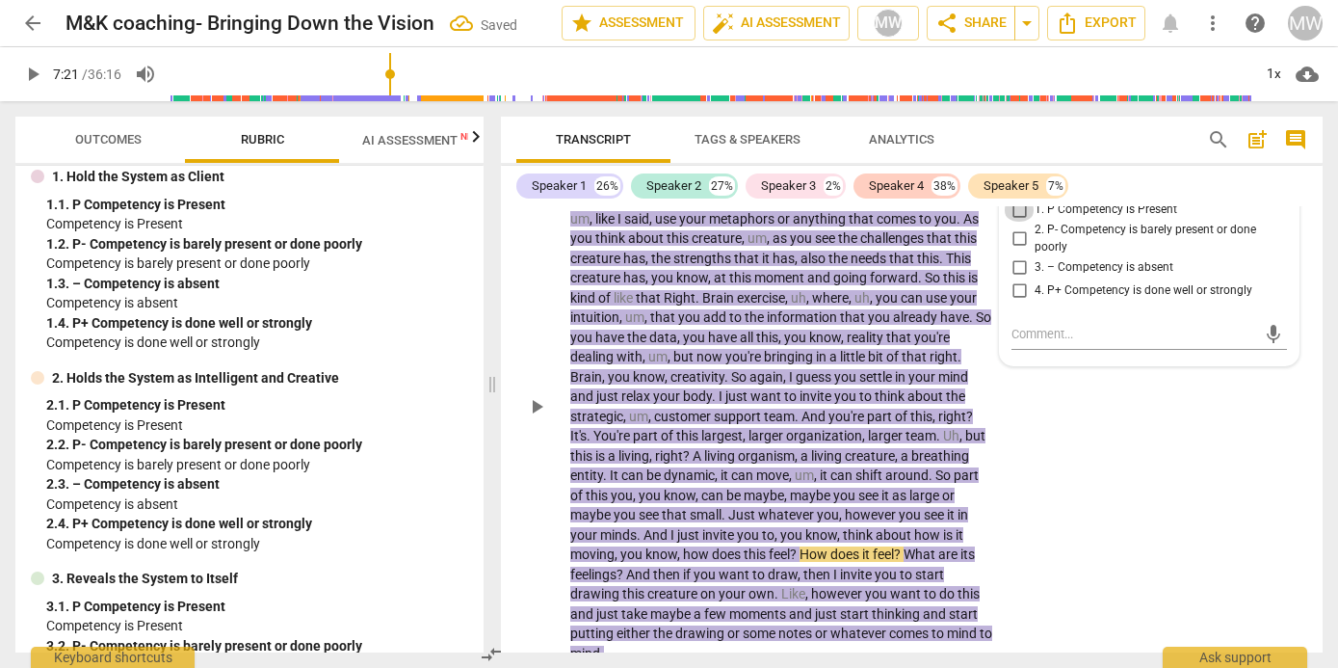
click at [682, 222] on input "1. P Competency is Present" at bounding box center [1019, 209] width 31 height 23
click at [682, 259] on textarea at bounding box center [1133, 334] width 245 height 18
click at [522, 259] on div "play_arrow pause" at bounding box center [545, 406] width 49 height 501
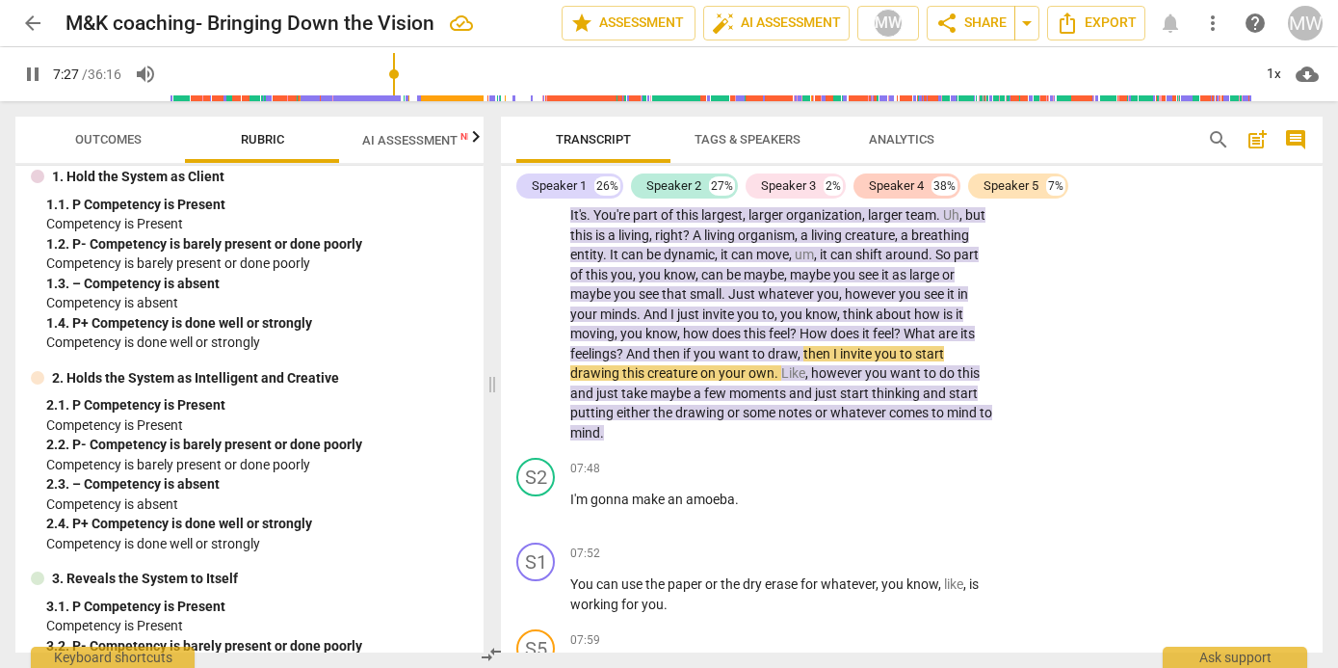
scroll to position [3888, 0]
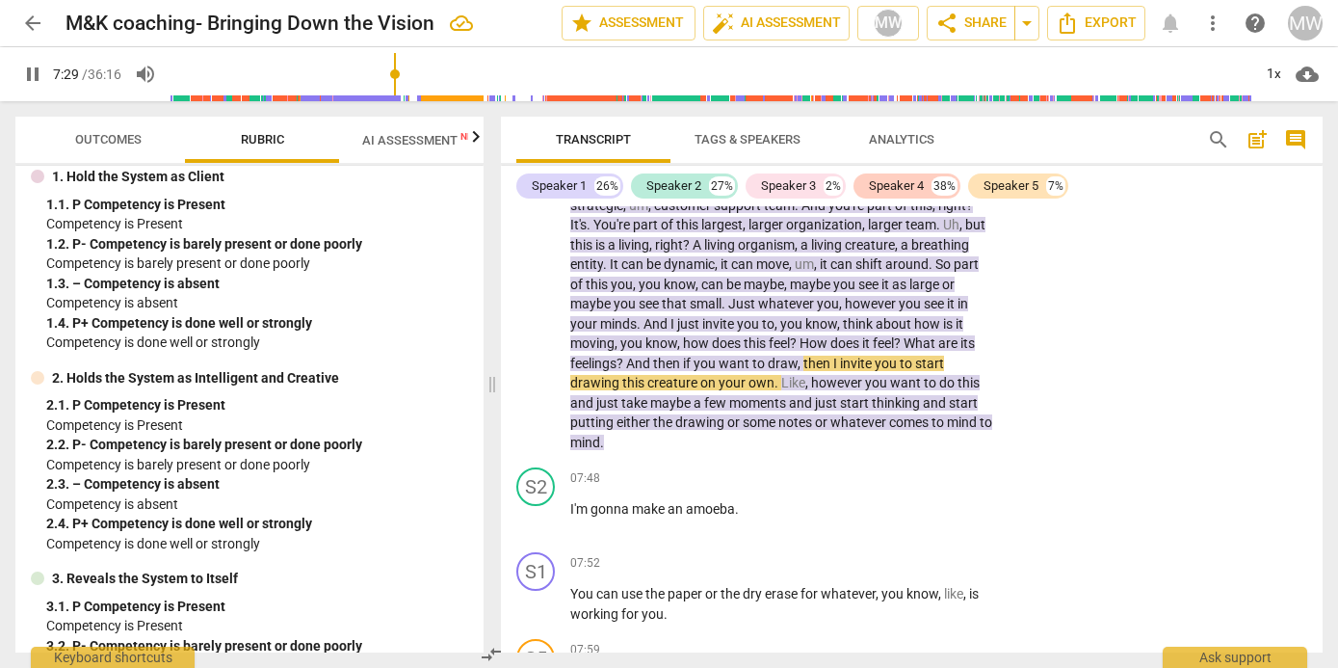
click at [536, 207] on span "pause" at bounding box center [536, 195] width 23 height 23
click at [429, 132] on span "AI Assessment New" at bounding box center [422, 139] width 166 height 29
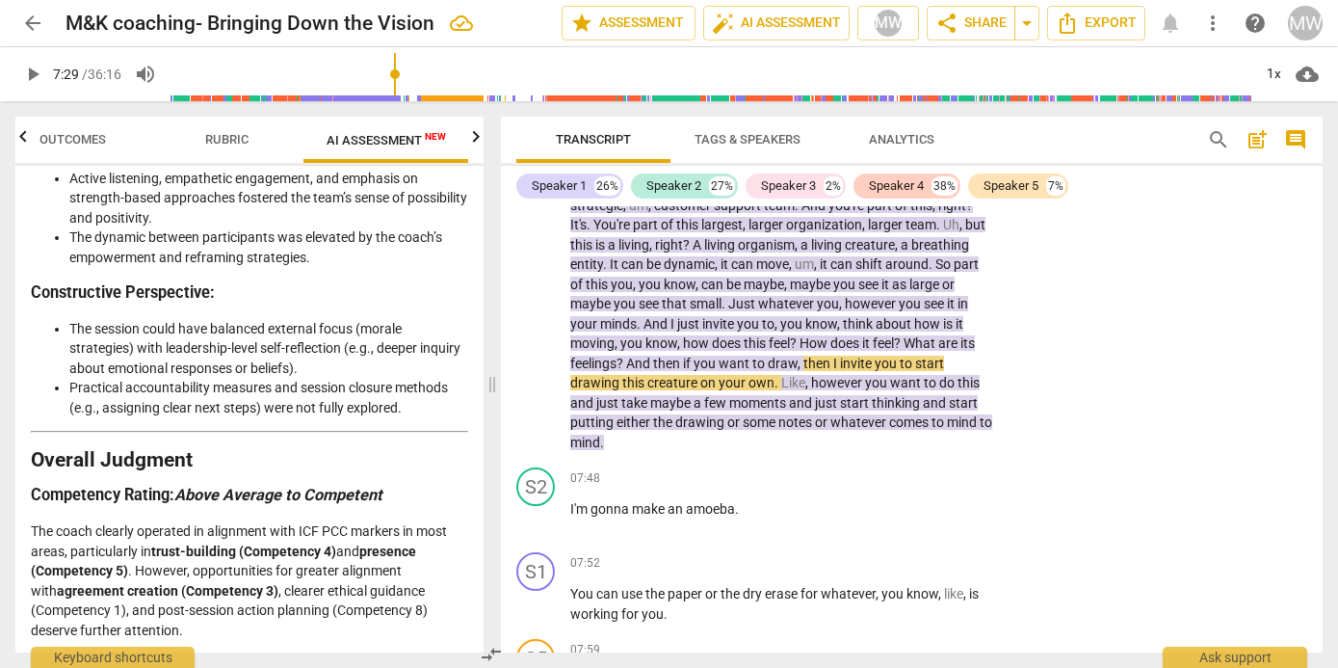
scroll to position [3332, 0]
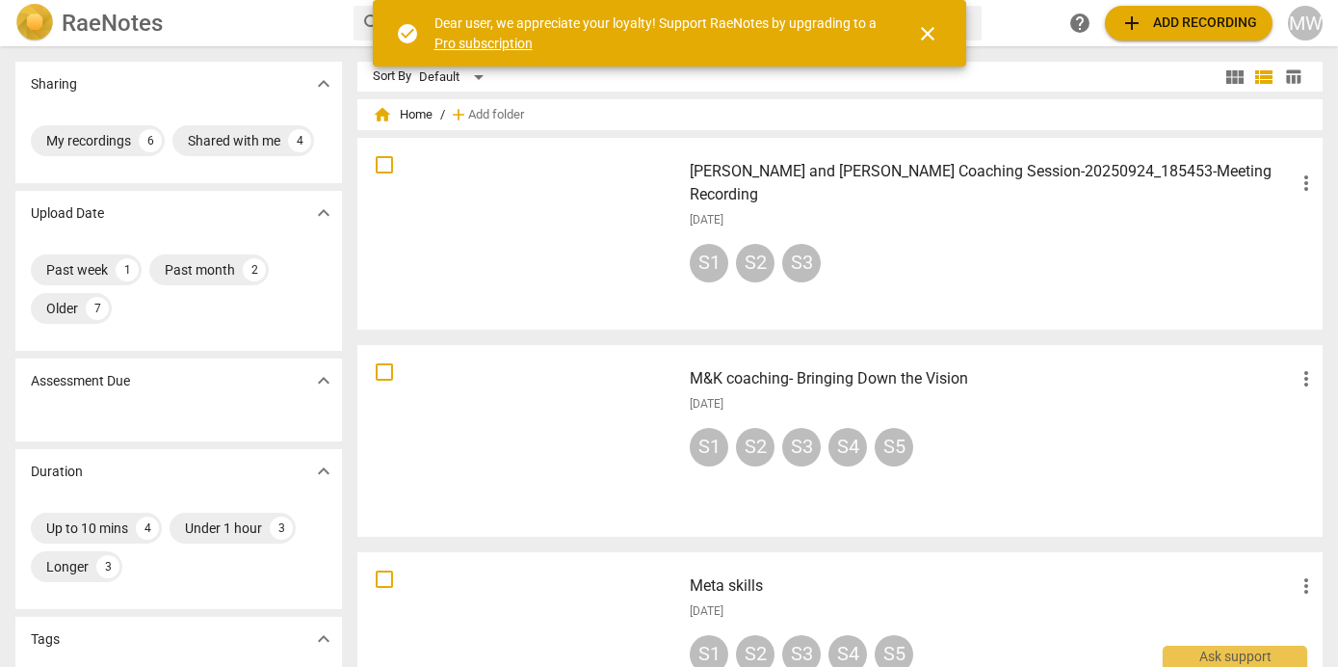
click at [575, 442] on div at bounding box center [519, 441] width 310 height 178
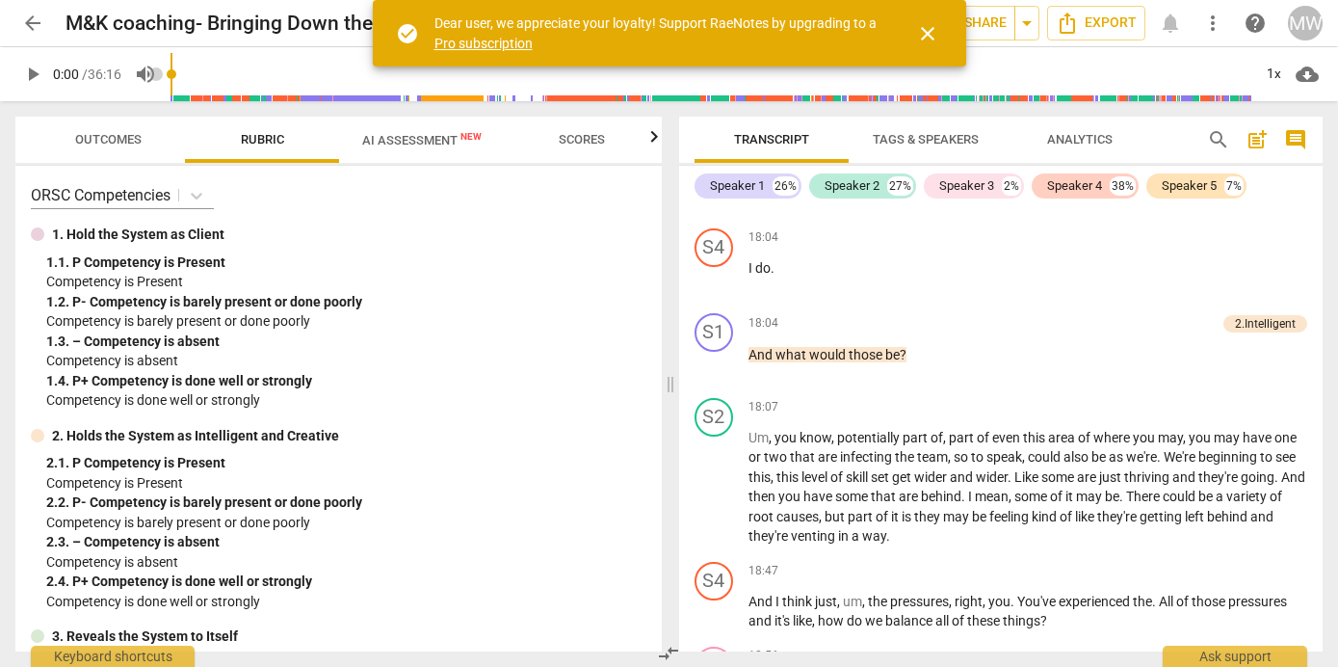
scroll to position [7730, 0]
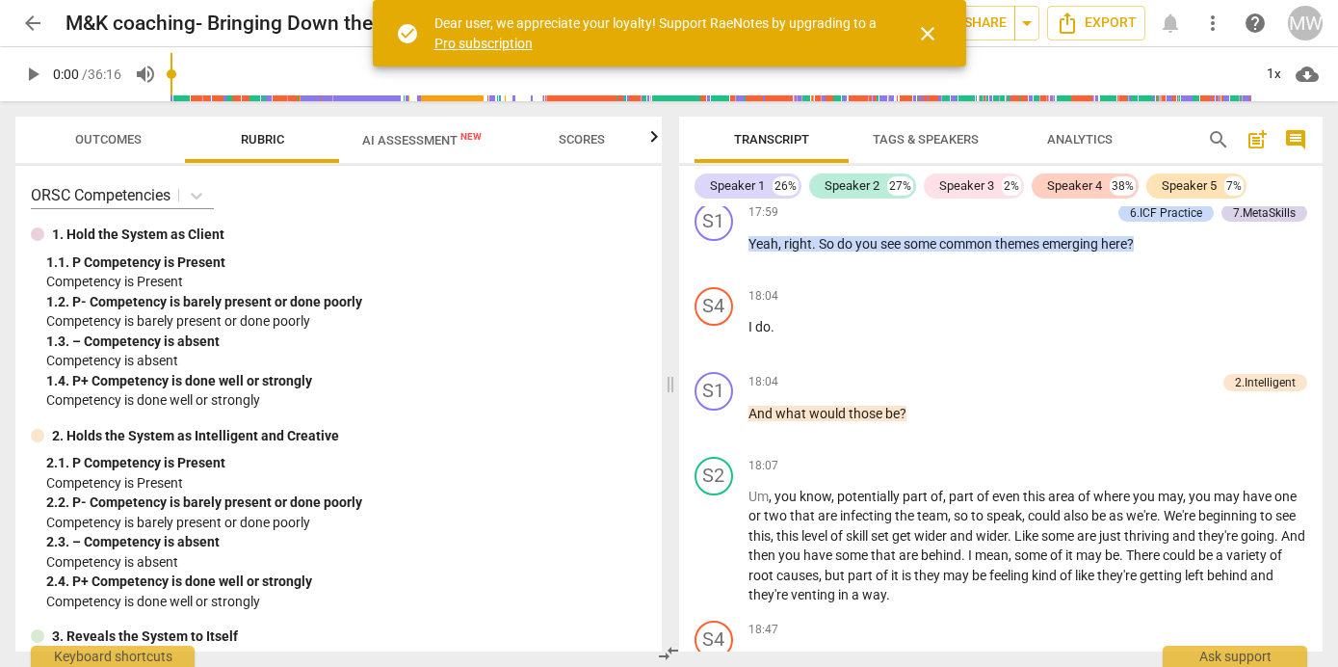
click at [928, 37] on span "close" at bounding box center [927, 33] width 23 height 23
